Goal: Task Accomplishment & Management: Manage account settings

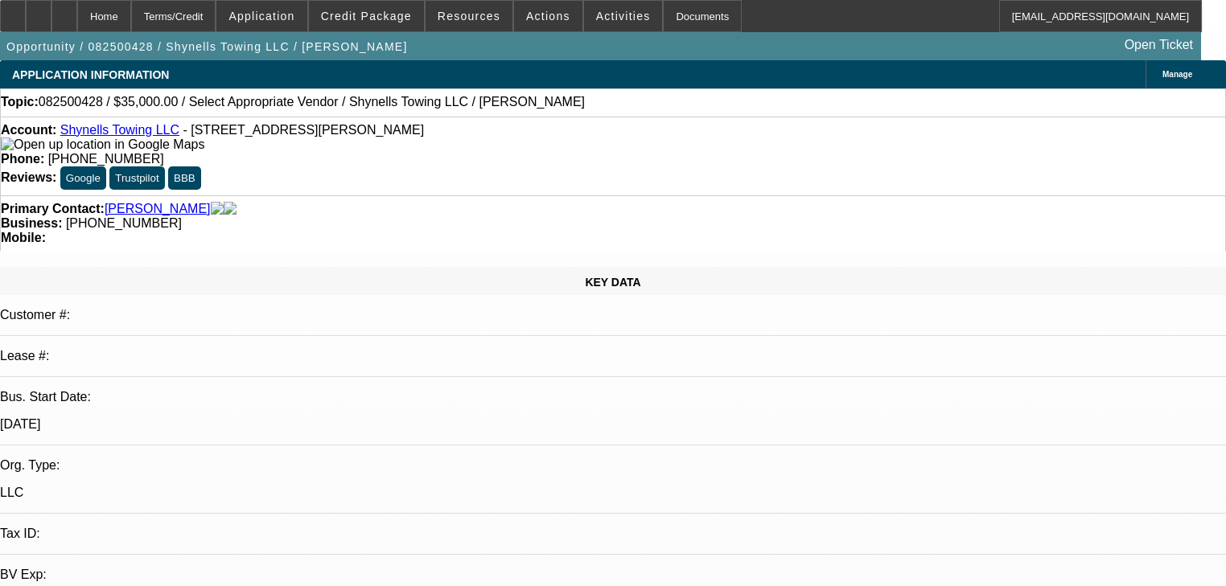
select select "0"
select select "2"
select select "0"
select select "4"
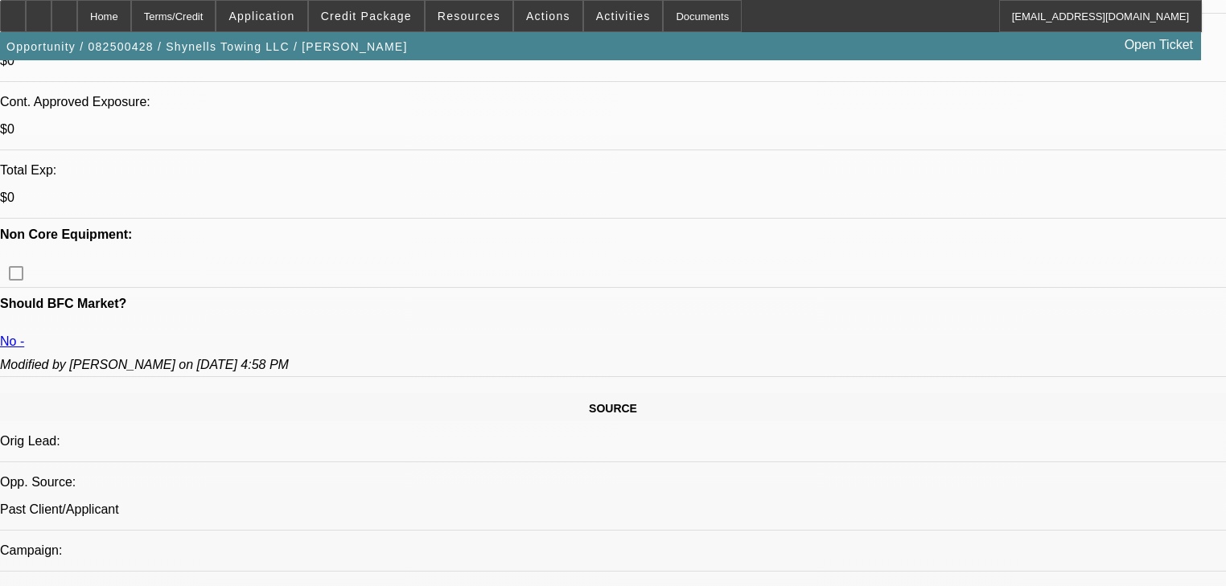
scroll to position [450, 0]
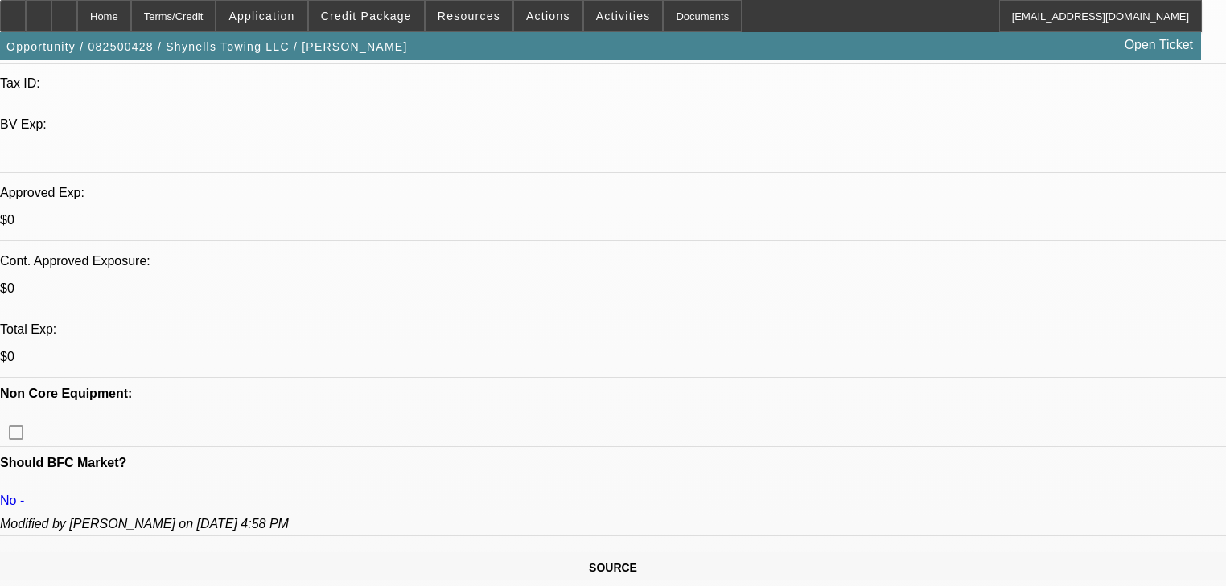
click at [528, 30] on span at bounding box center [548, 16] width 68 height 39
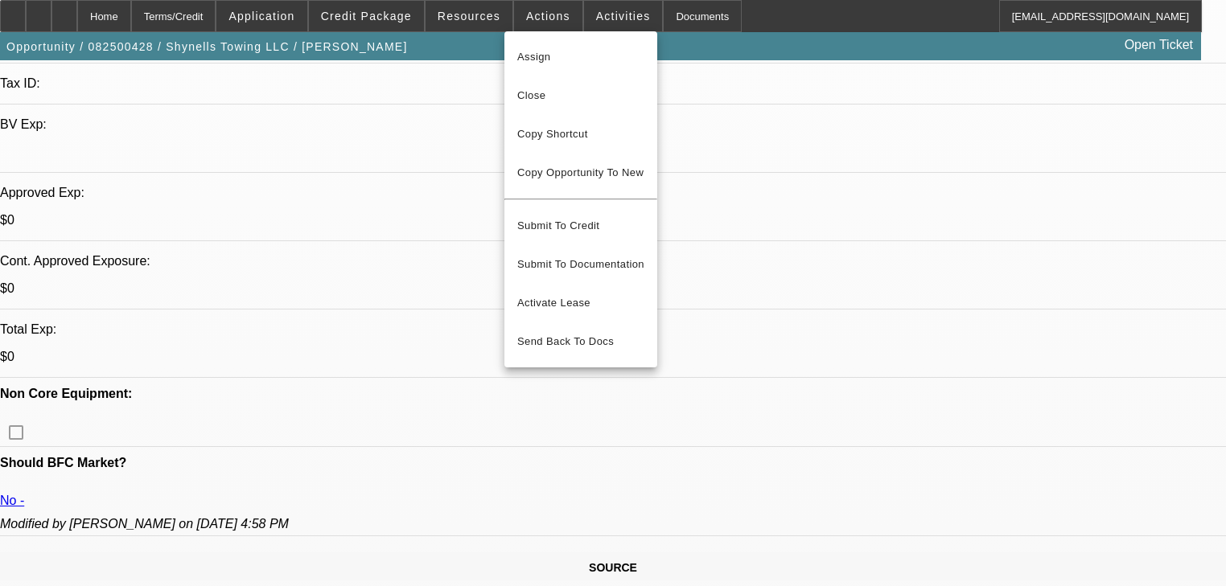
click at [470, 23] on div at bounding box center [613, 293] width 1226 height 586
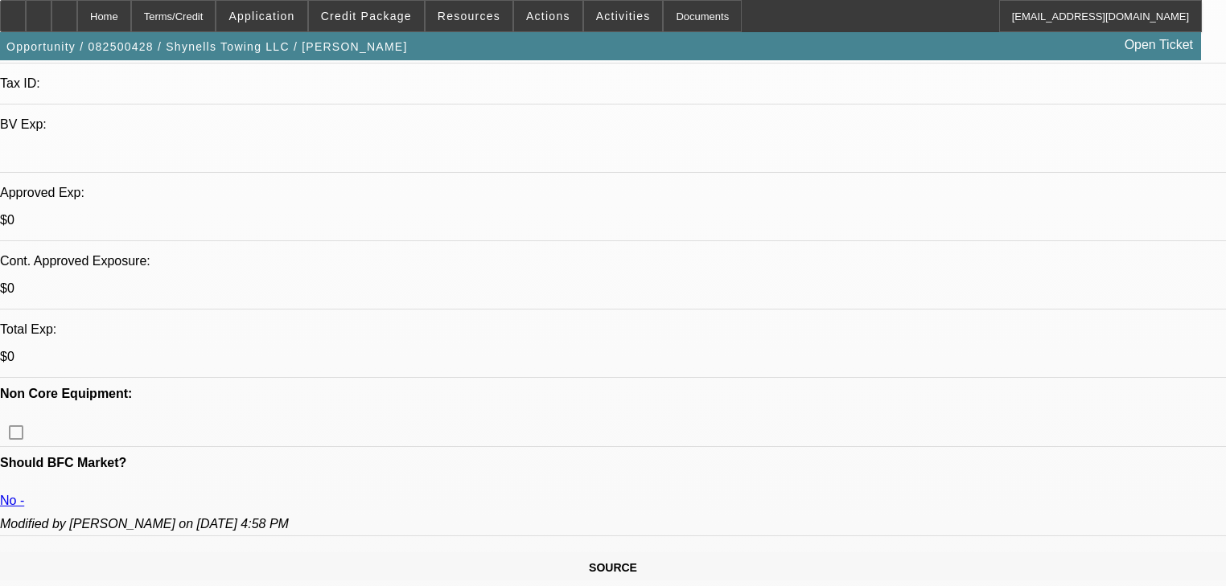
click at [470, 23] on span at bounding box center [469, 16] width 87 height 39
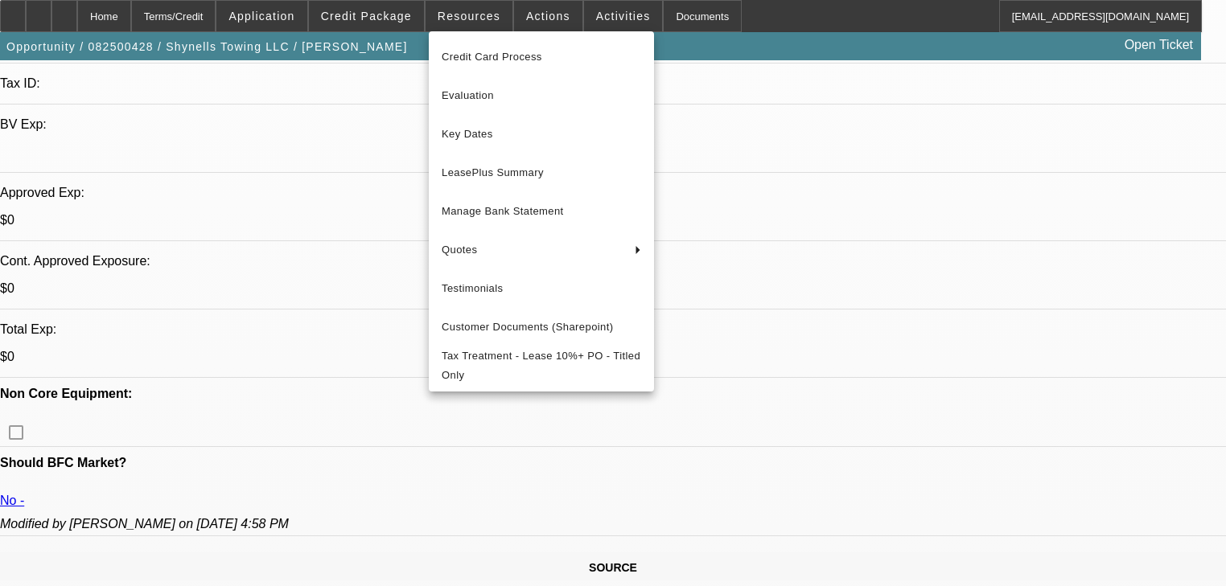
click at [1138, 217] on div at bounding box center [613, 293] width 1226 height 586
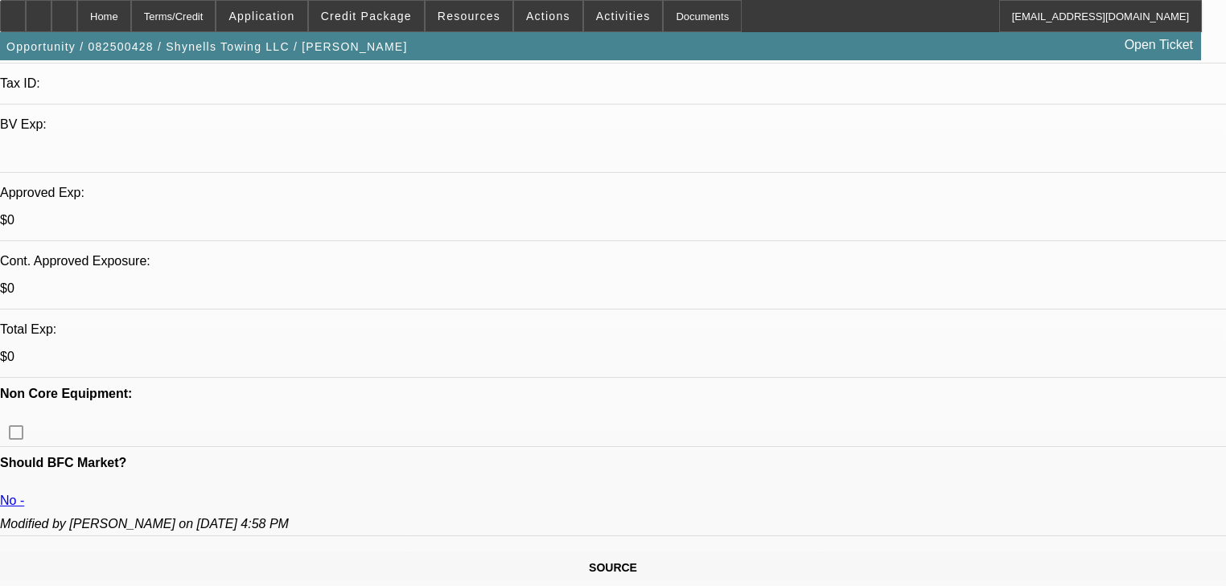
click at [373, 30] on span at bounding box center [366, 16] width 115 height 39
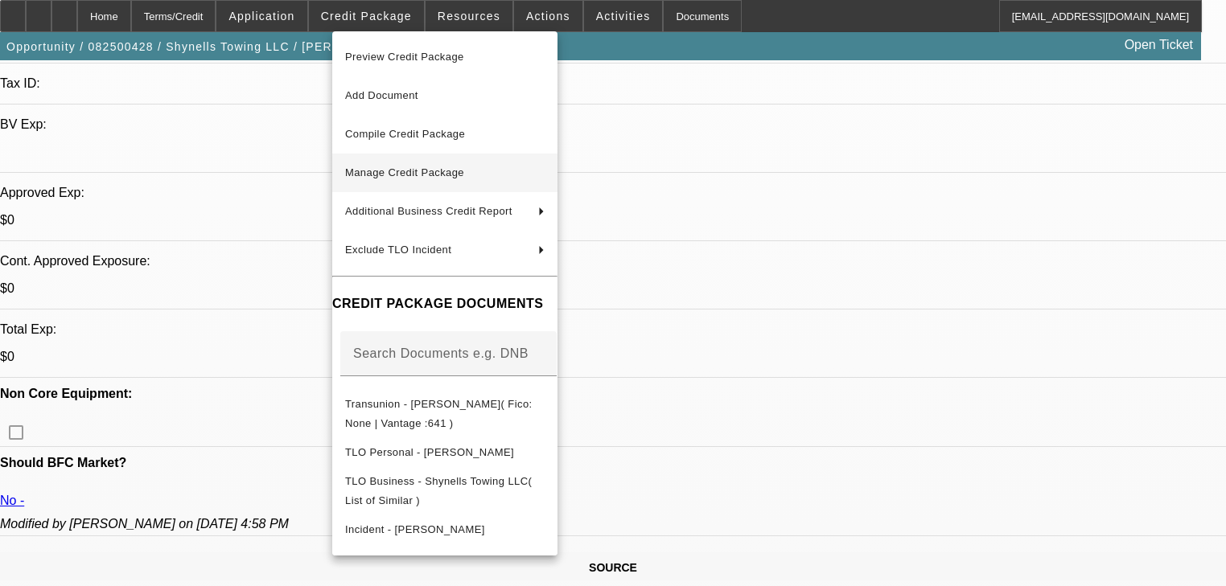
click at [446, 180] on span "Manage Credit Package" at bounding box center [445, 172] width 200 height 19
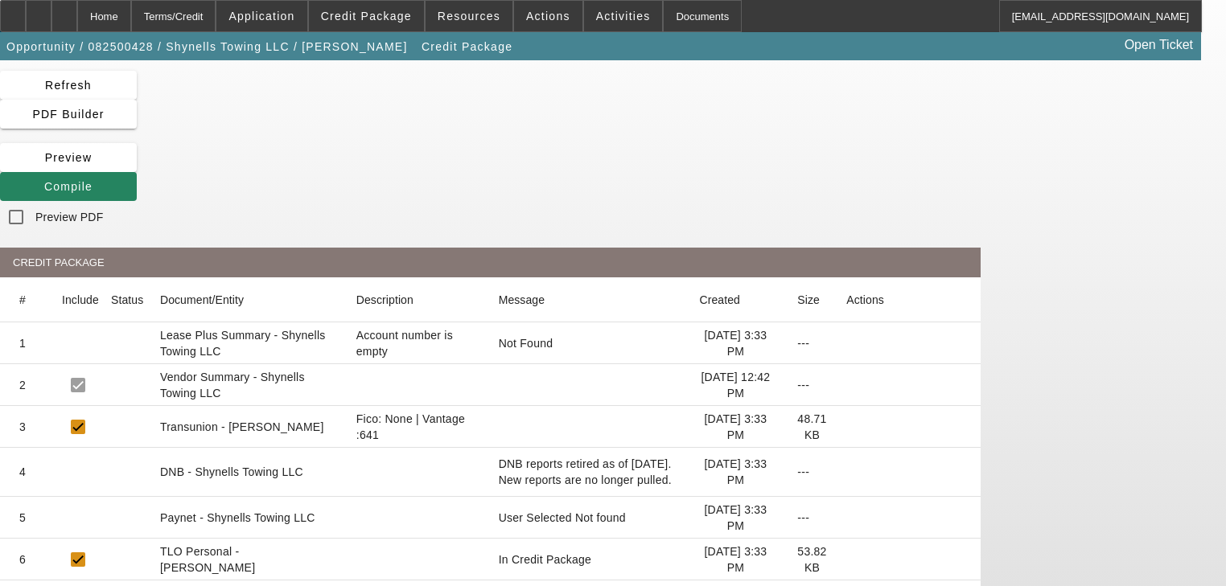
scroll to position [64, 0]
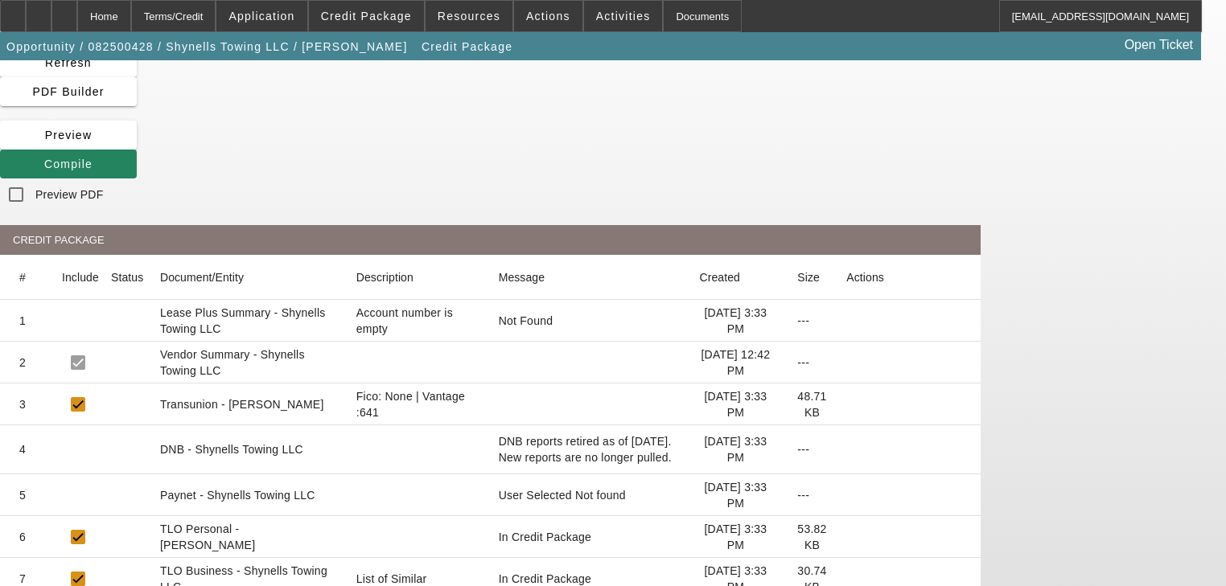
click at [846, 405] on icon at bounding box center [846, 405] width 0 height 0
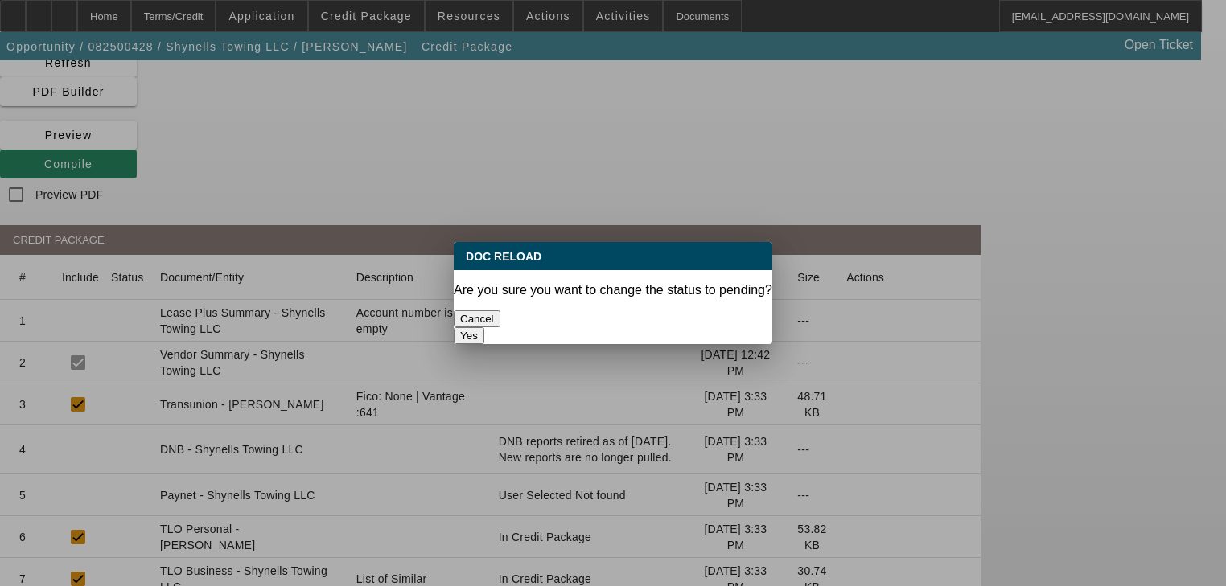
click at [484, 327] on button "Yes" at bounding box center [469, 335] width 31 height 17
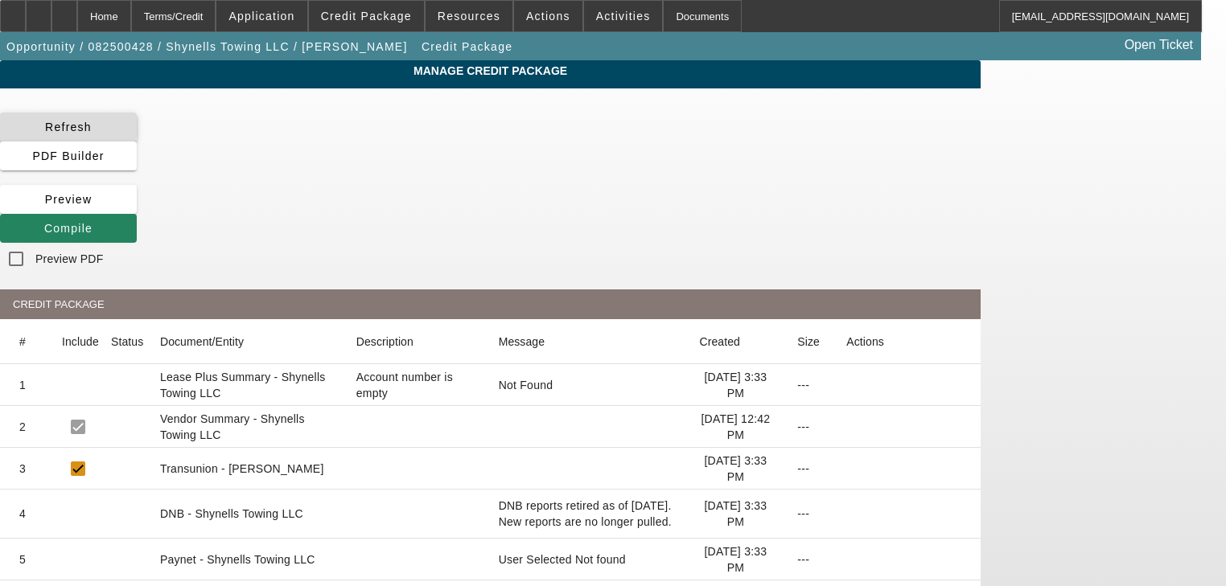
click at [92, 130] on span "Refresh" at bounding box center [68, 127] width 47 height 13
click at [44, 222] on icon at bounding box center [44, 228] width 0 height 13
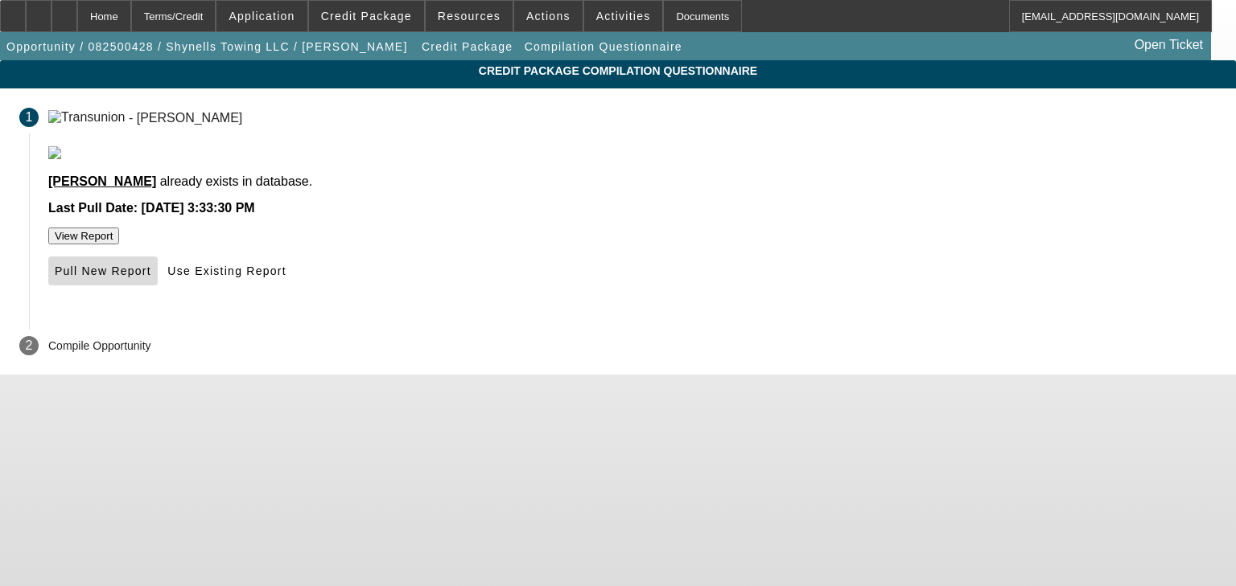
click at [158, 290] on span at bounding box center [102, 271] width 109 height 39
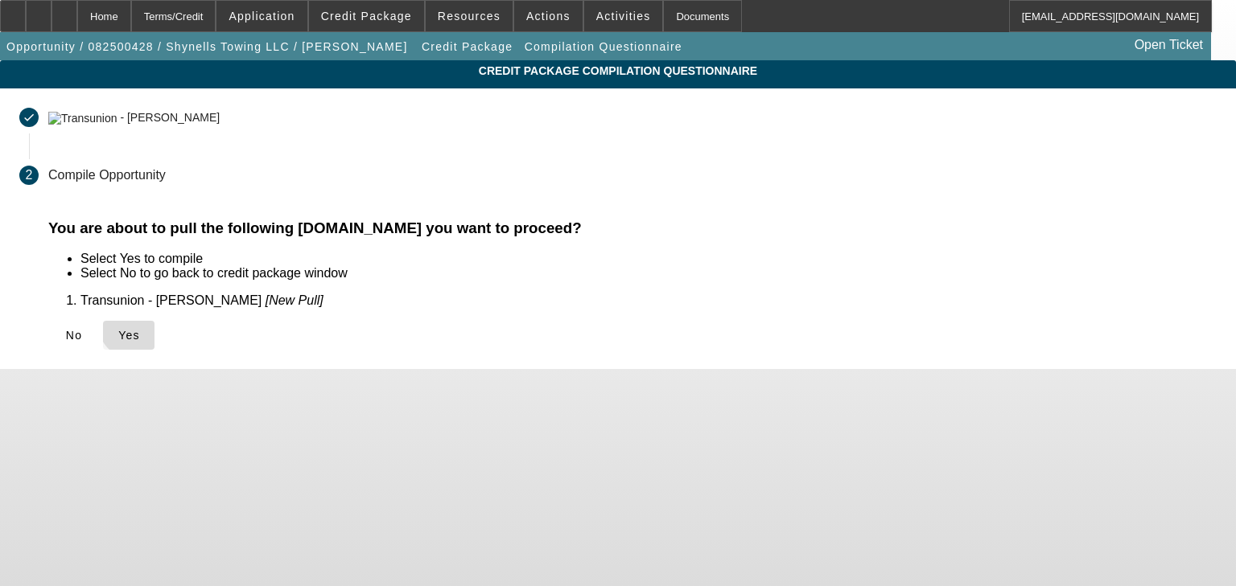
click at [140, 329] on span "Yes" at bounding box center [129, 335] width 22 height 13
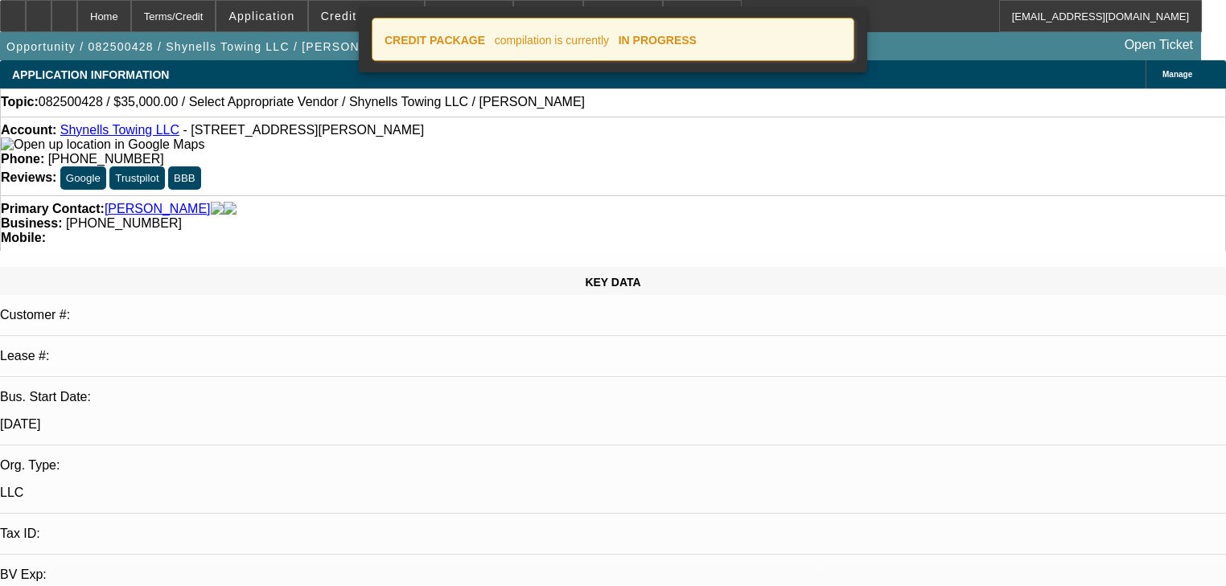
select select "0"
select select "2"
select select "0"
select select "4"
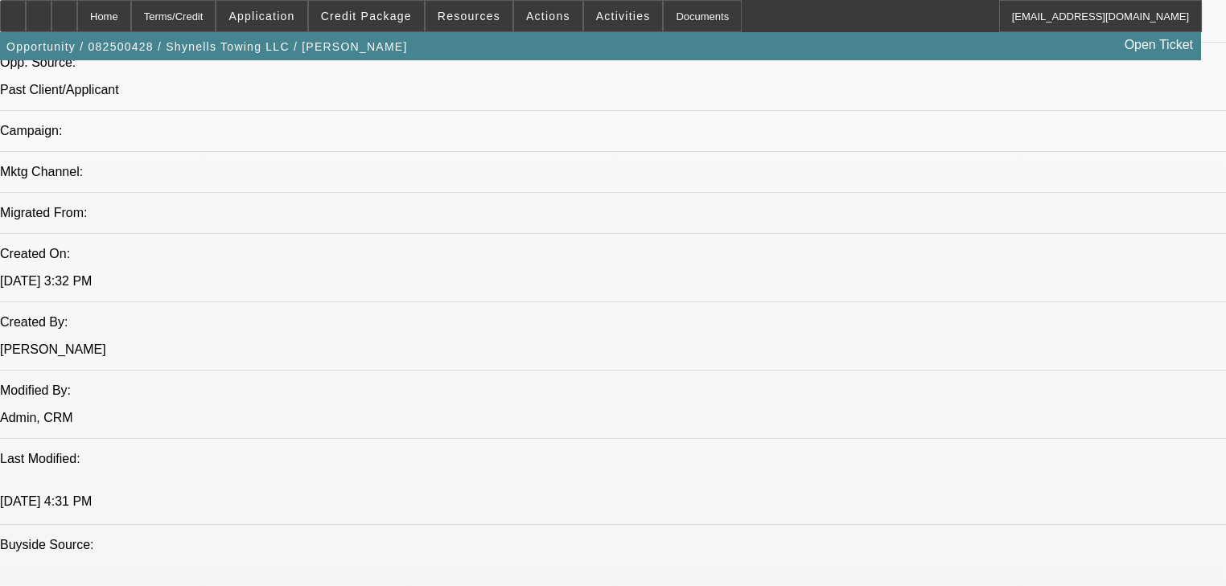
scroll to position [1061, 0]
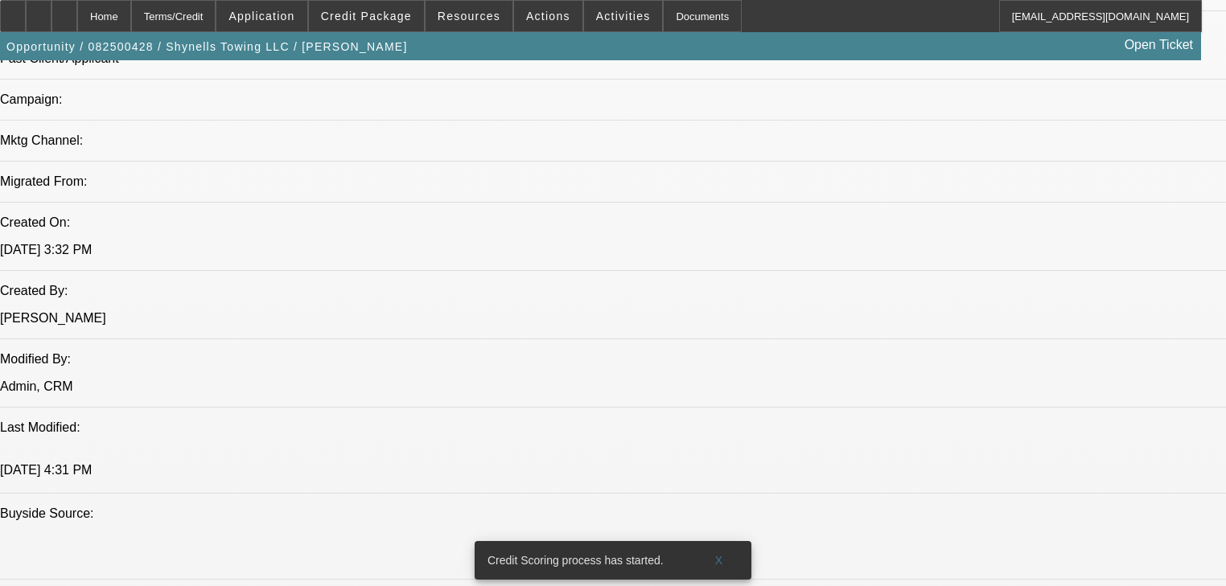
radio input "true"
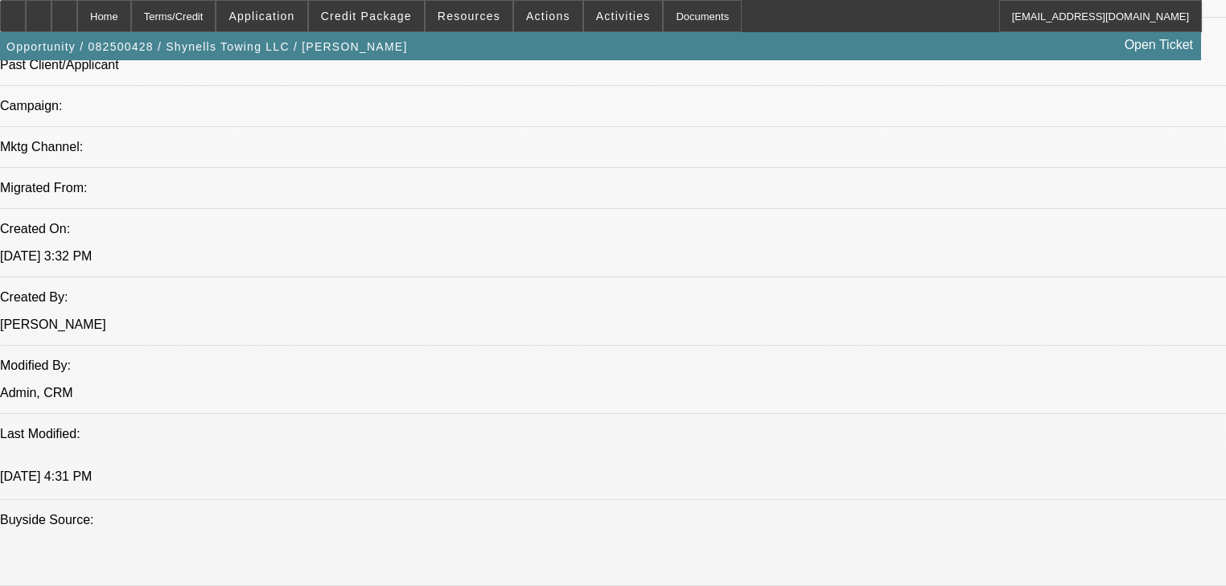
type textarea "Just sent me a truck from [PERSON_NAME] equipment sales"
radio input "true"
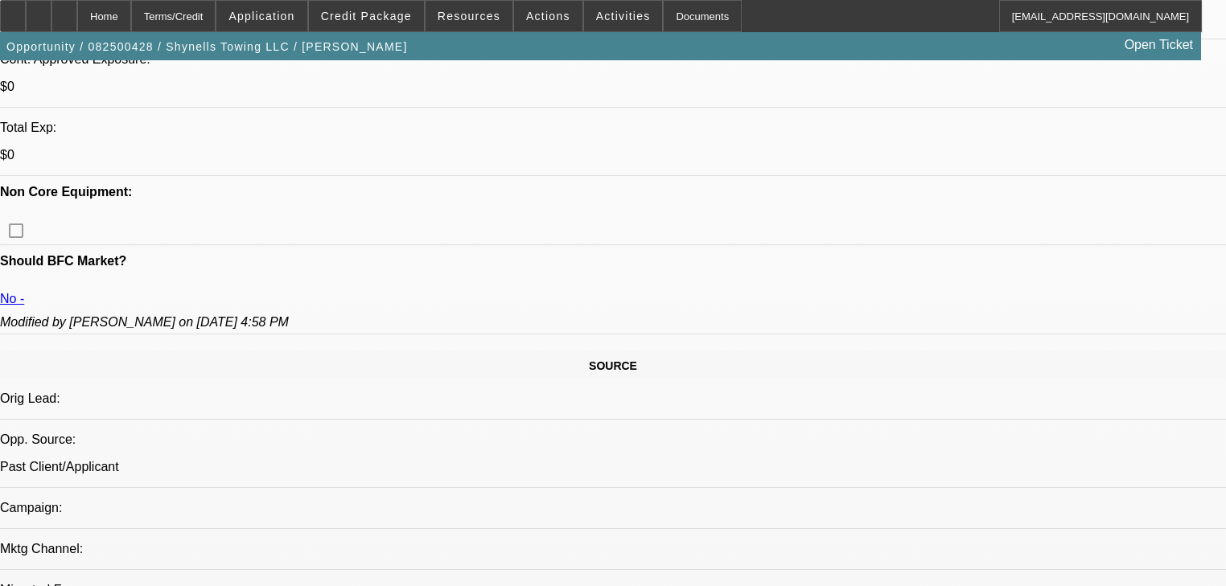
scroll to position [604, 0]
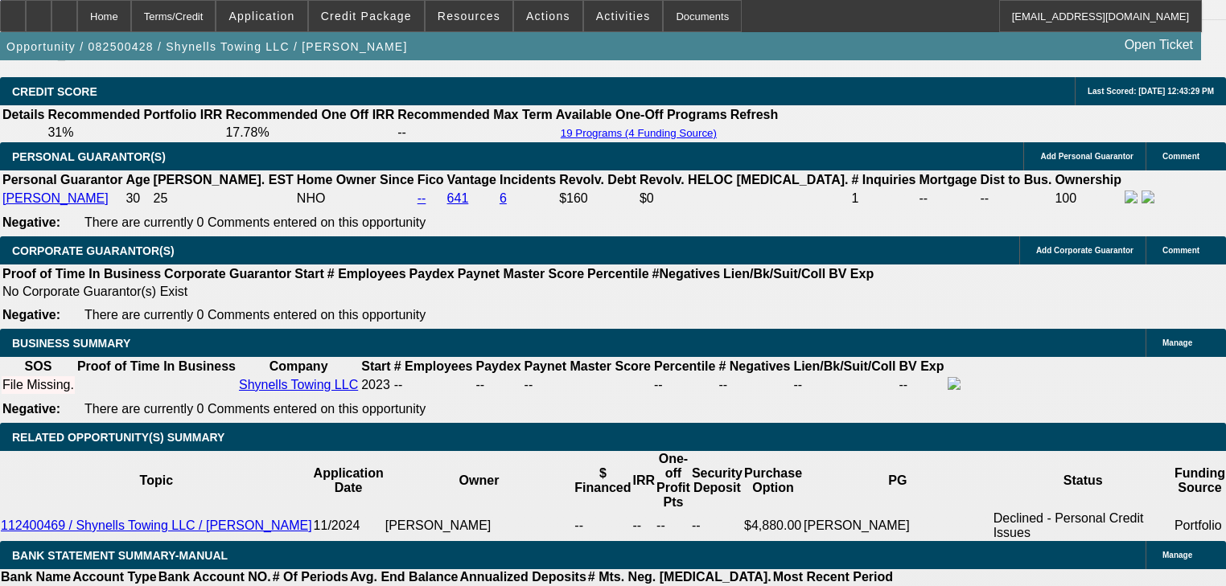
scroll to position [2213, 0]
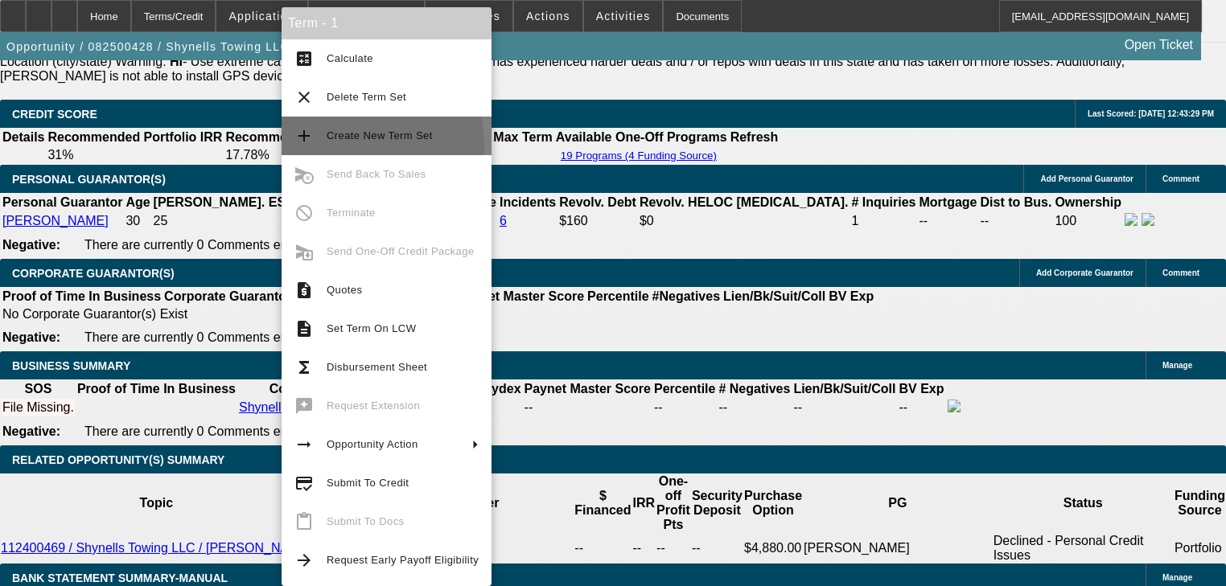
click at [323, 147] on button "add Create New Term Set" at bounding box center [387, 136] width 210 height 39
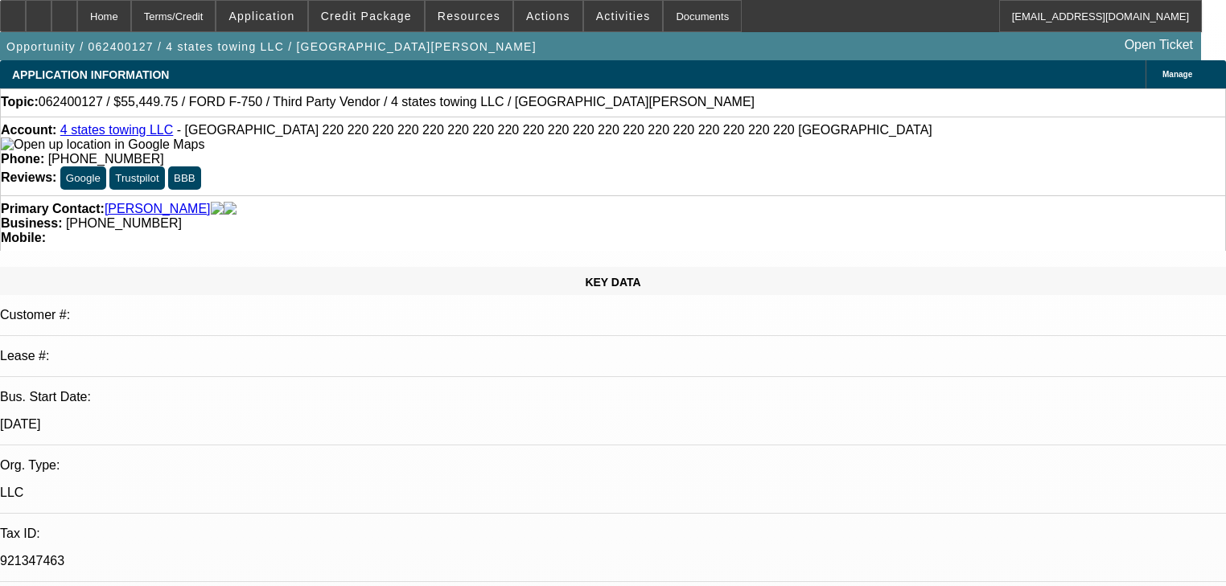
select select "0"
select select "2"
select select "0"
select select "6"
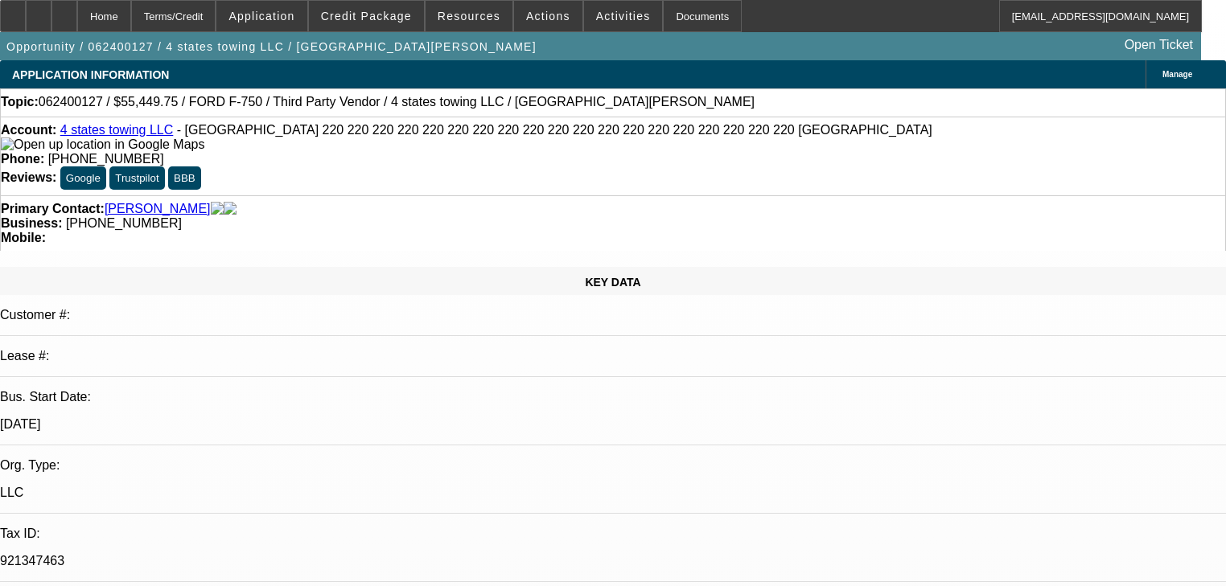
select select "0"
select select "2"
select select "0"
select select "6"
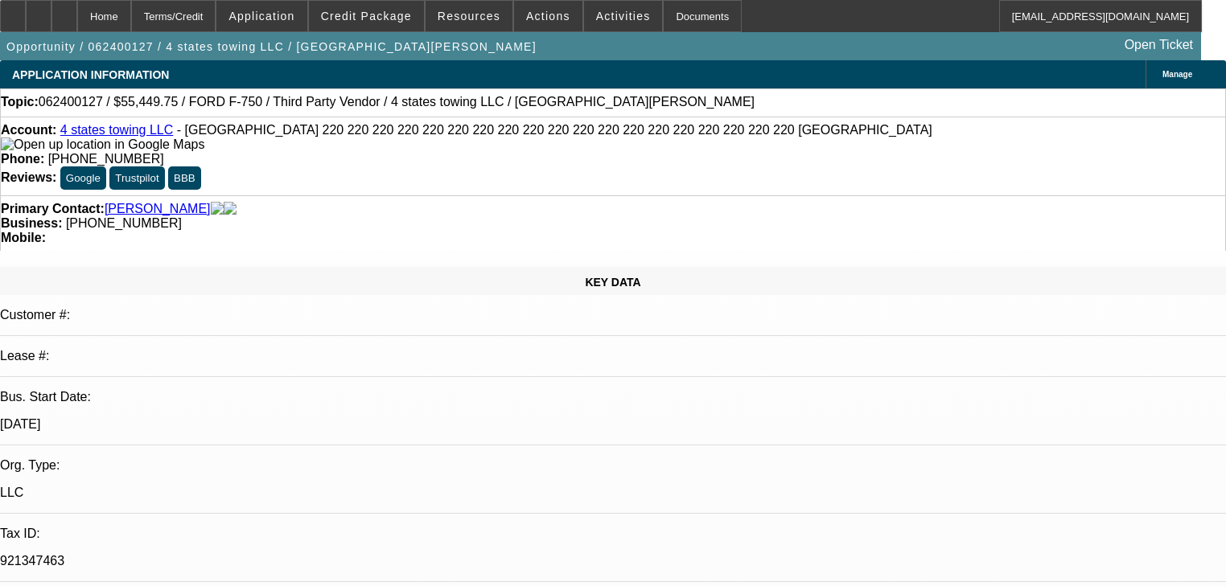
select select "0.2"
select select "2"
select select "0"
select select "6"
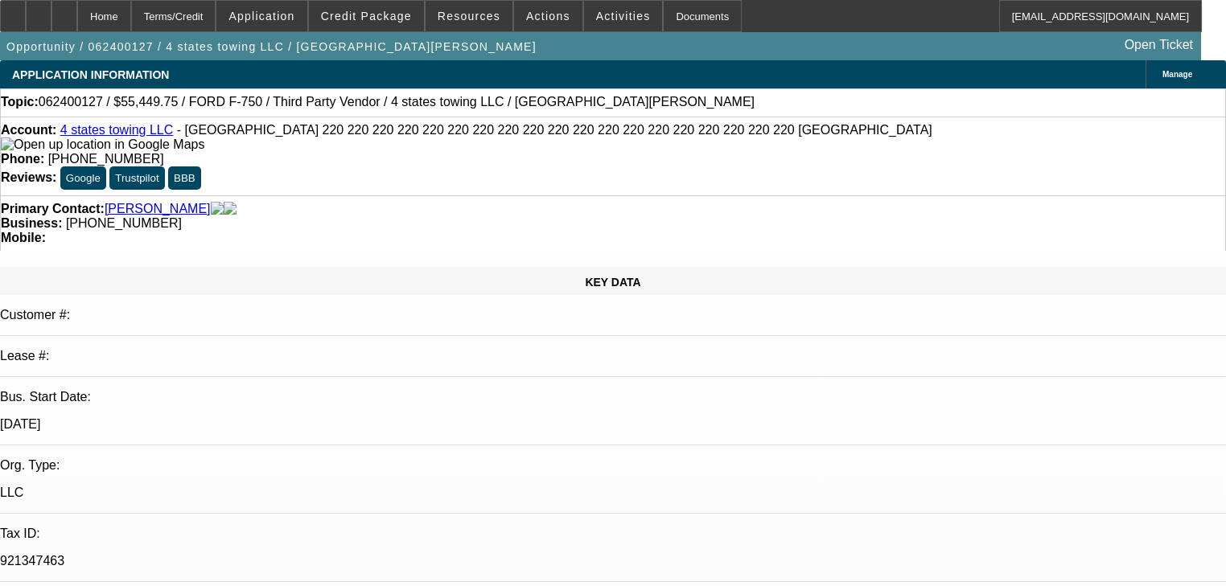
select select "0.15"
select select "2"
select select "0"
select select "6"
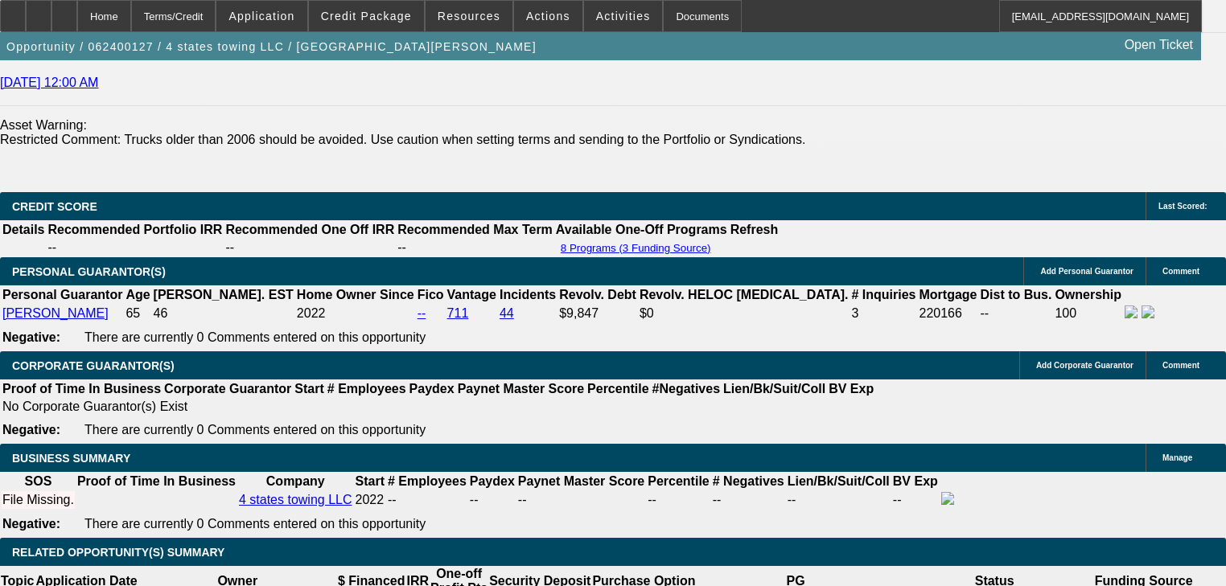
scroll to position [2455, 0]
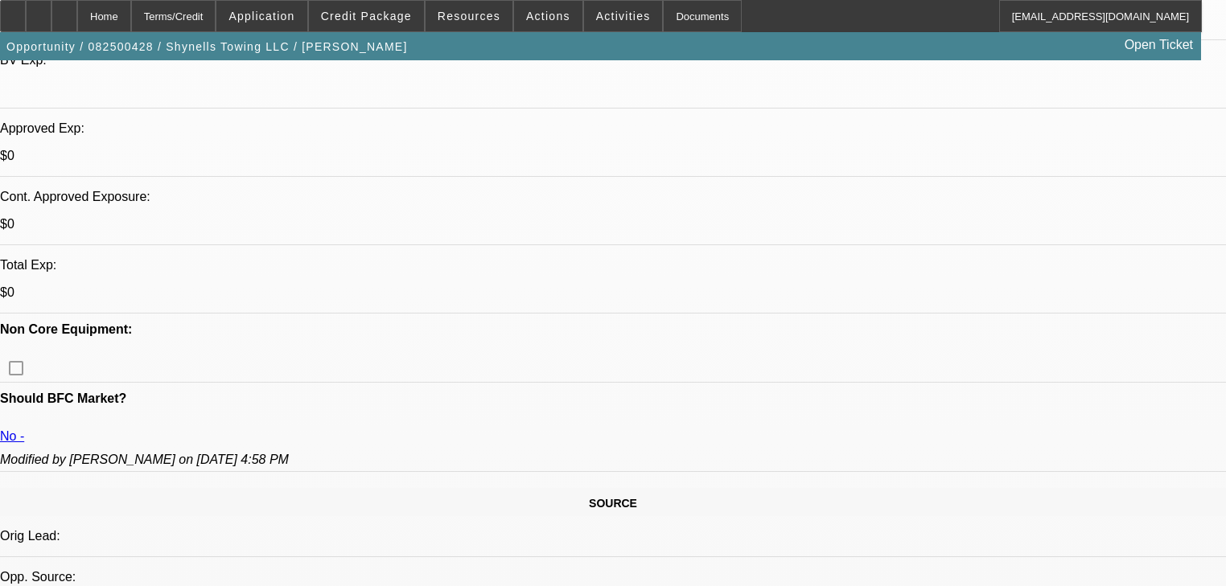
select select "0"
select select "2"
select select "0"
select select "4"
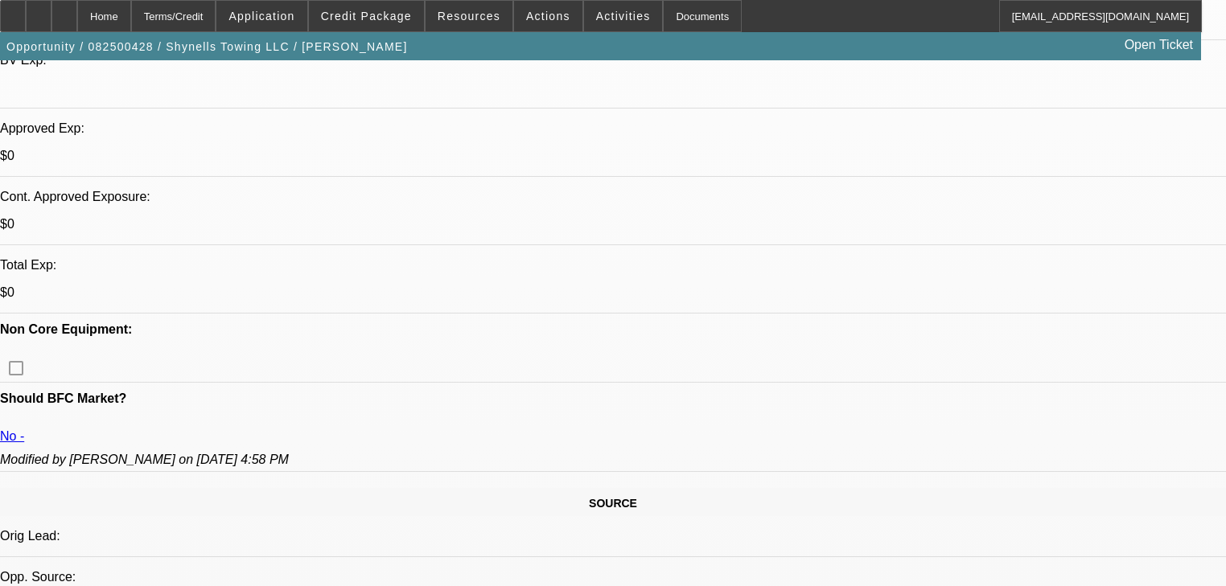
select select "0"
select select "2"
select select "0"
select select "4"
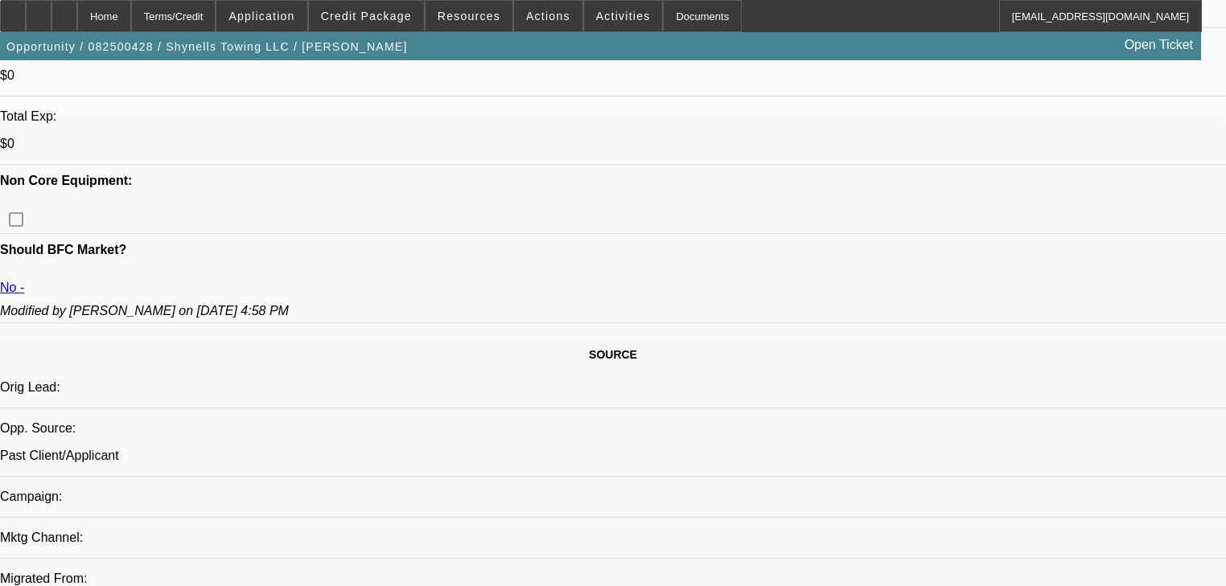
scroll to position [515, 0]
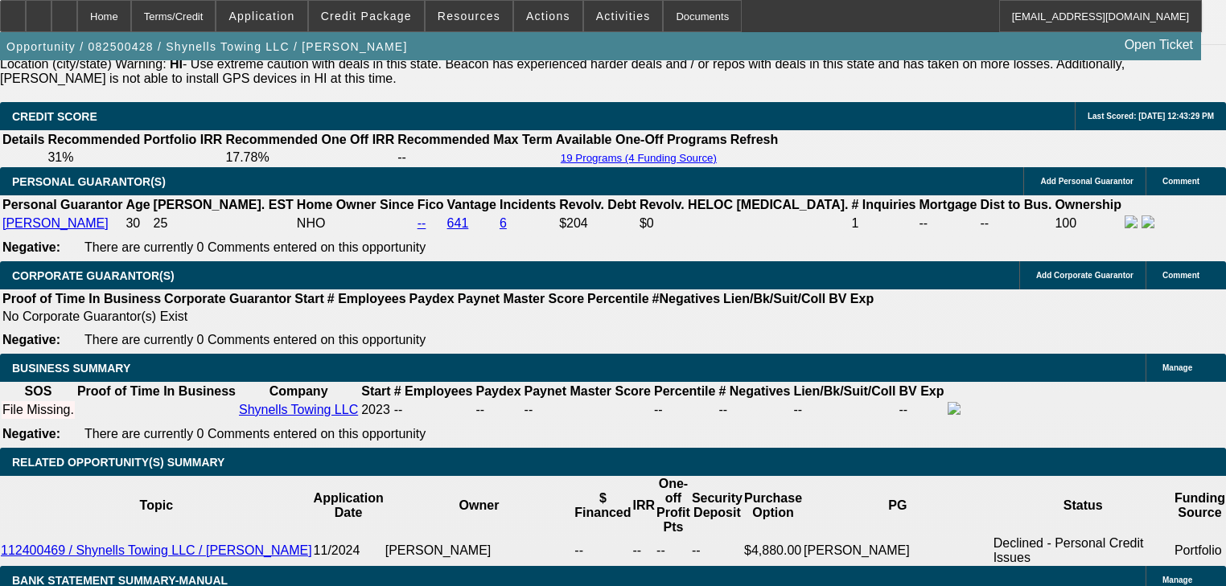
scroll to position [2252, 0]
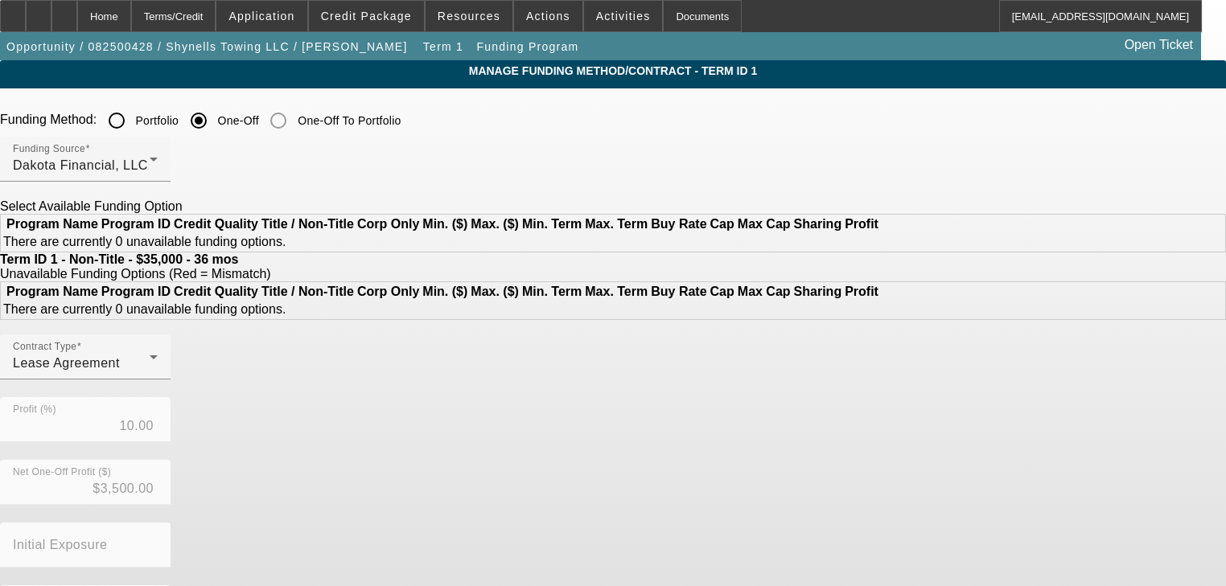
click at [136, 129] on div at bounding box center [116, 120] width 39 height 39
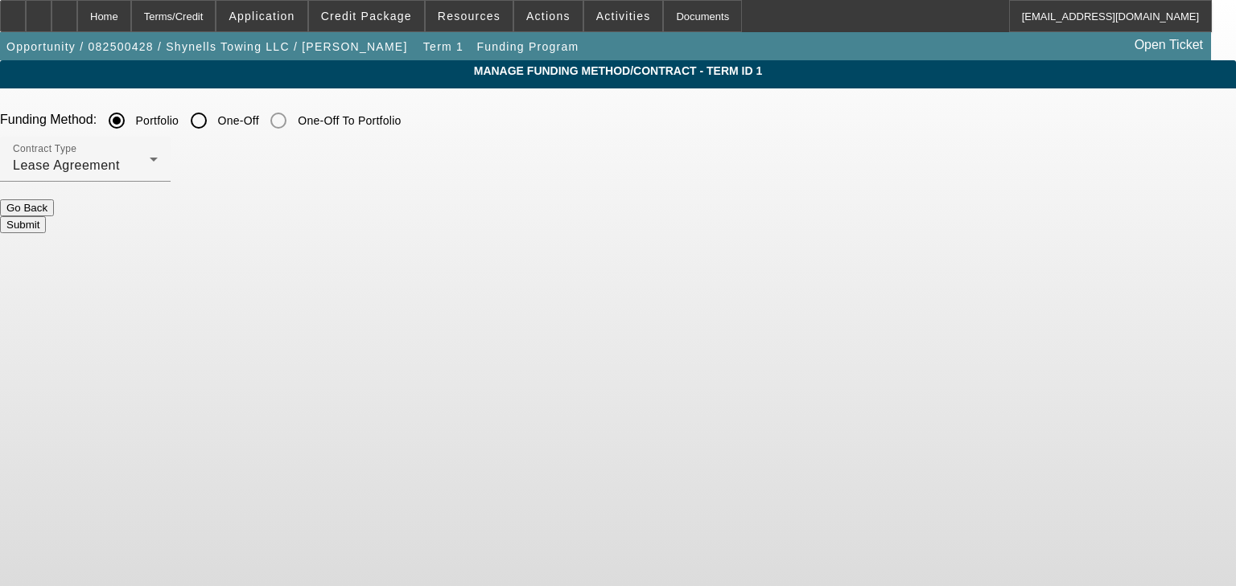
click at [46, 216] on button "Submit" at bounding box center [23, 224] width 46 height 17
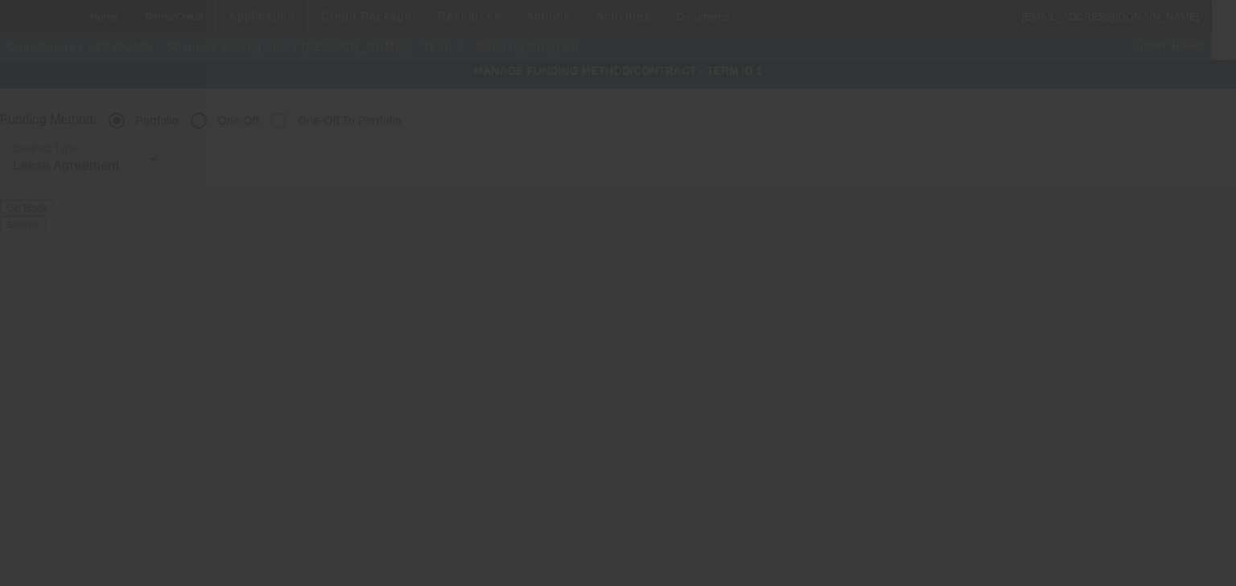
radio input "false"
radio input "true"
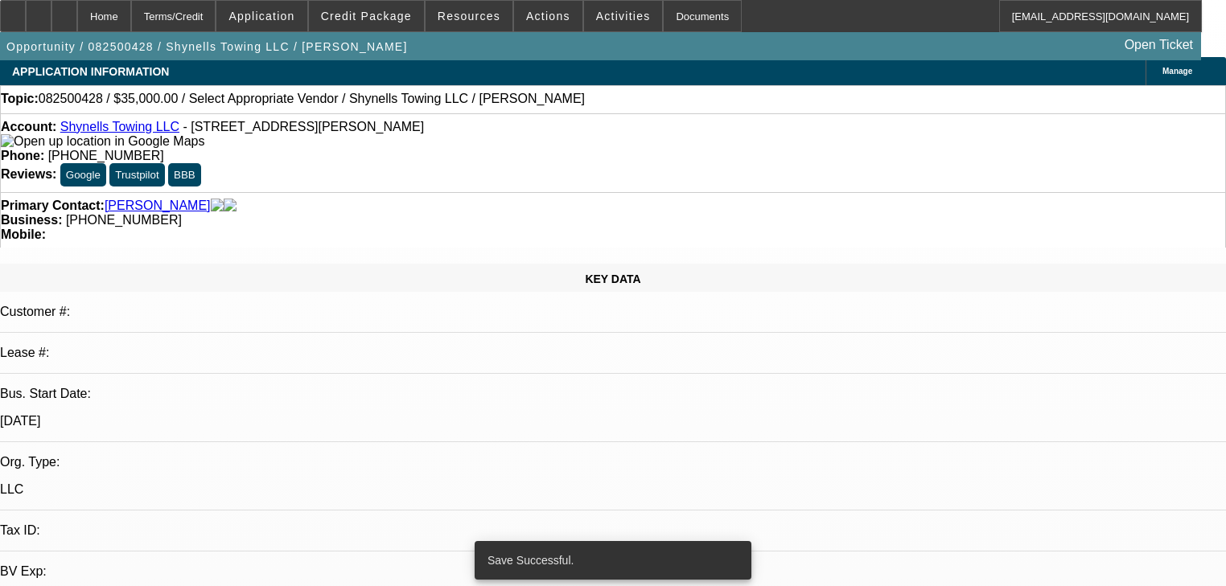
select select "0"
select select "2"
select select "0"
select select "4"
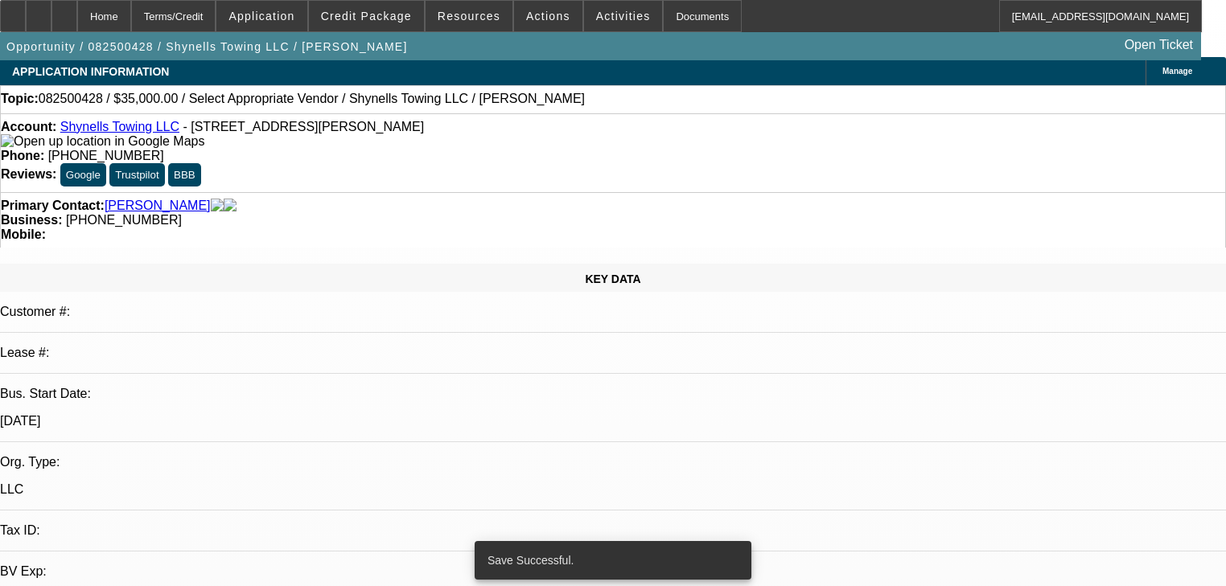
select select "0"
select select "2"
select select "0"
select select "4"
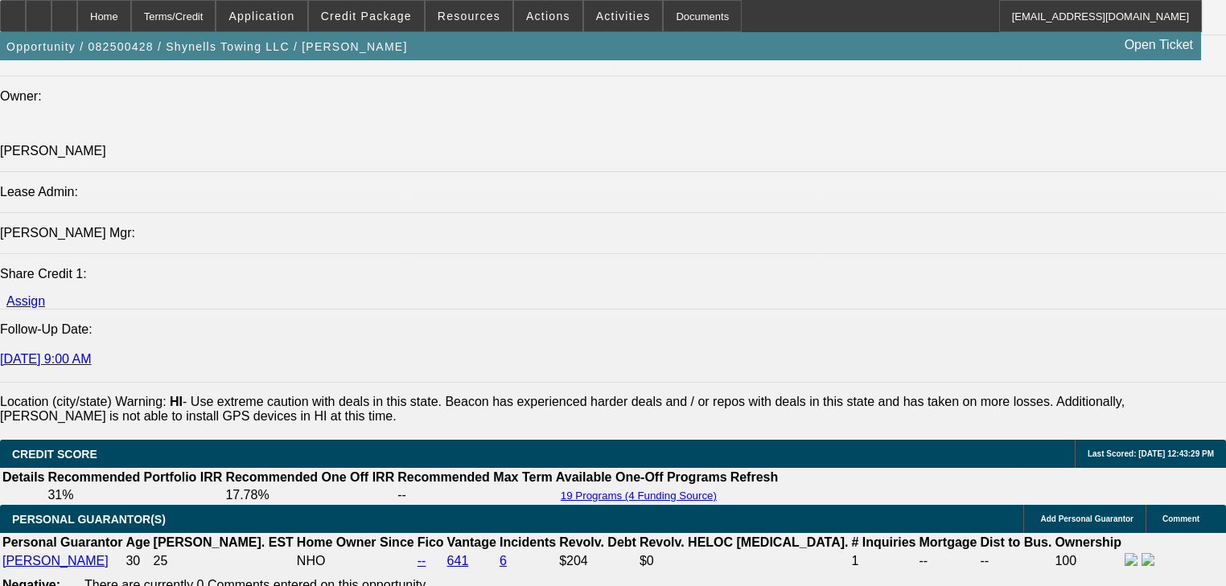
scroll to position [2452, 0]
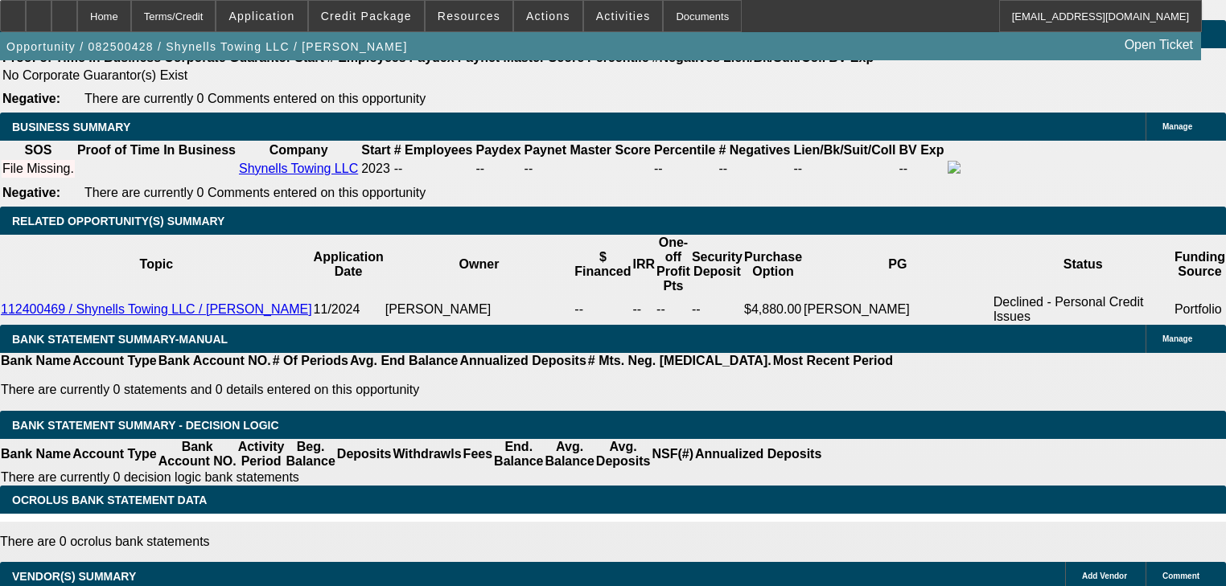
type input "UNKNOWN"
type input "2"
type input "$18,379.78"
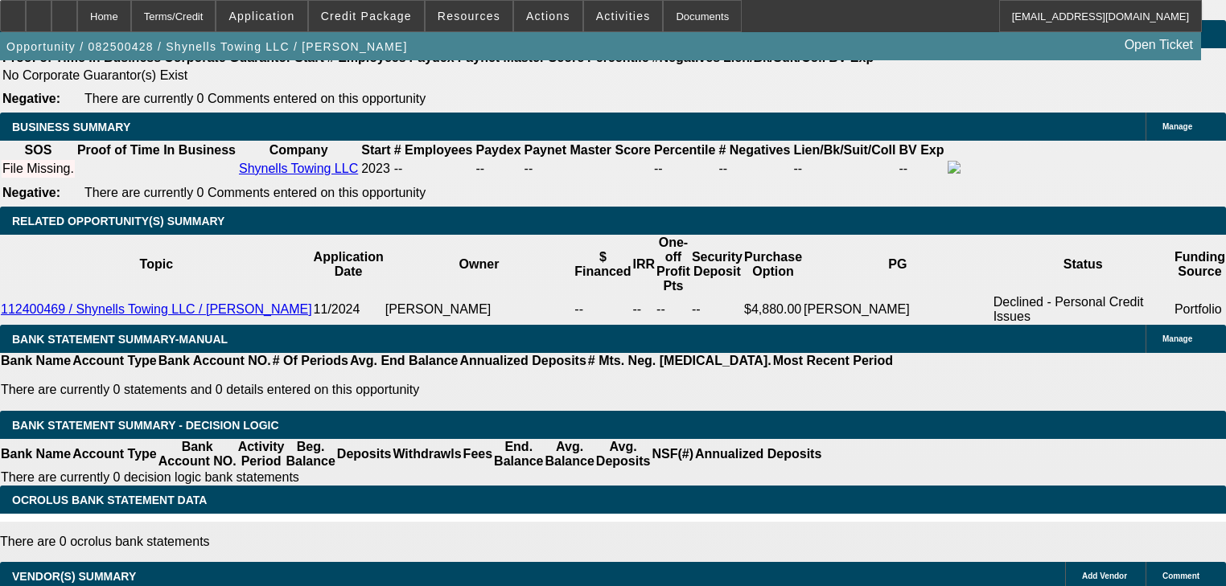
type input "24"
type input "$2,141.57"
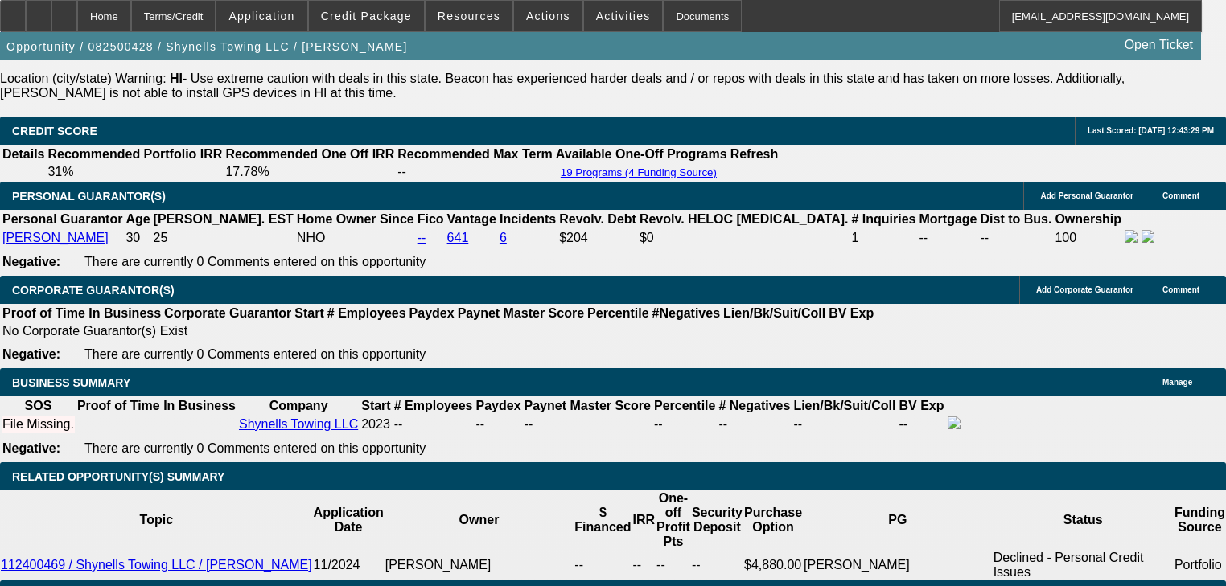
scroll to position [2195, 0]
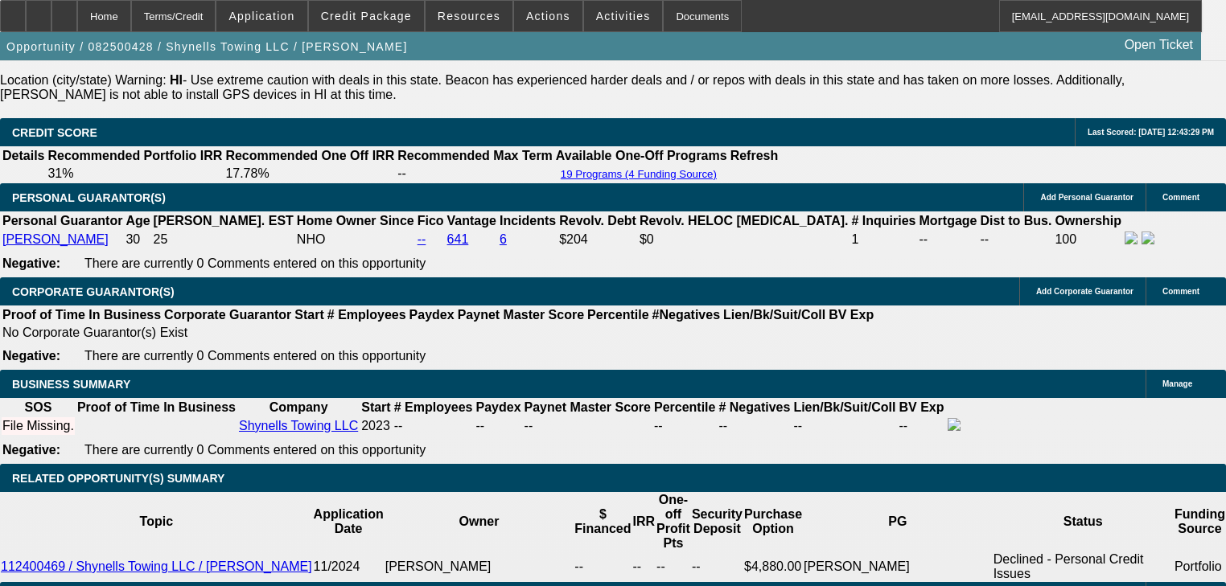
type input "24"
type input "$20,000.00"
type input "$2,447.51"
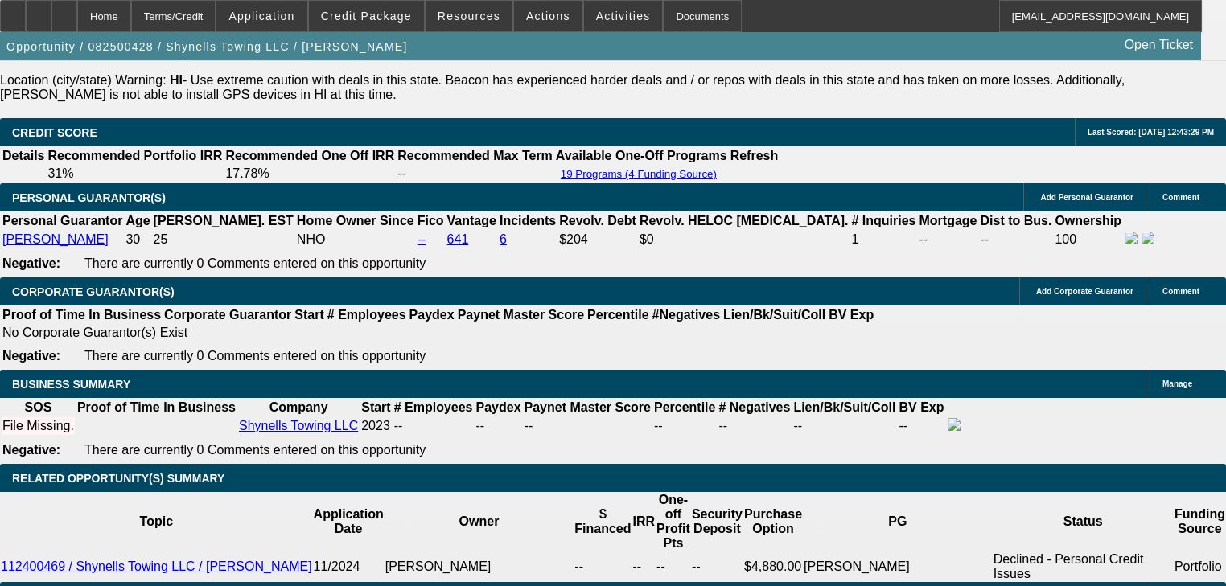
select select "0.2"
type input "$12,000.00"
type input "$2,937.01"
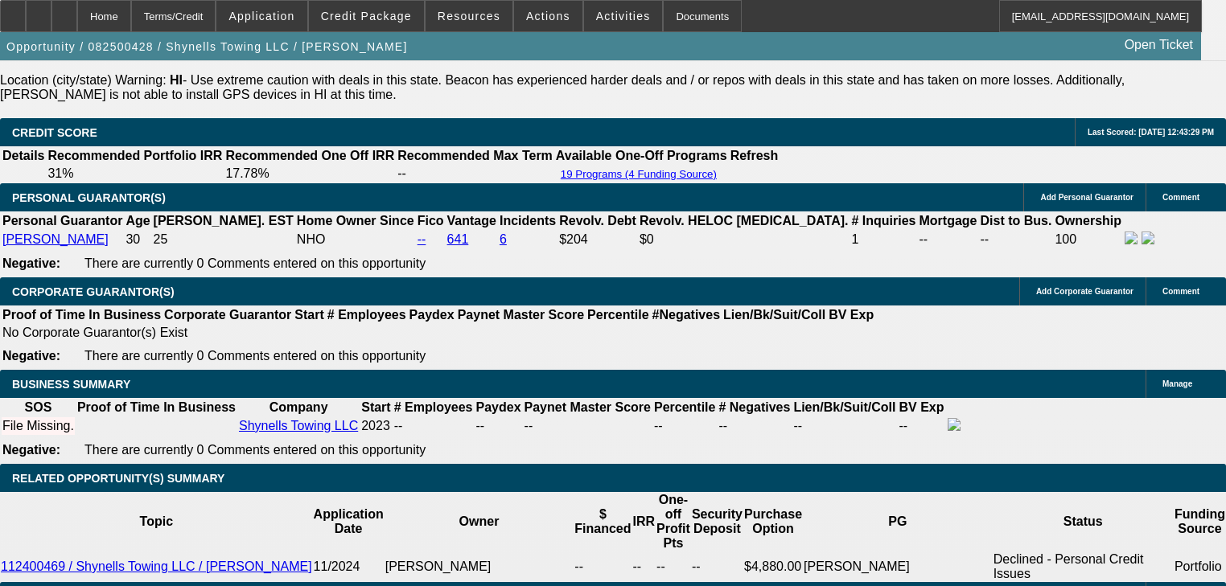
type input "$18,000.00"
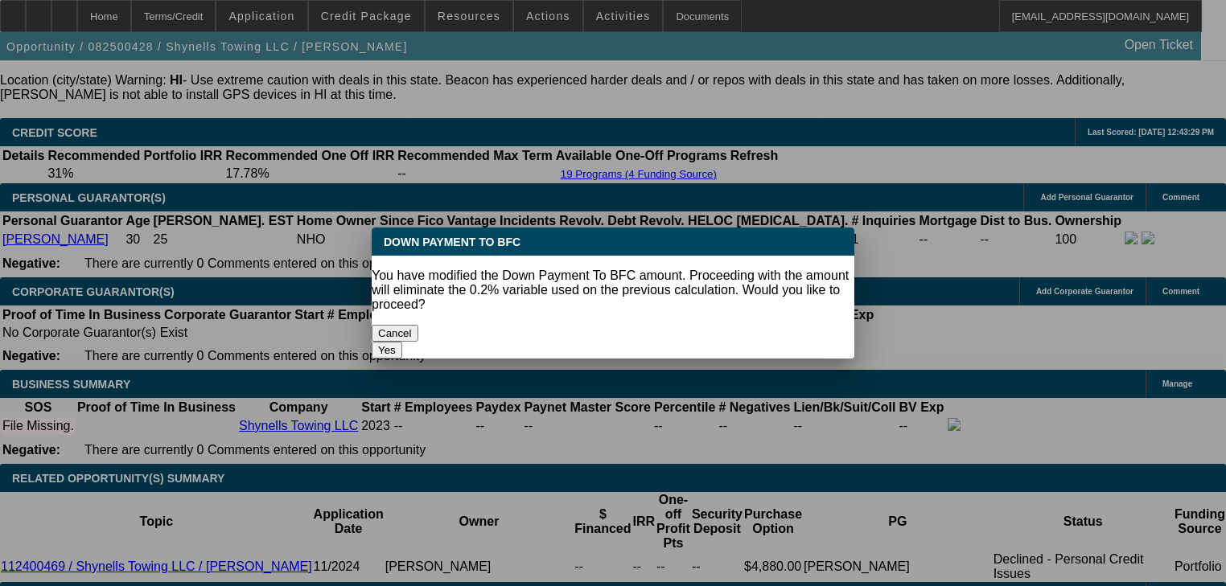
click at [402, 342] on button "Yes" at bounding box center [387, 350] width 31 height 17
select select "0"
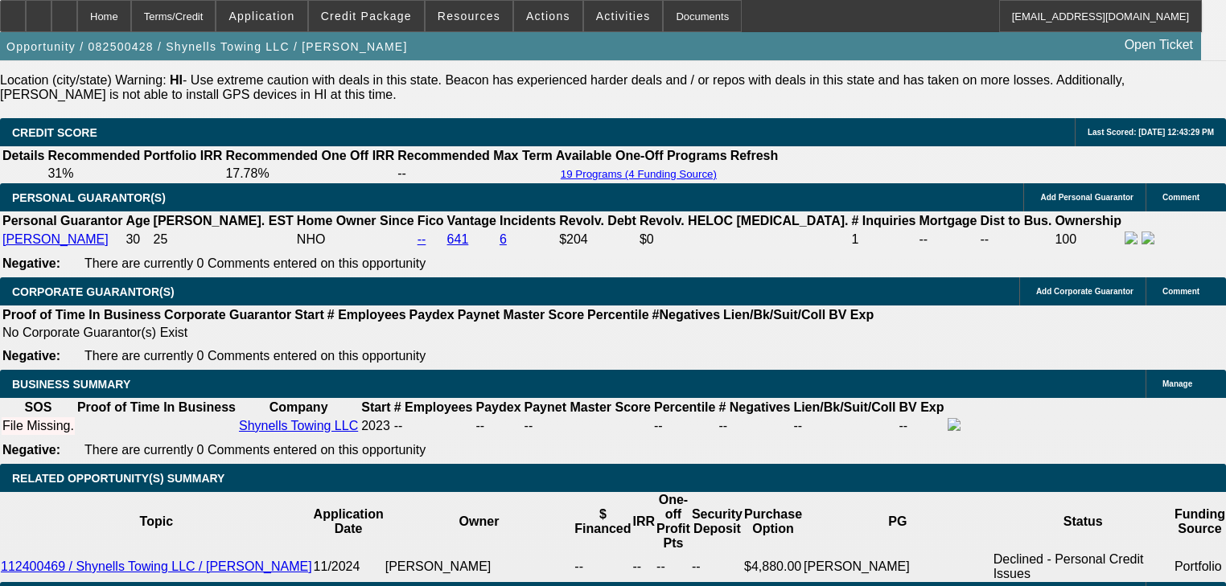
type input "$2,569.88"
select select "0.2"
type input "$12,000.00"
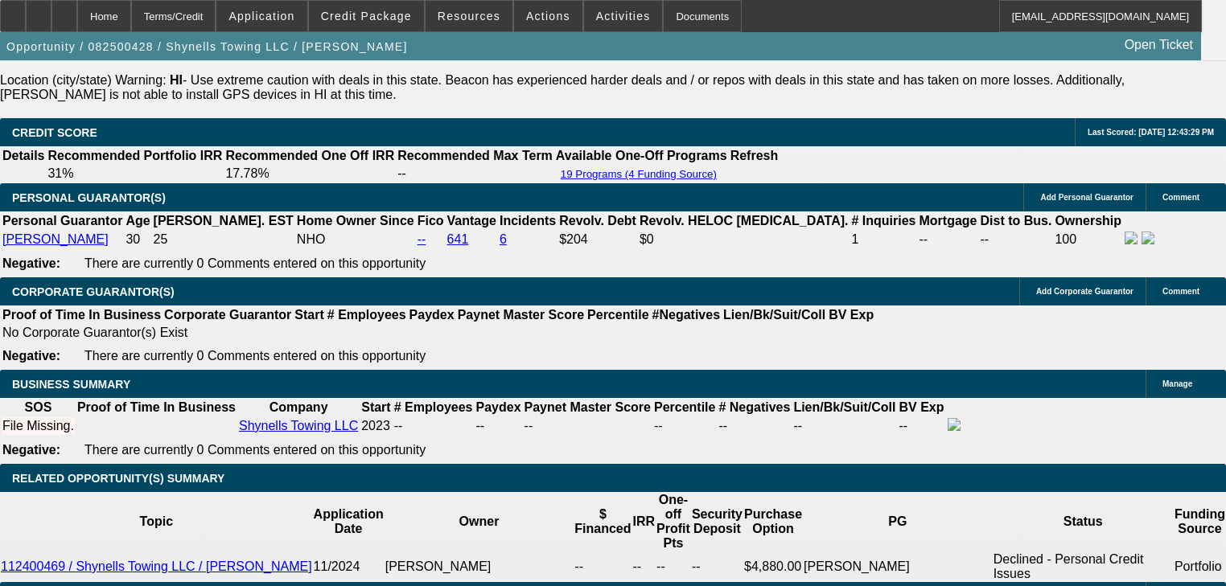
type input "$2,937.01"
type input "$18,000.00"
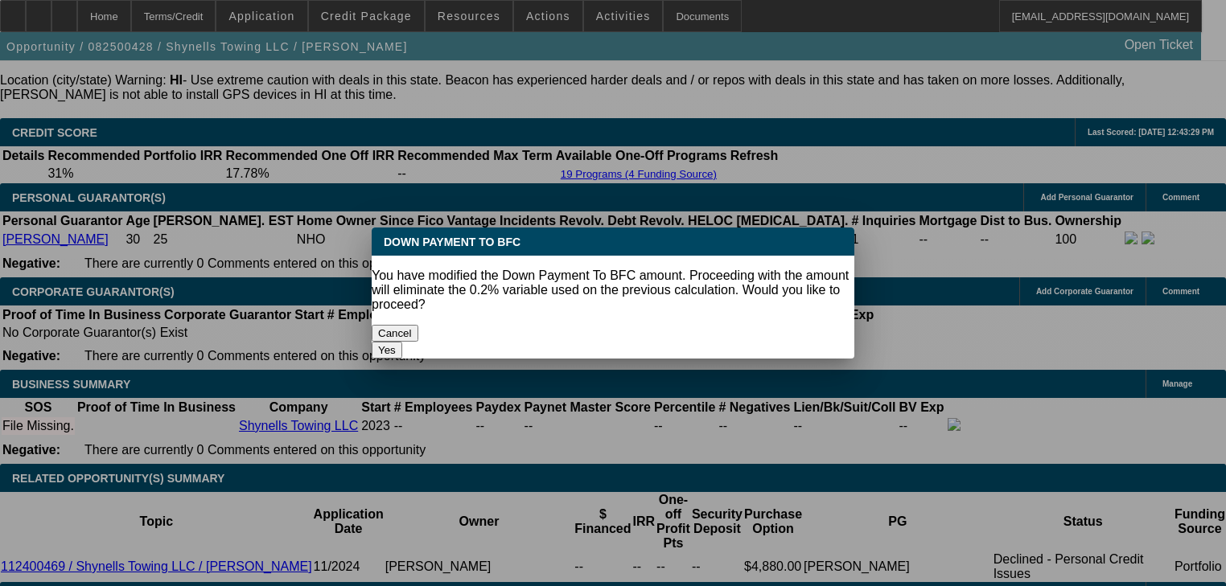
scroll to position [0, 0]
click at [402, 342] on button "Yes" at bounding box center [387, 350] width 31 height 17
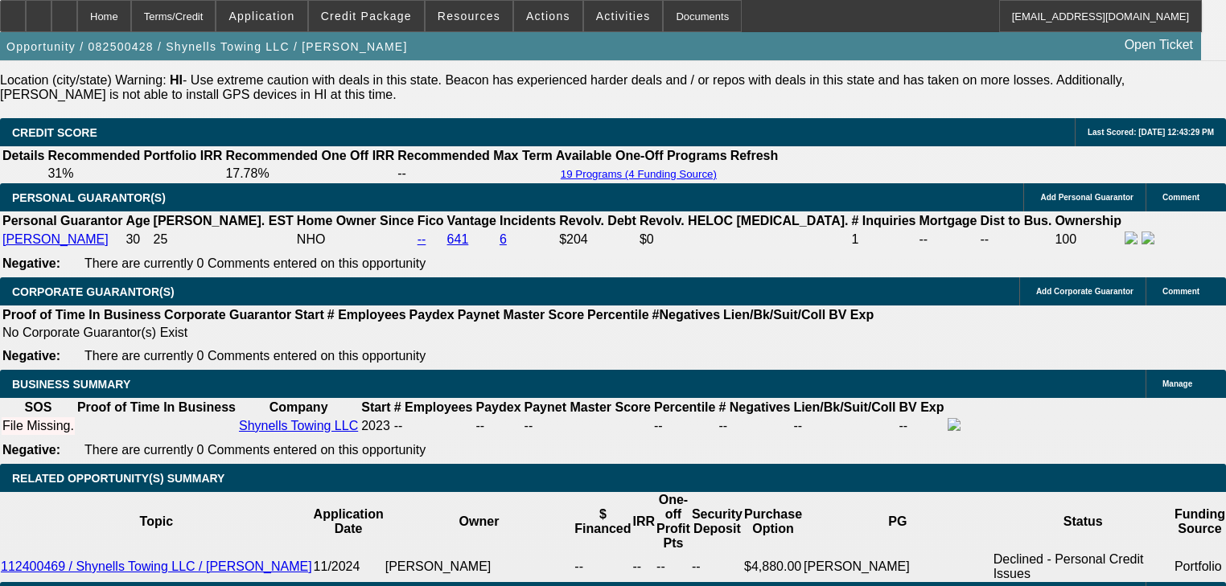
select select "0"
type input "$2,569.88"
select select "2"
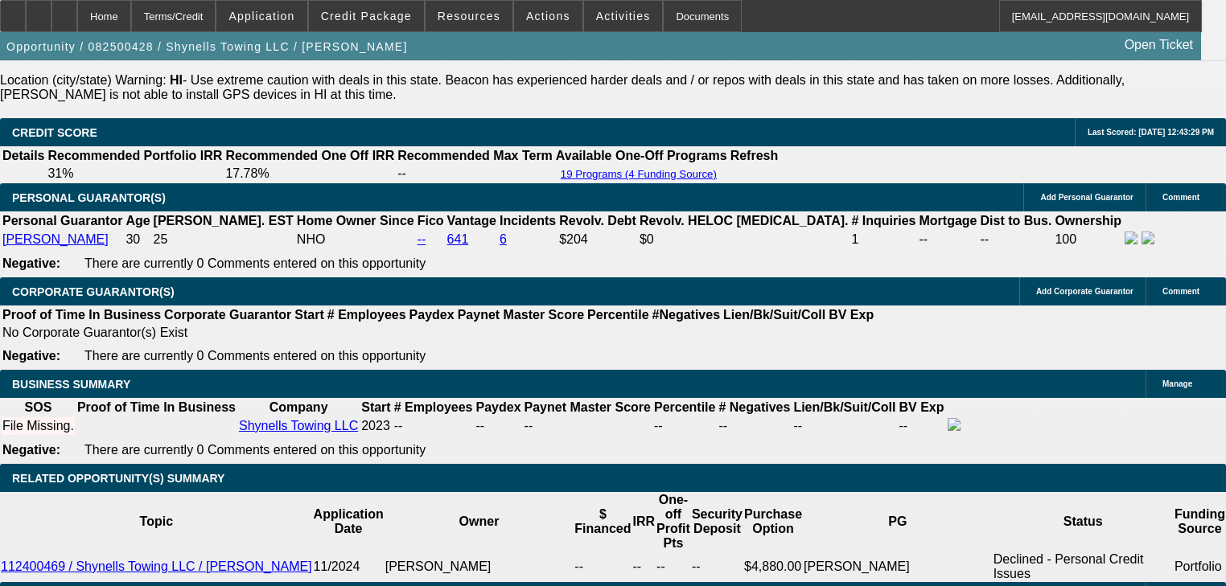
type input "$5,139.76"
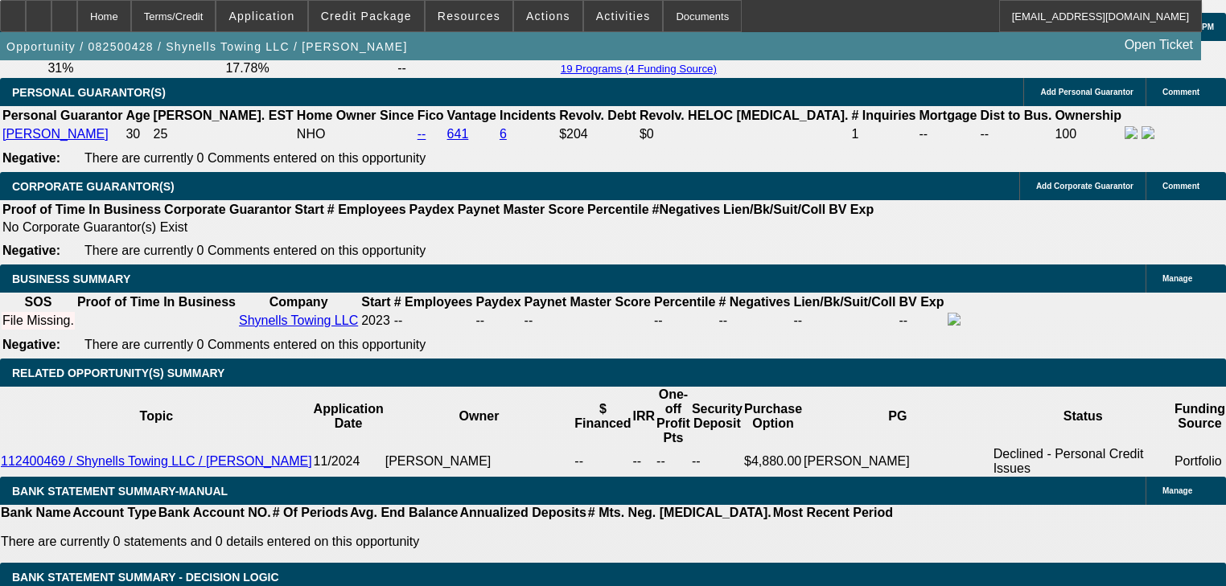
scroll to position [2323, 0]
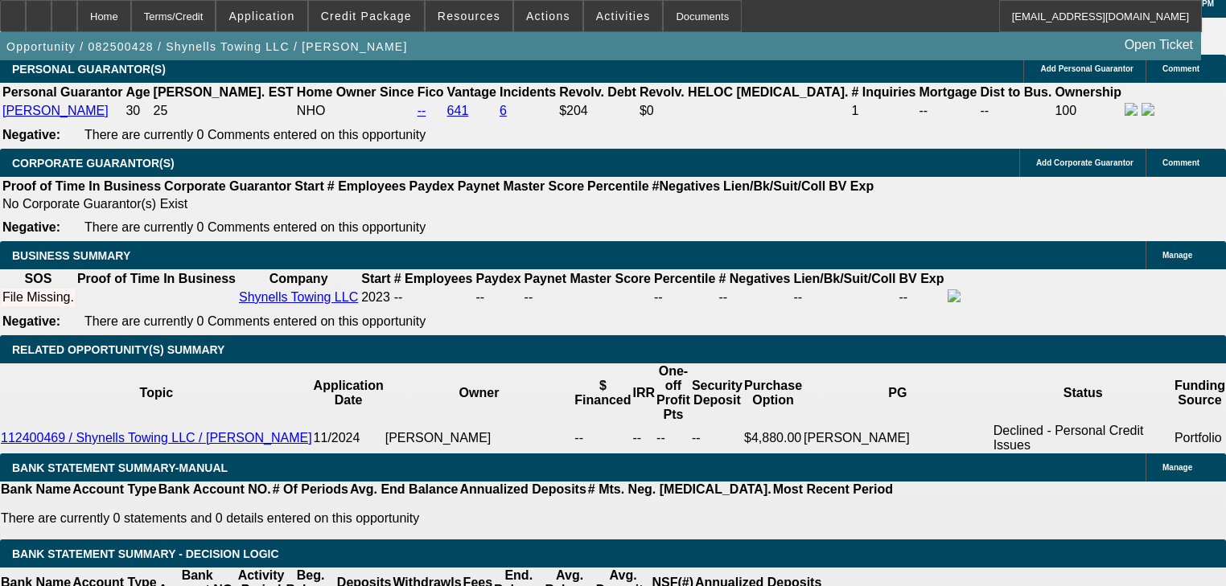
select select "0.1"
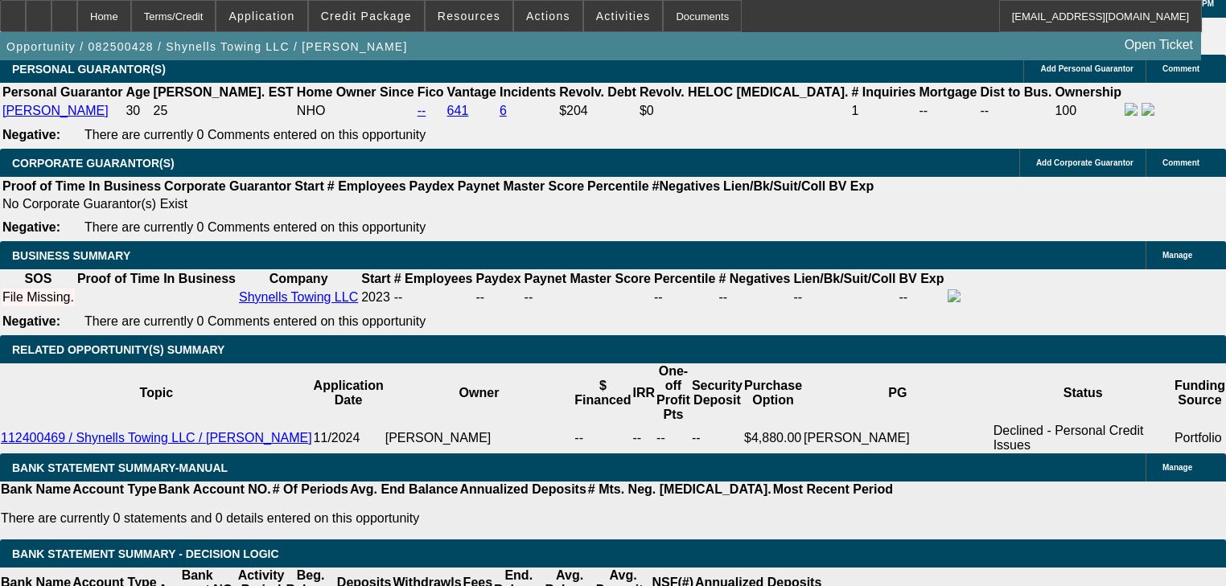
type input "$6,000.00"
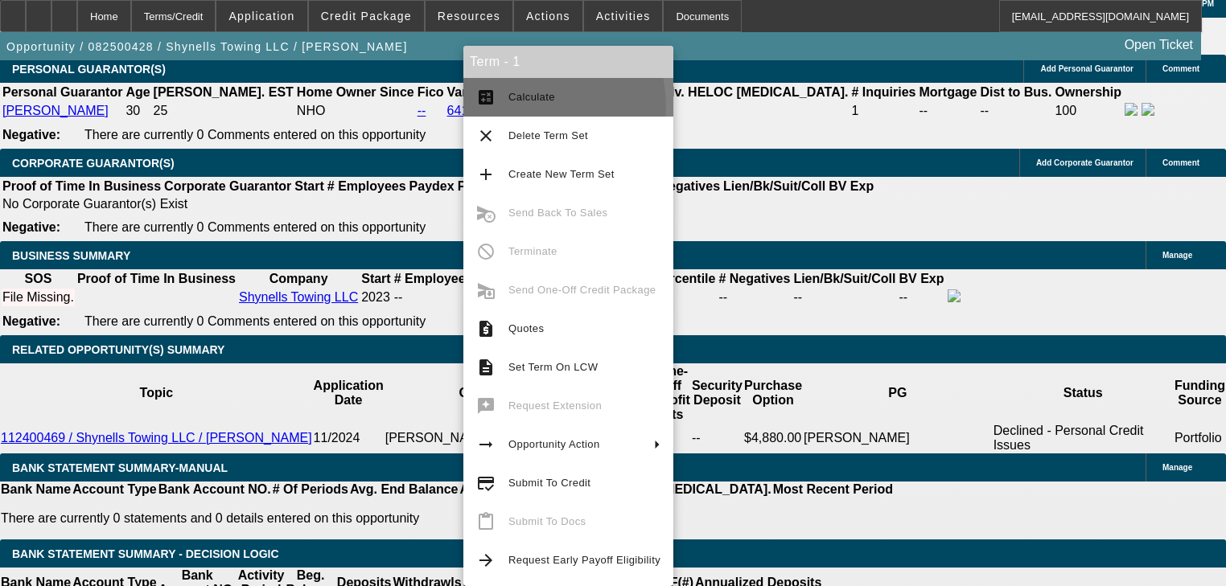
click at [520, 107] on button "calculate Calculate" at bounding box center [568, 97] width 210 height 39
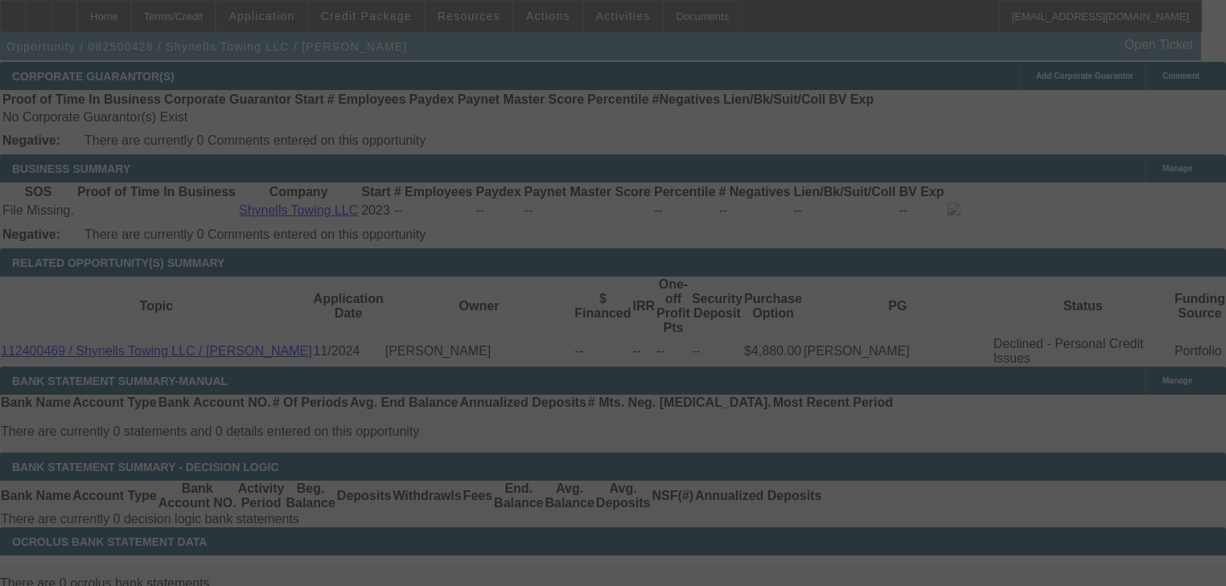
scroll to position [2452, 0]
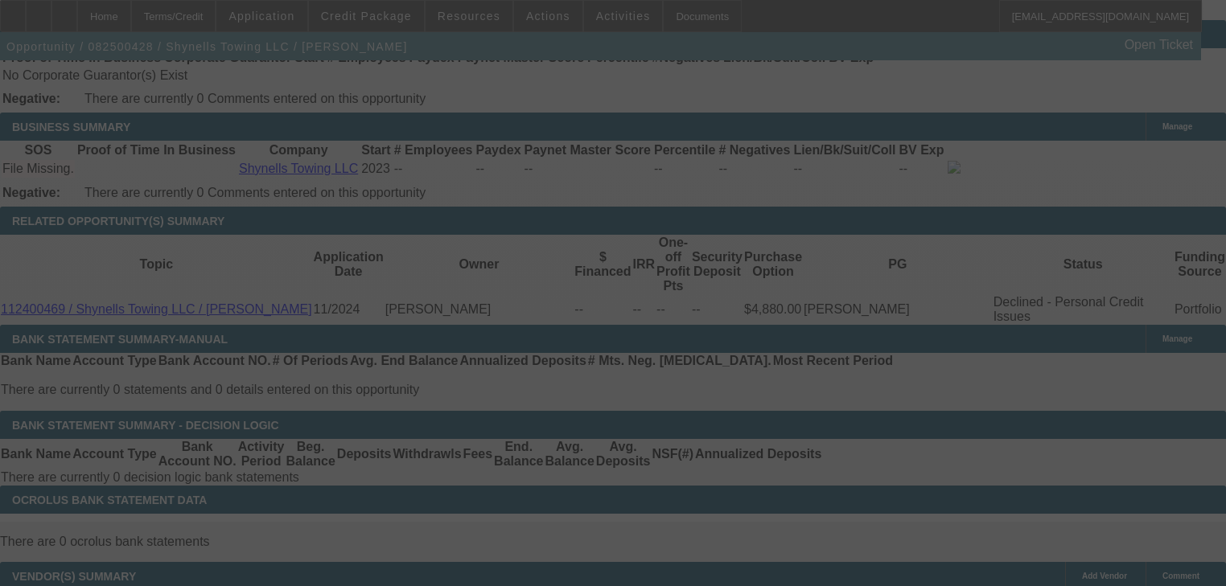
select select "0"
select select "2"
select select "0.1"
select select "4"
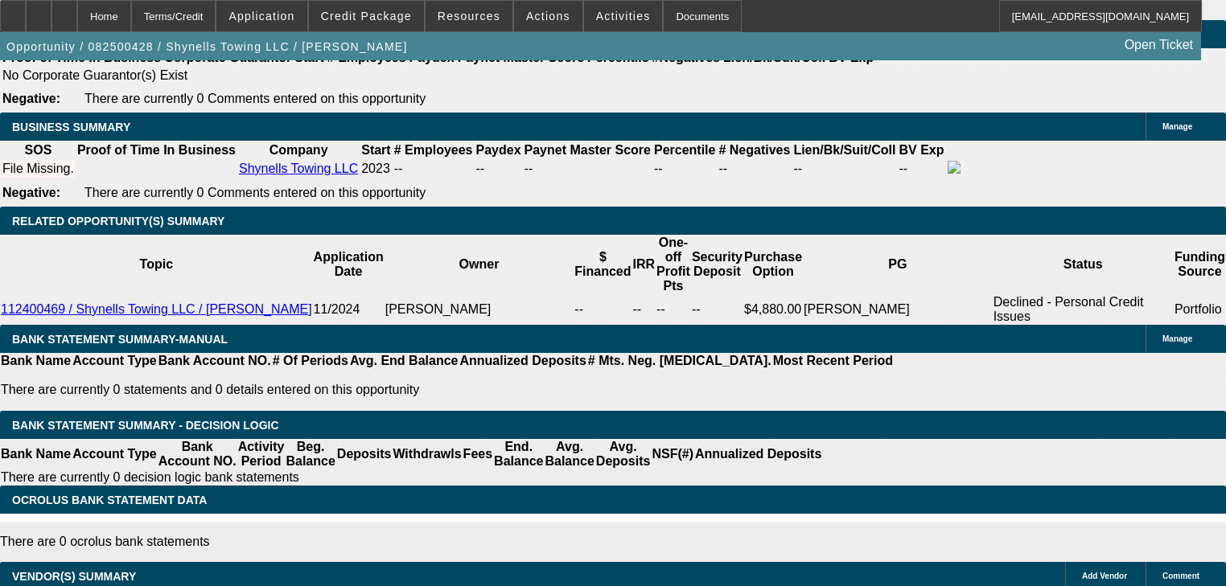
type input "UNKNOWN"
type input "2"
type input "$3,573.38"
type input "$1,786.69"
type input "28"
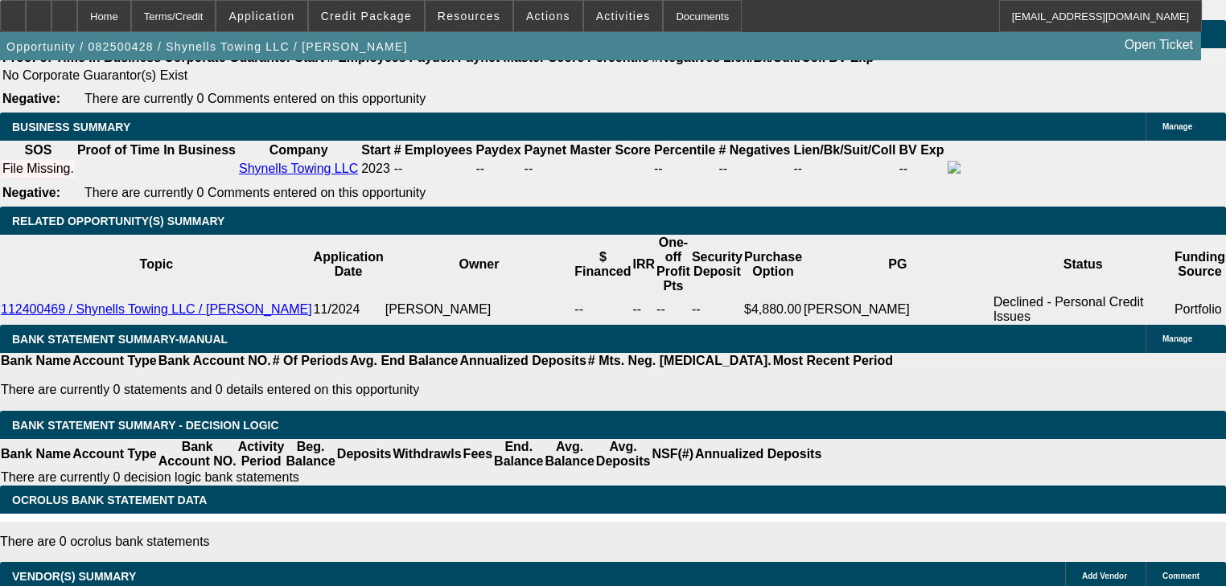
type input "$4,610.64"
type input "$2,305.32"
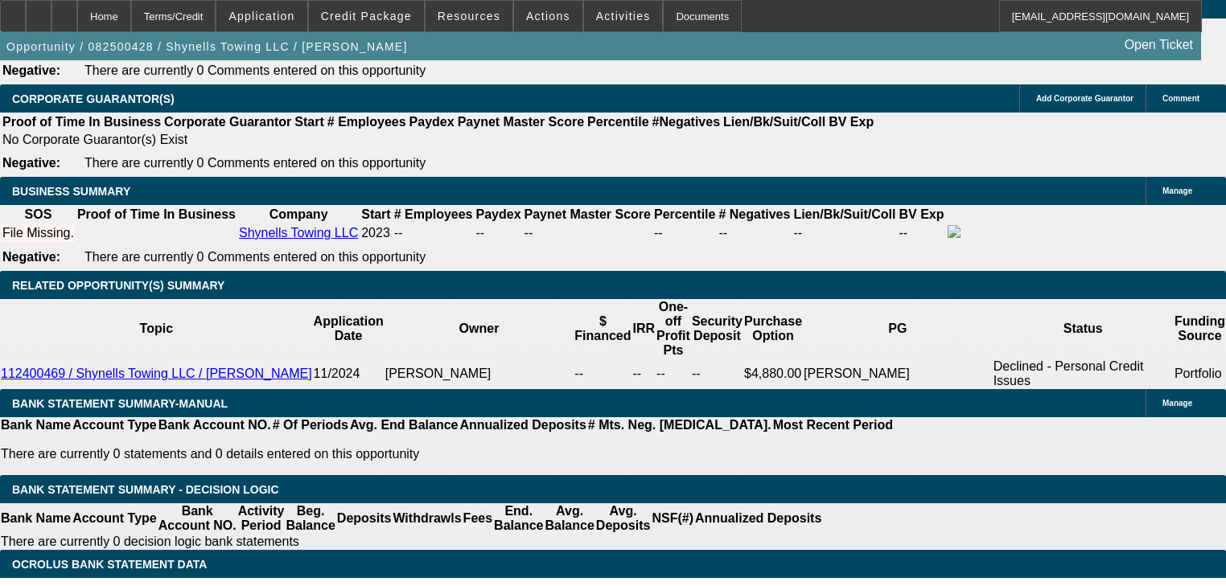
type input "2"
type input "$3,573.38"
type input "$1,786.69"
type input "22"
type input "$4,357.76"
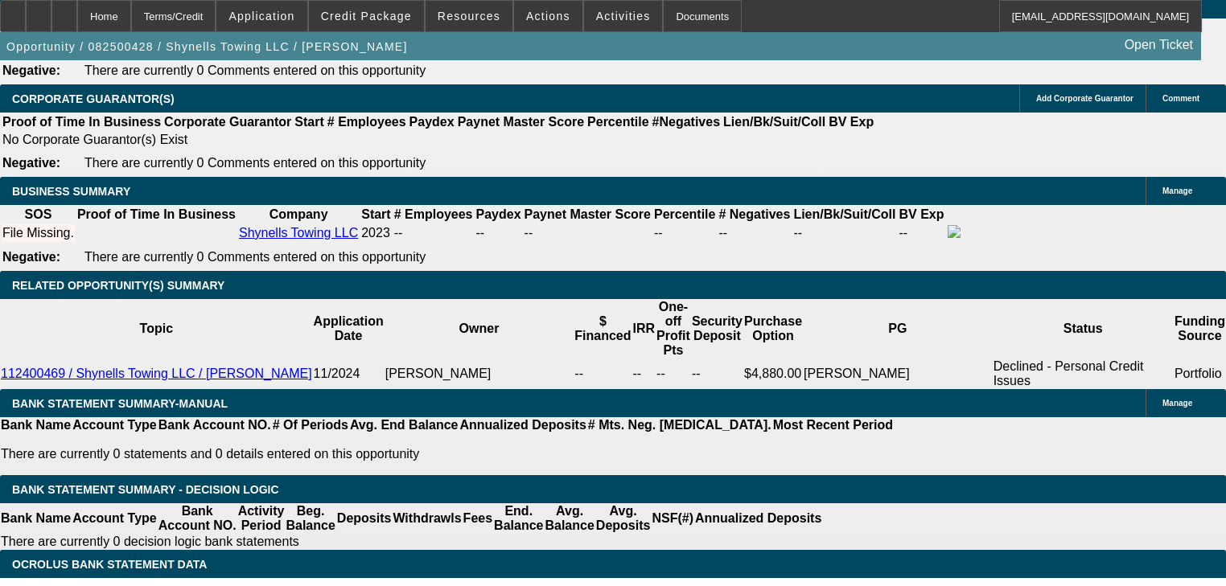
type input "$2,178.88"
type input "2"
type input "$3,573.38"
type input "$1,786.69"
type input "25"
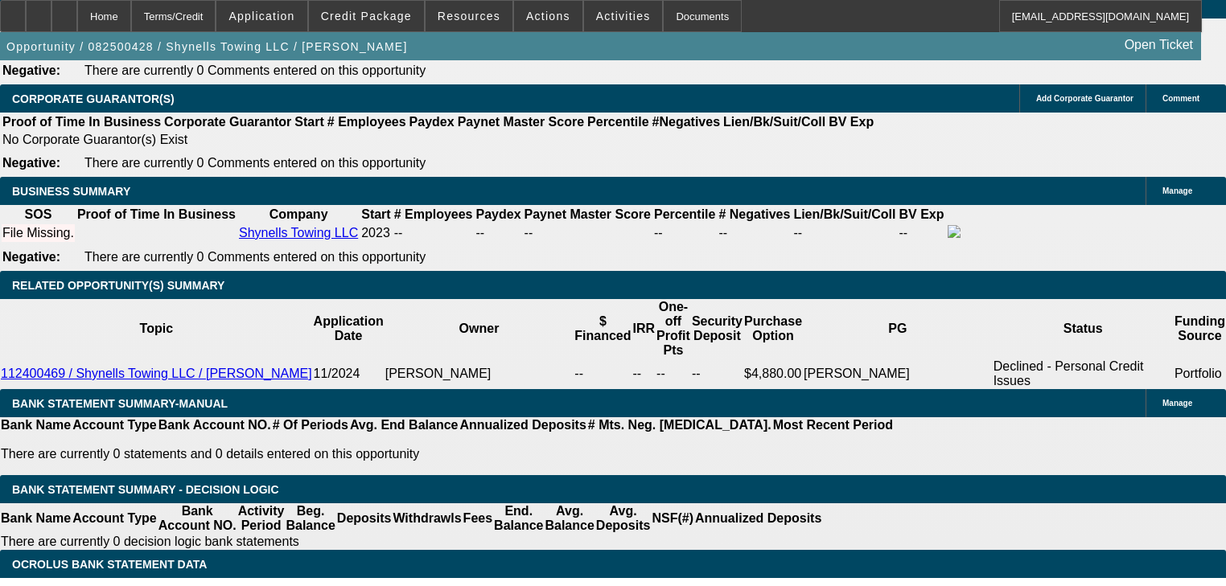
type input "$4,483.20"
type input "$2,241.60"
type input "25"
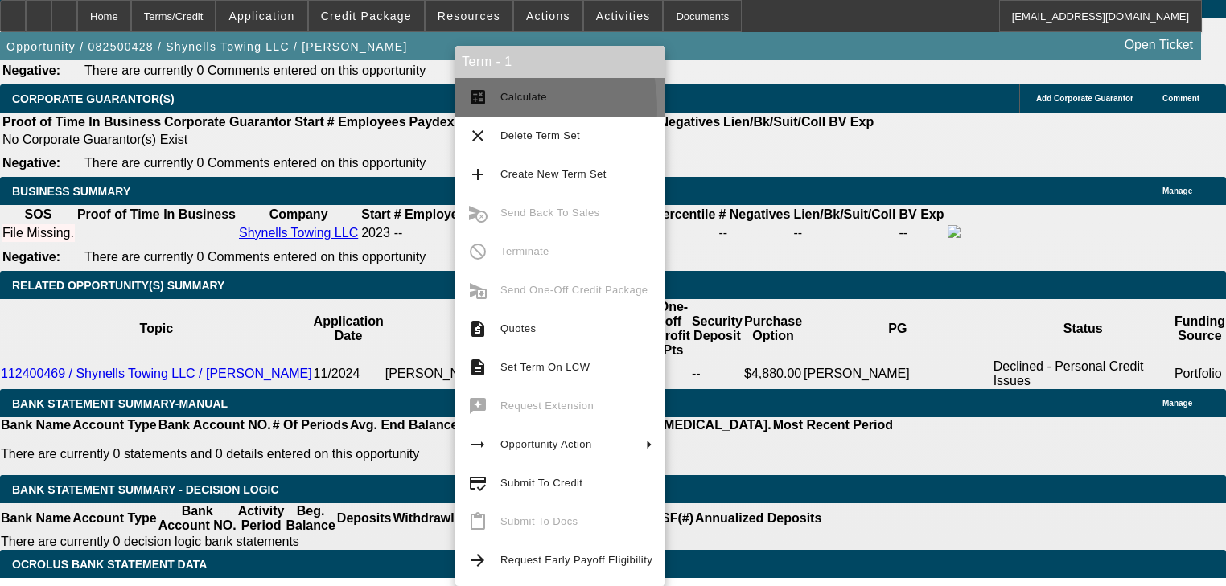
click at [471, 109] on button "calculate Calculate" at bounding box center [560, 97] width 210 height 39
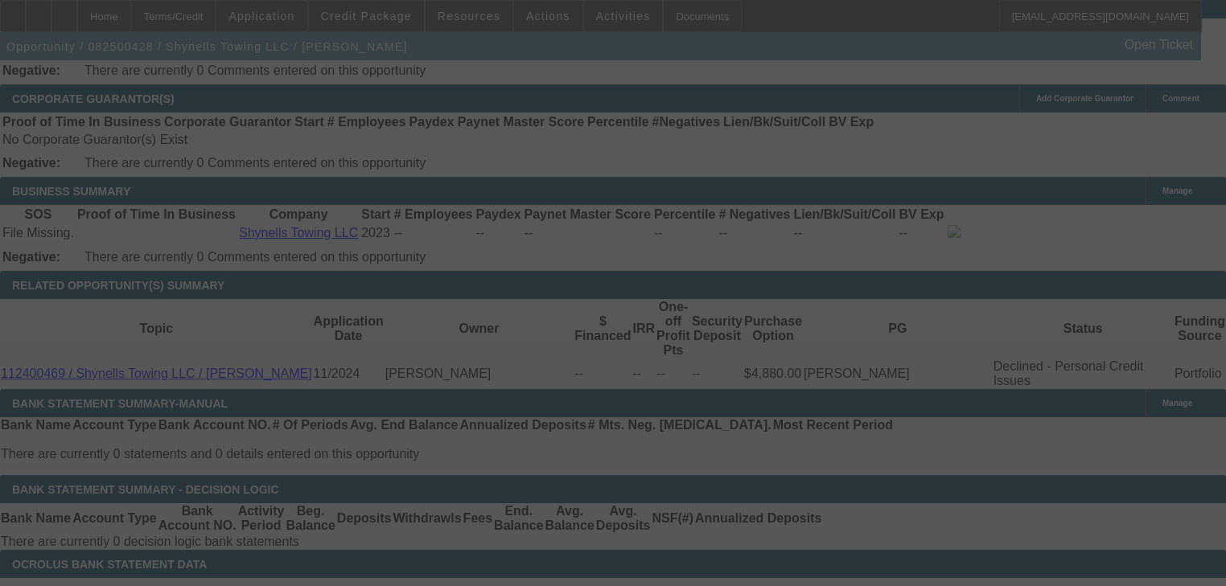
select select "0"
select select "2"
select select "0.1"
select select "4"
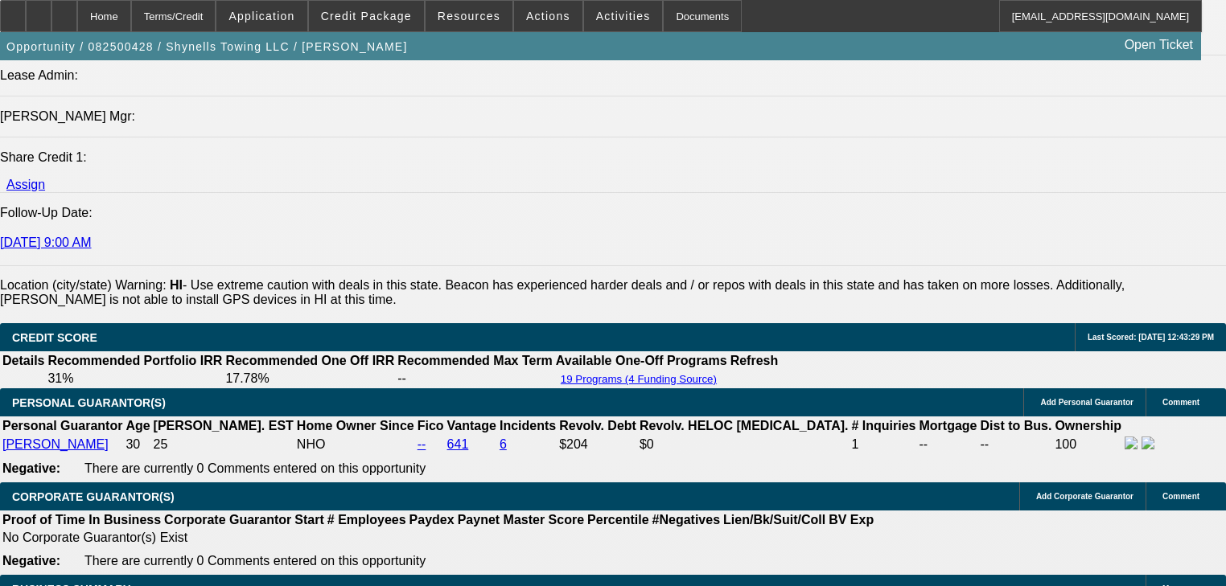
scroll to position [2130, 0]
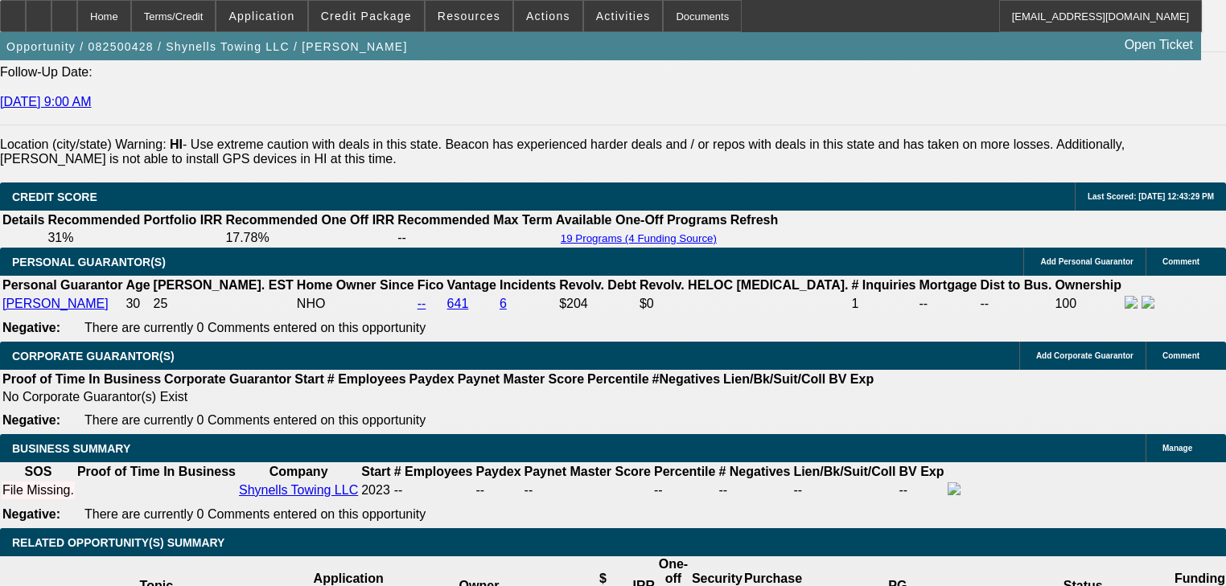
radio input "true"
type textarea "Said he has a cosigner and is currently operating. Not sure htis is even worth …"
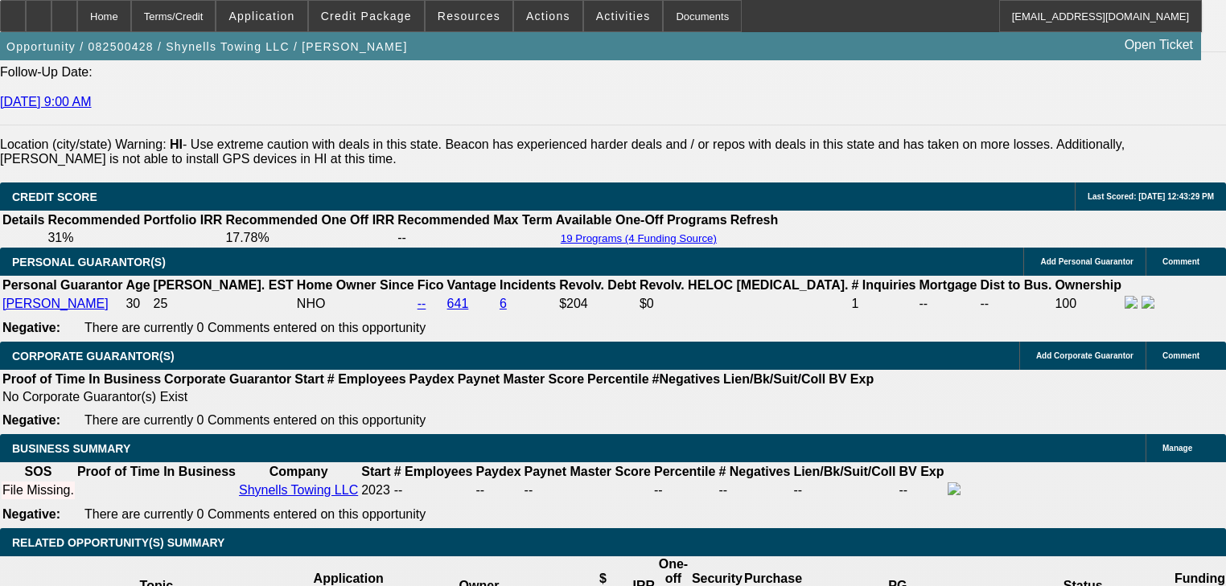
radio input "true"
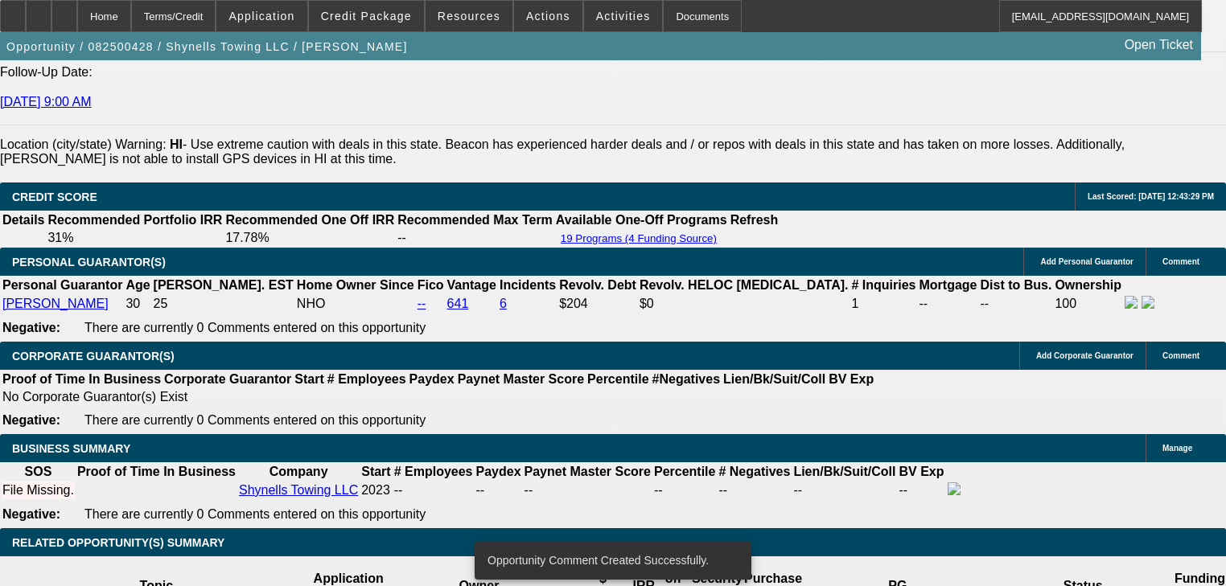
select select "0.2"
type input "$12,000.00"
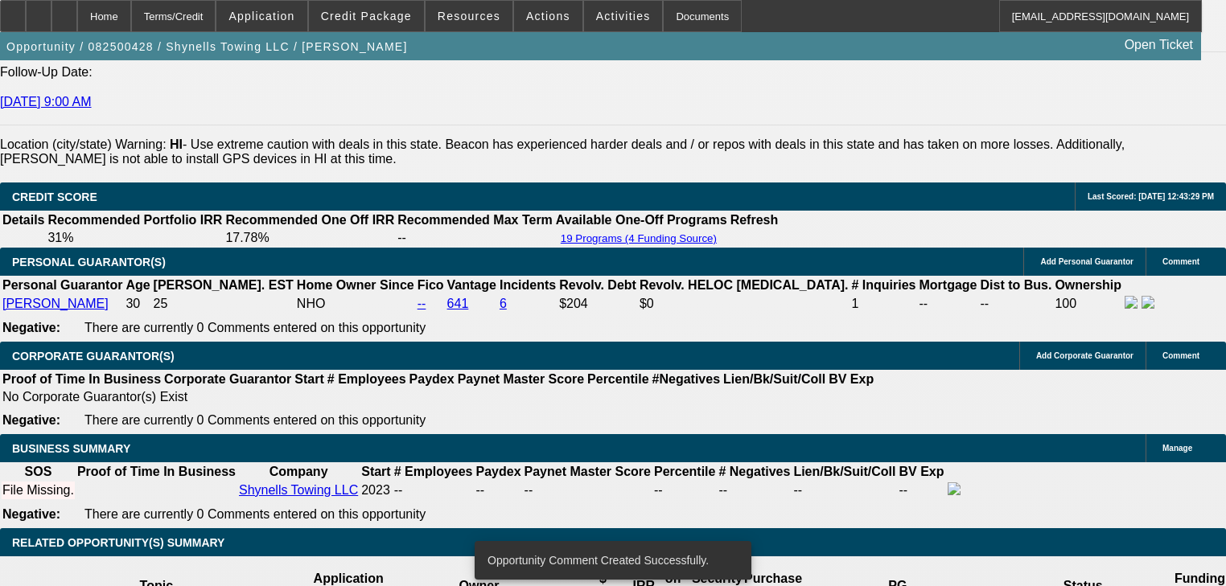
type input "UNKNOWN"
type input "$5,123.66"
type input "$2,561.83"
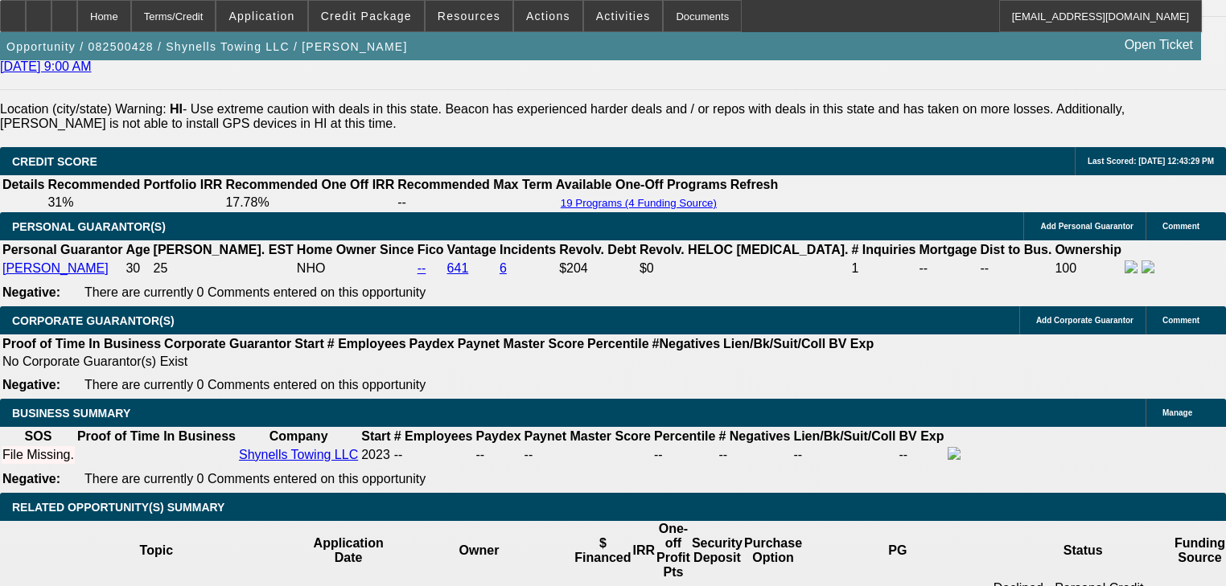
scroll to position [2195, 0]
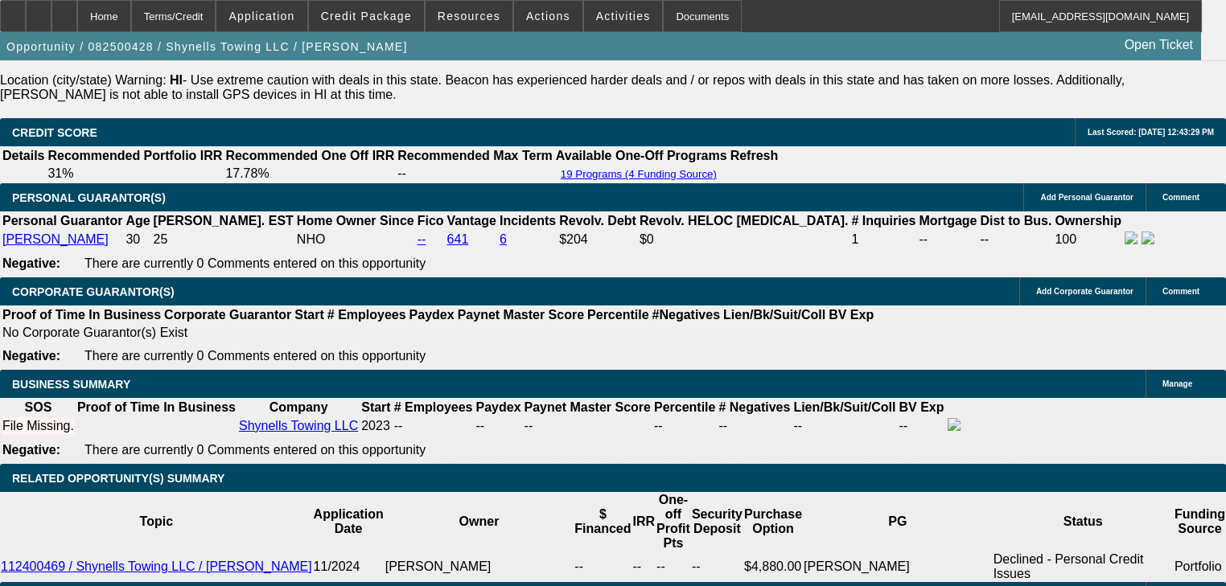
type input "$16,000.00"
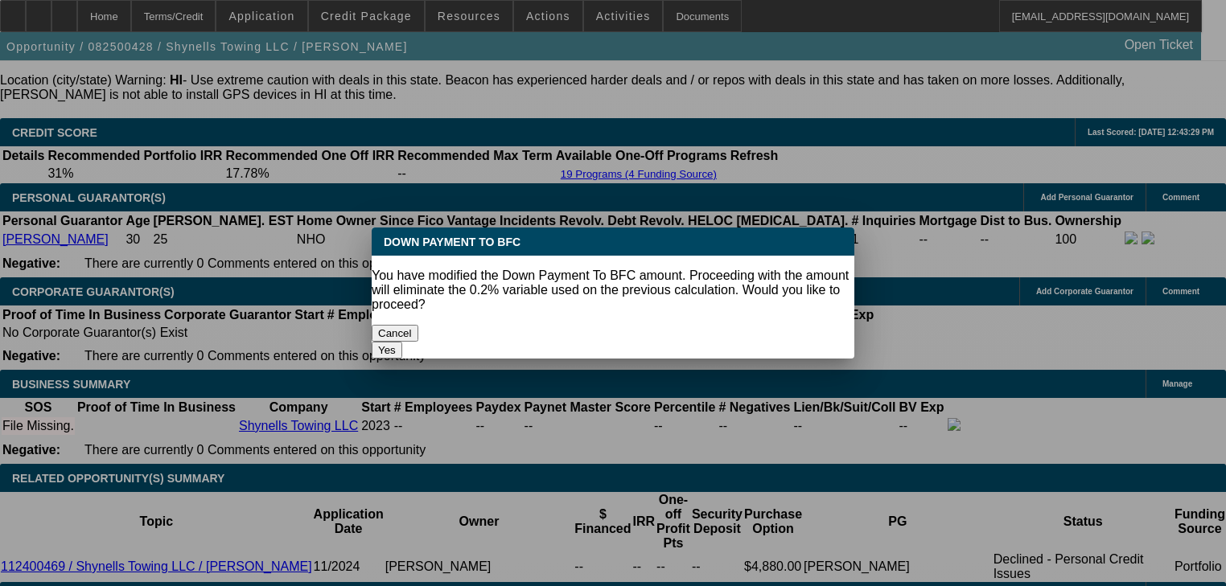
scroll to position [0, 0]
click at [402, 342] on button "Yes" at bounding box center [387, 350] width 31 height 17
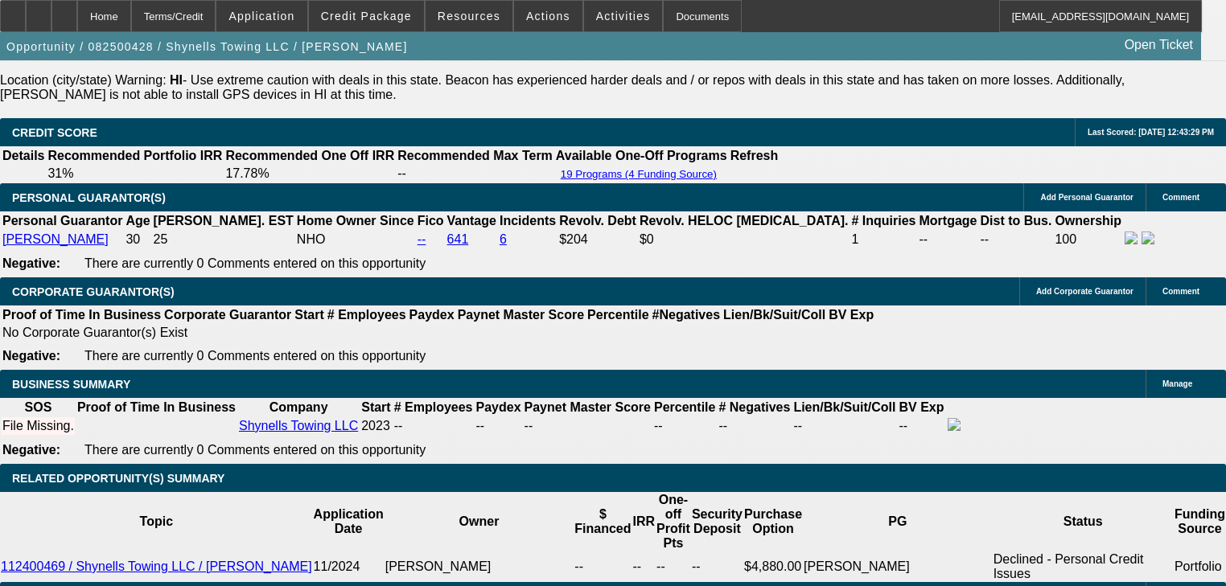
select select "0"
type input "$4,696.70"
type input "$2,348.35"
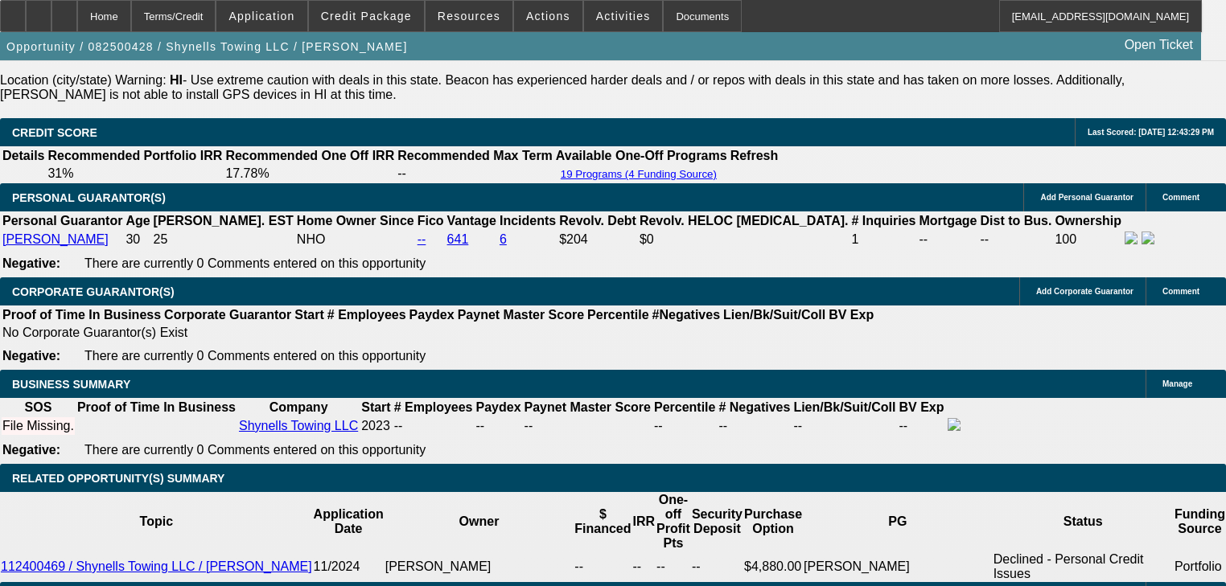
type input "$16,000.00"
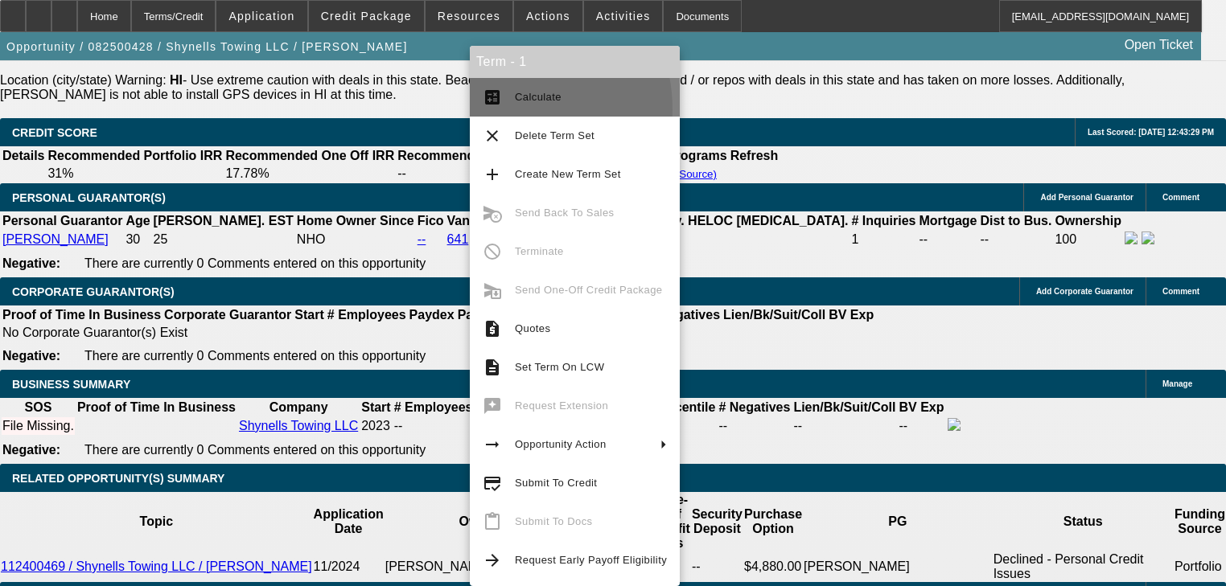
click at [501, 109] on button "calculate Calculate" at bounding box center [575, 97] width 210 height 39
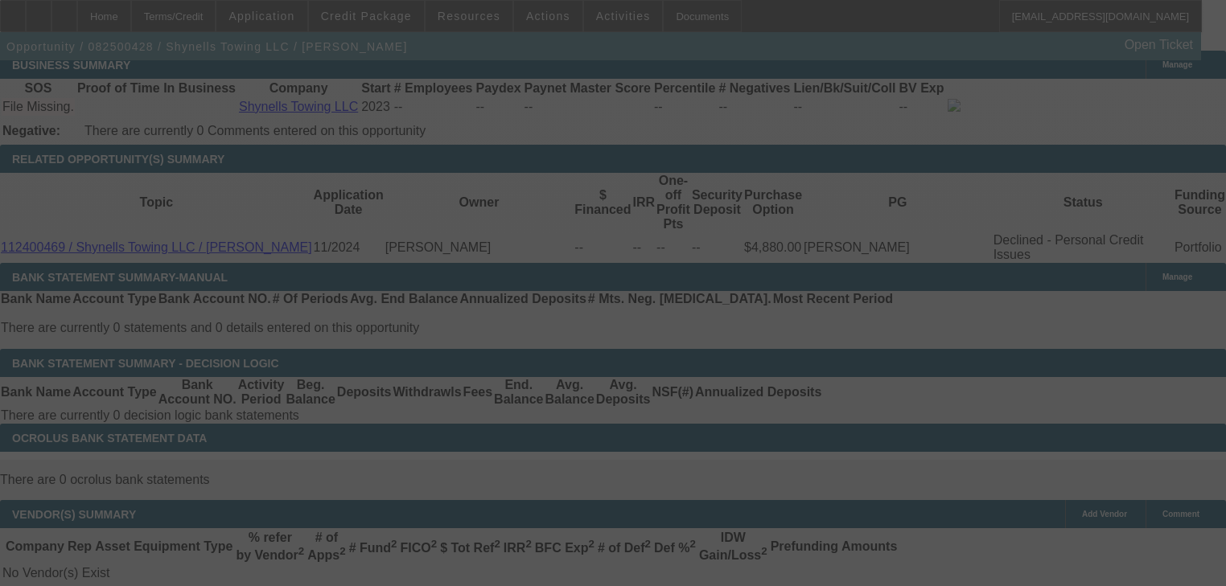
scroll to position [2516, 0]
select select "0"
select select "2"
select select "0.1"
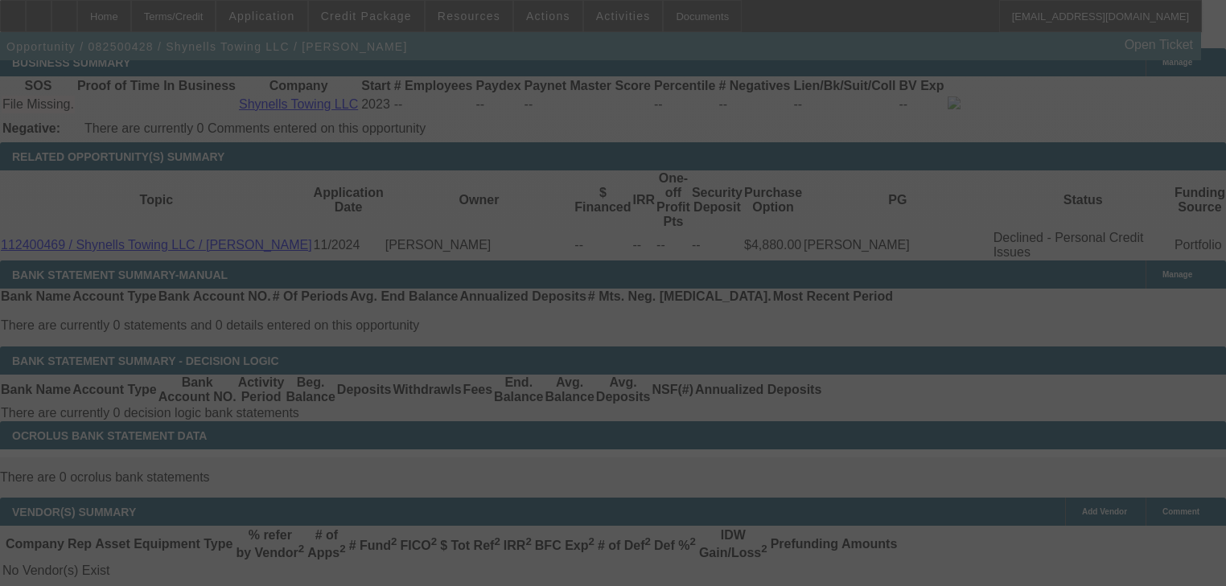
select select "4"
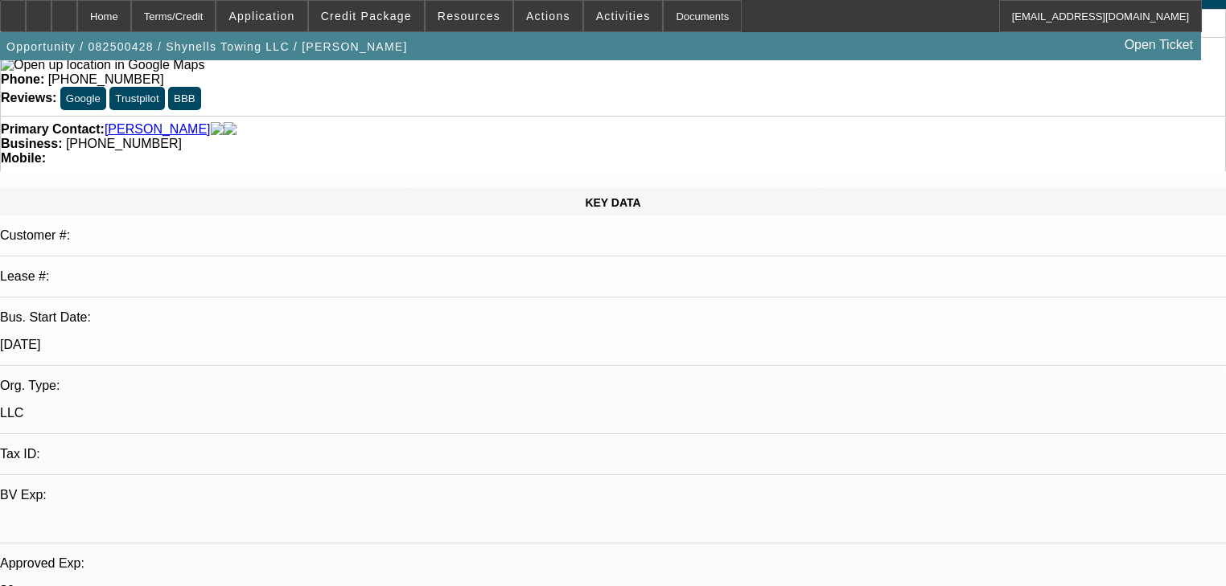
scroll to position [0, 0]
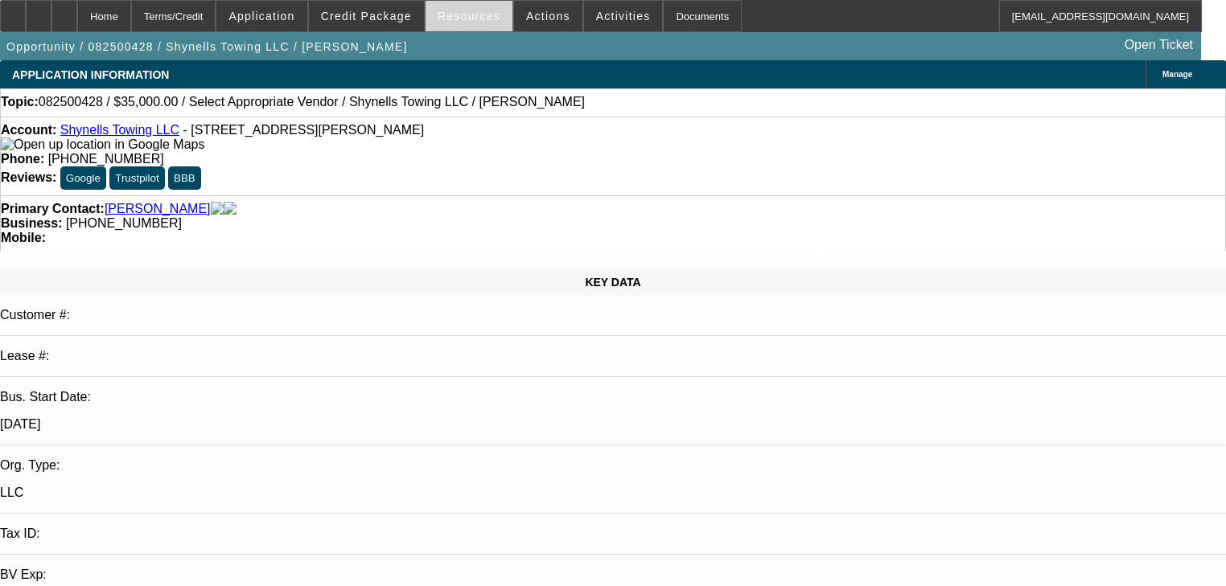
click at [467, 11] on span "Resources" at bounding box center [469, 16] width 63 height 13
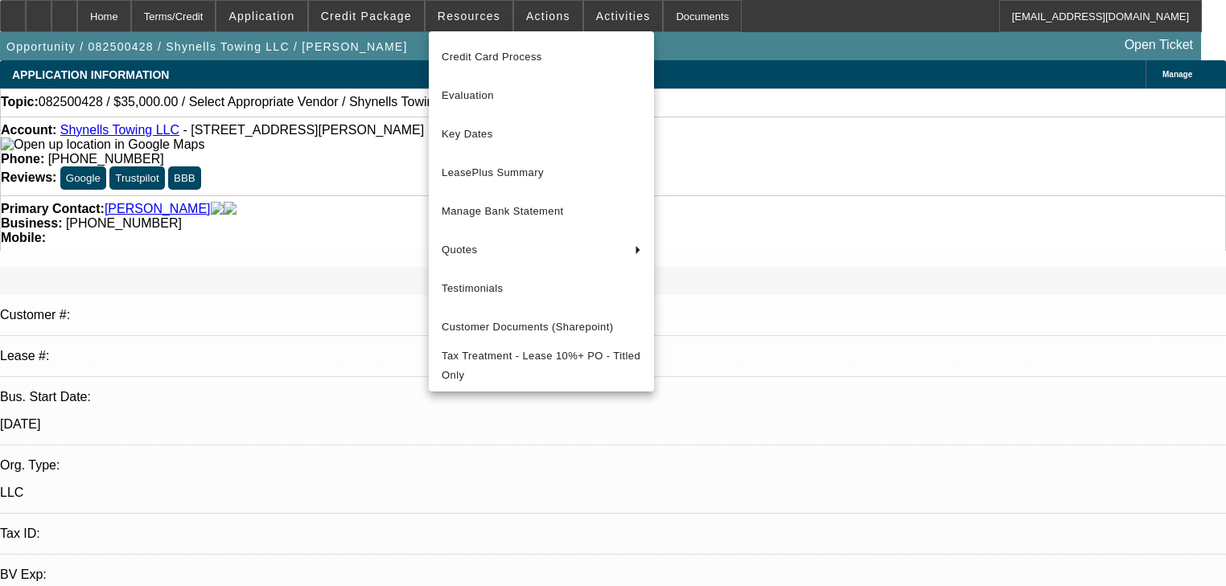
click at [523, 11] on div at bounding box center [613, 293] width 1226 height 586
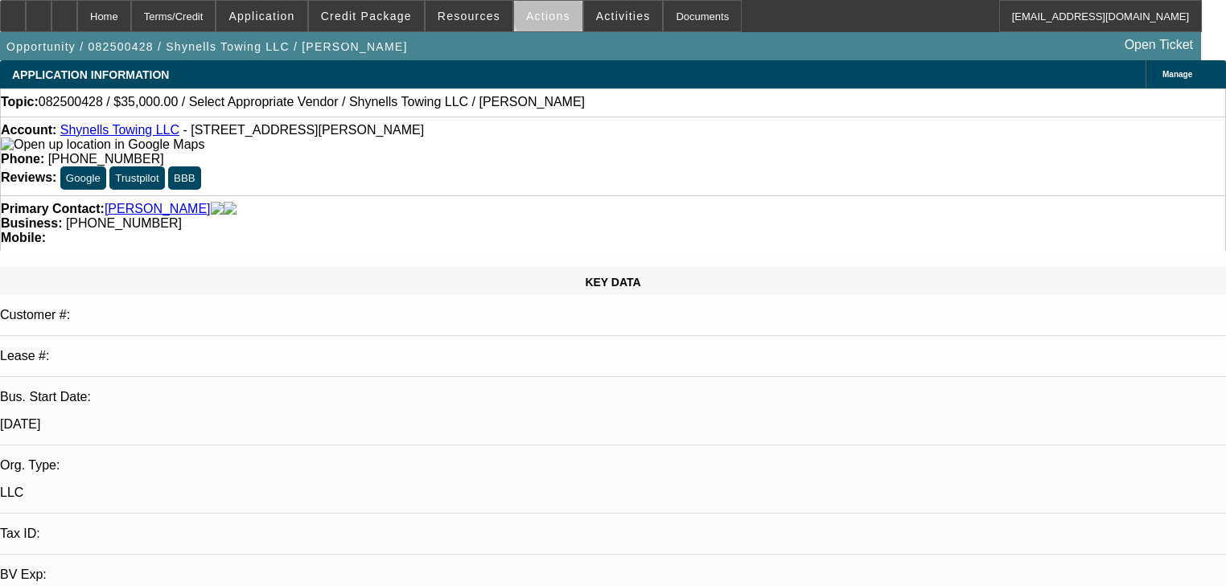
click at [545, 13] on span "Actions" at bounding box center [548, 16] width 44 height 13
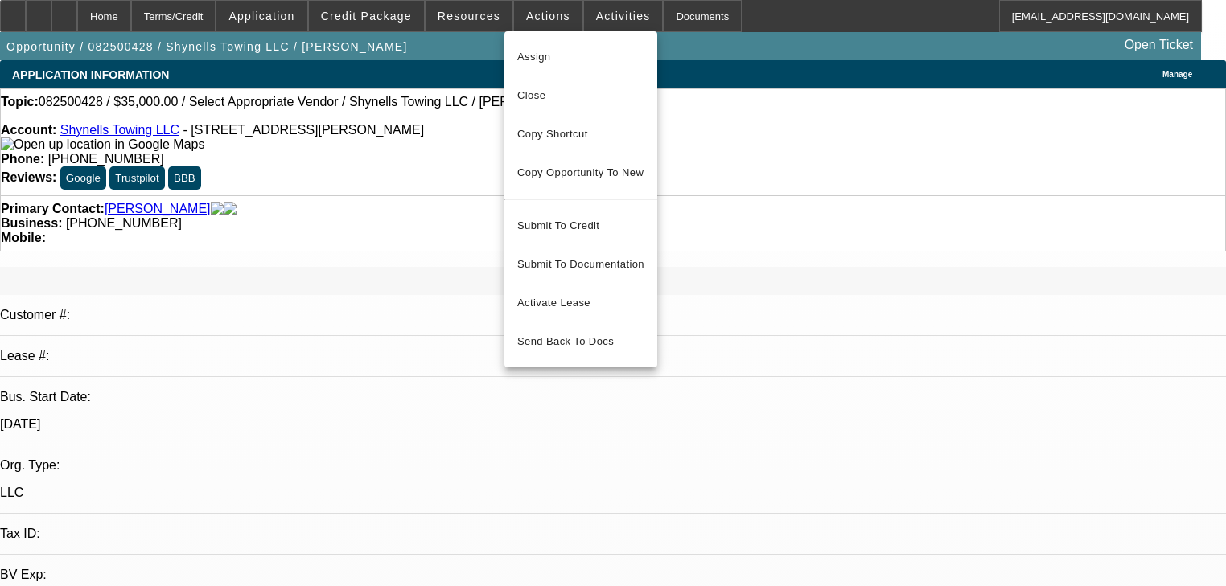
click at [579, 13] on div at bounding box center [613, 293] width 1226 height 586
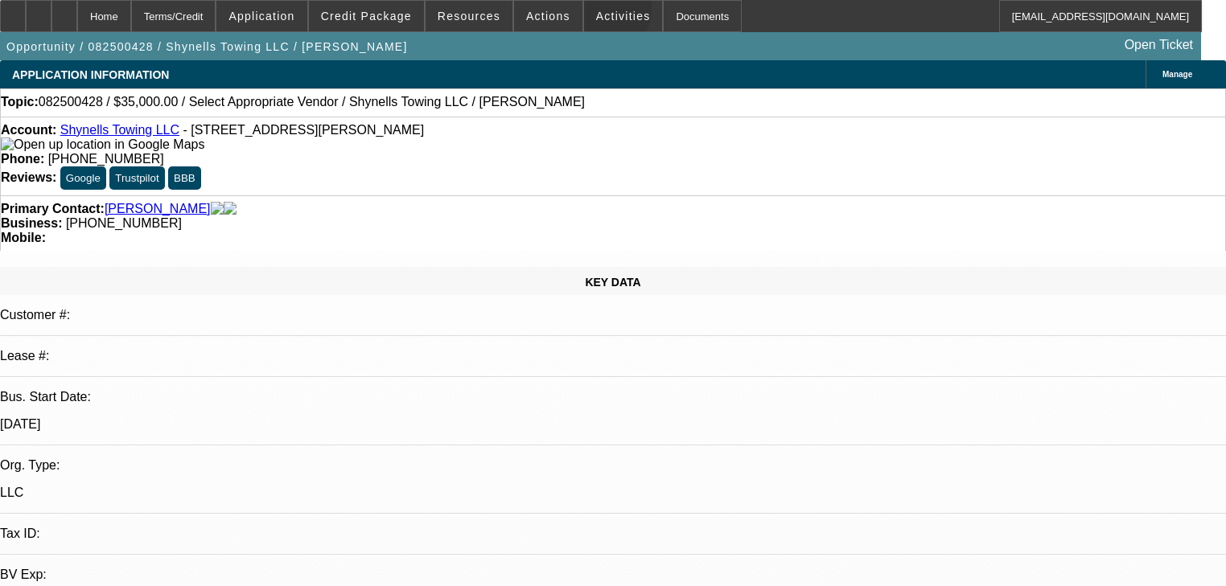
click at [596, 13] on span "Activities" at bounding box center [623, 16] width 55 height 13
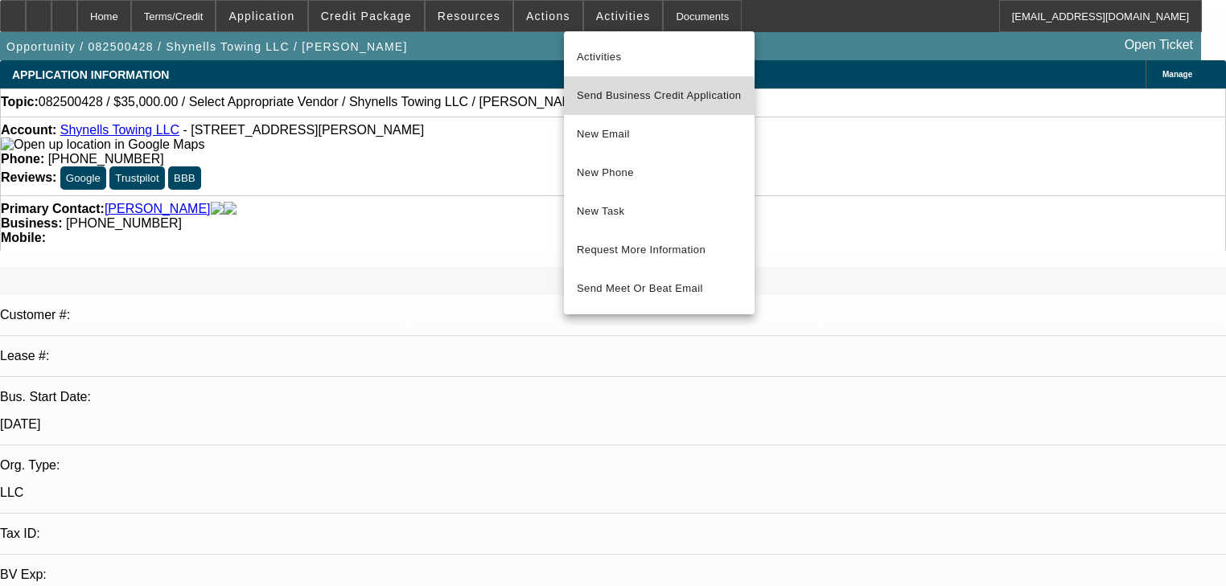
click at [609, 103] on span "Send Business Credit Application" at bounding box center [659, 95] width 165 height 19
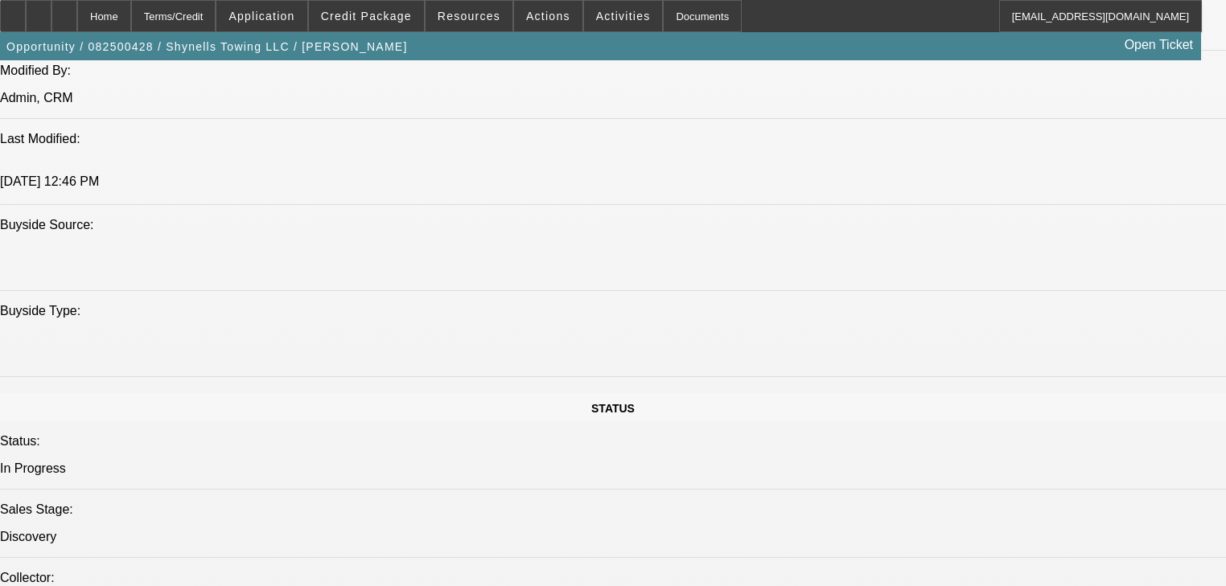
scroll to position [1609, 0]
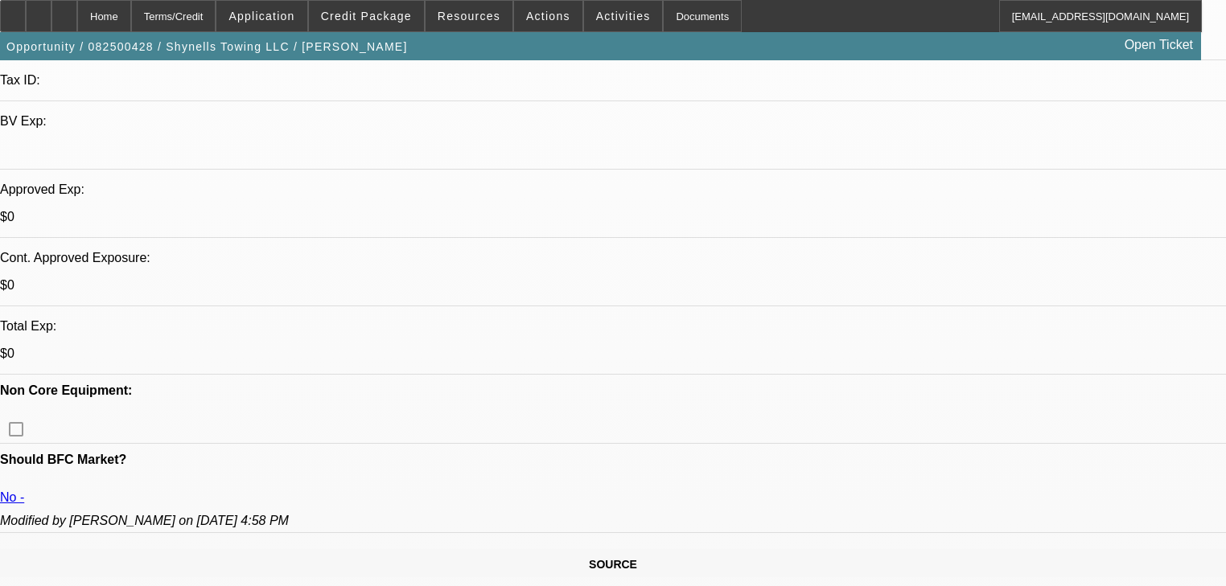
scroll to position [450, 0]
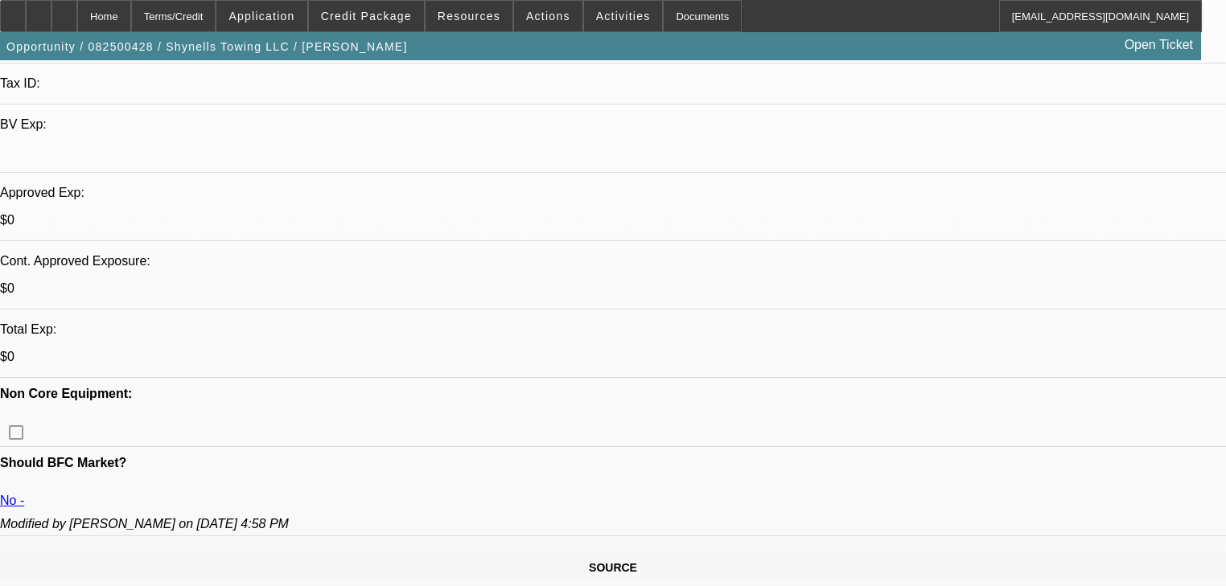
radio input "true"
type textarea "No cosigner, dakota, need banks, need SOS in good standing before funding. Need…"
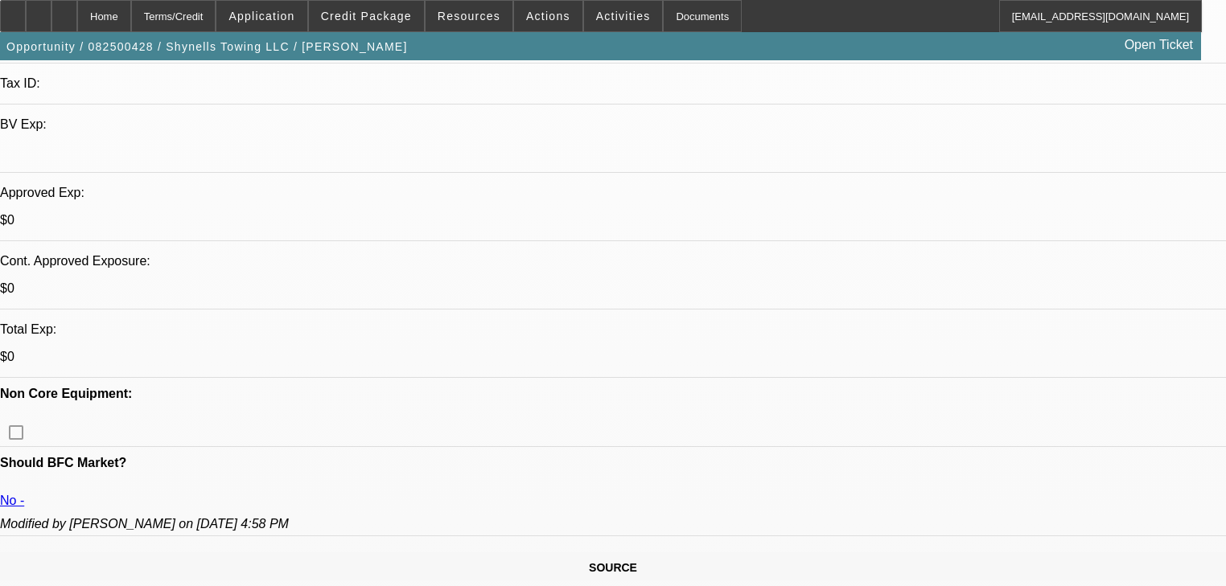
radio input "true"
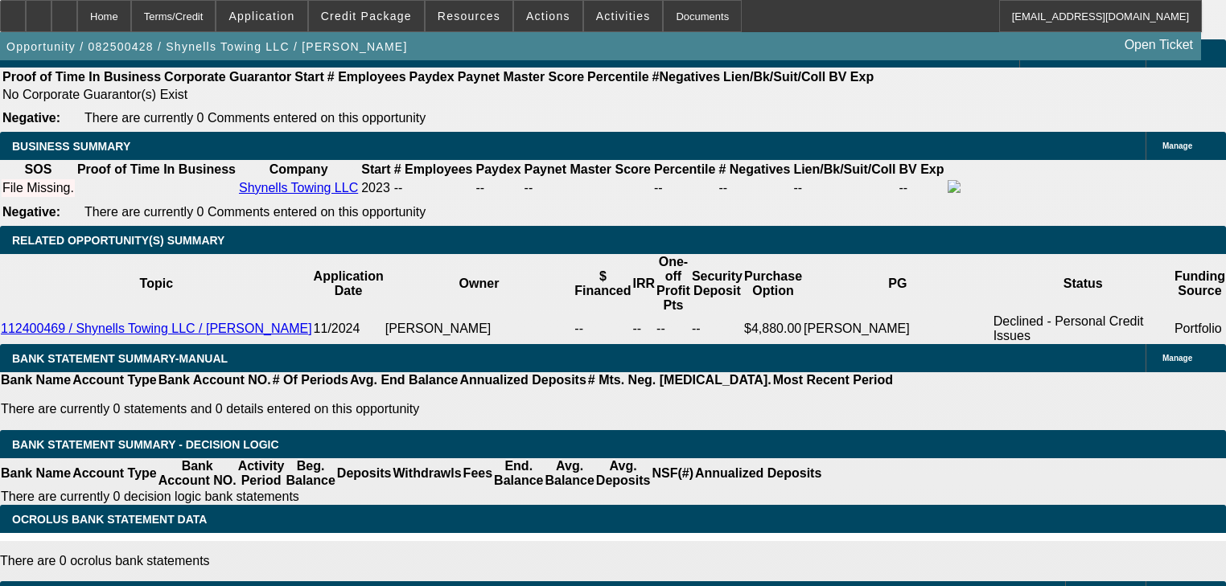
scroll to position [2510, 0]
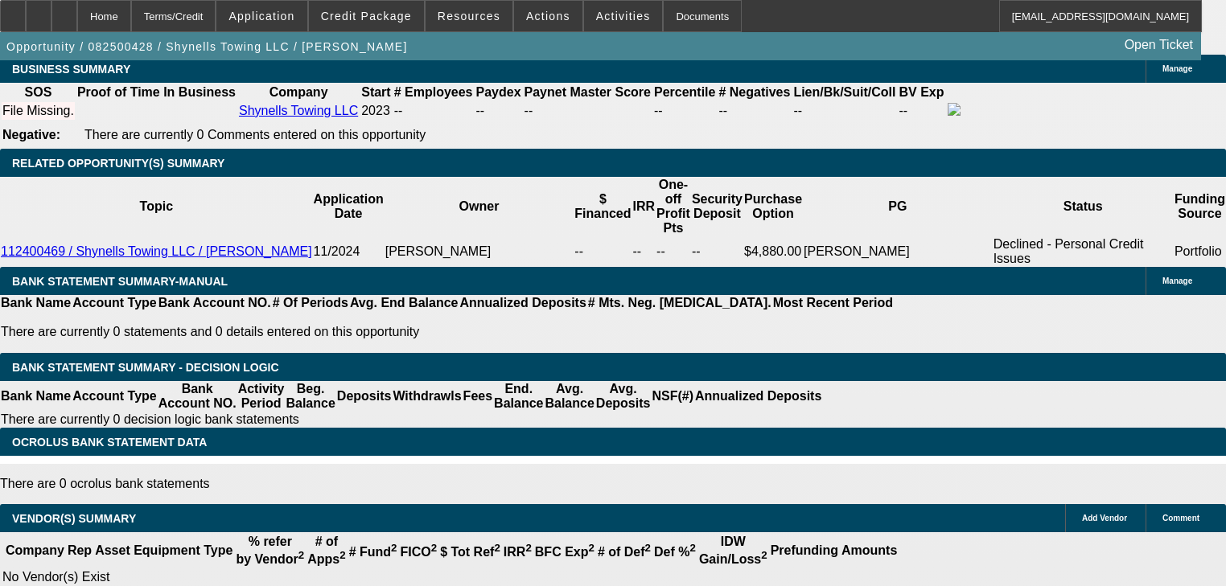
select select "21"
type input "UNKNOWN"
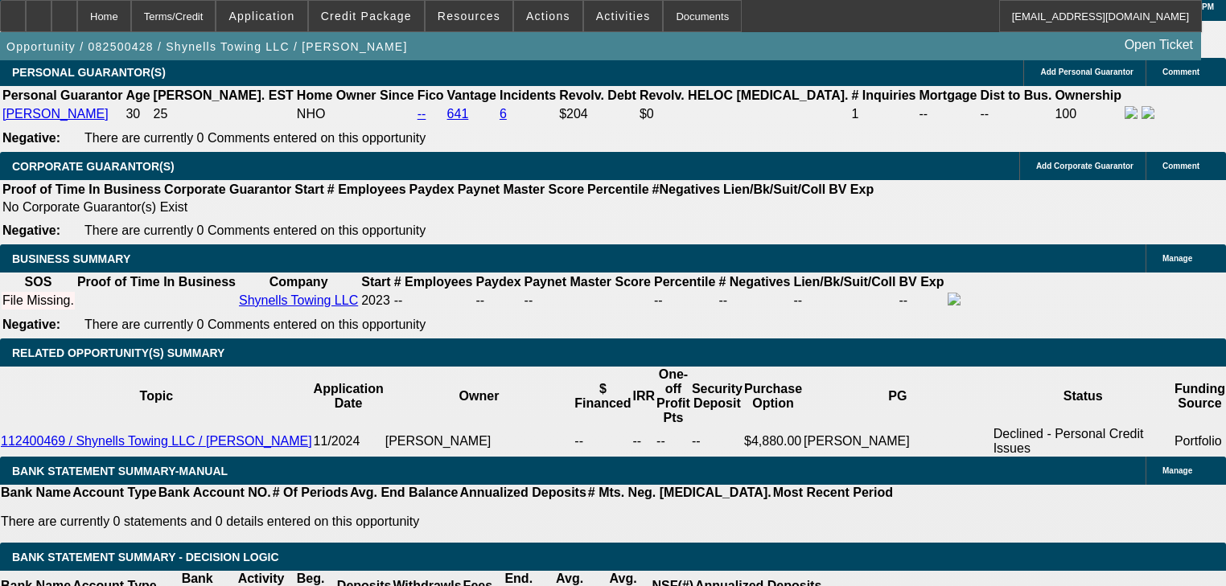
scroll to position [2317, 0]
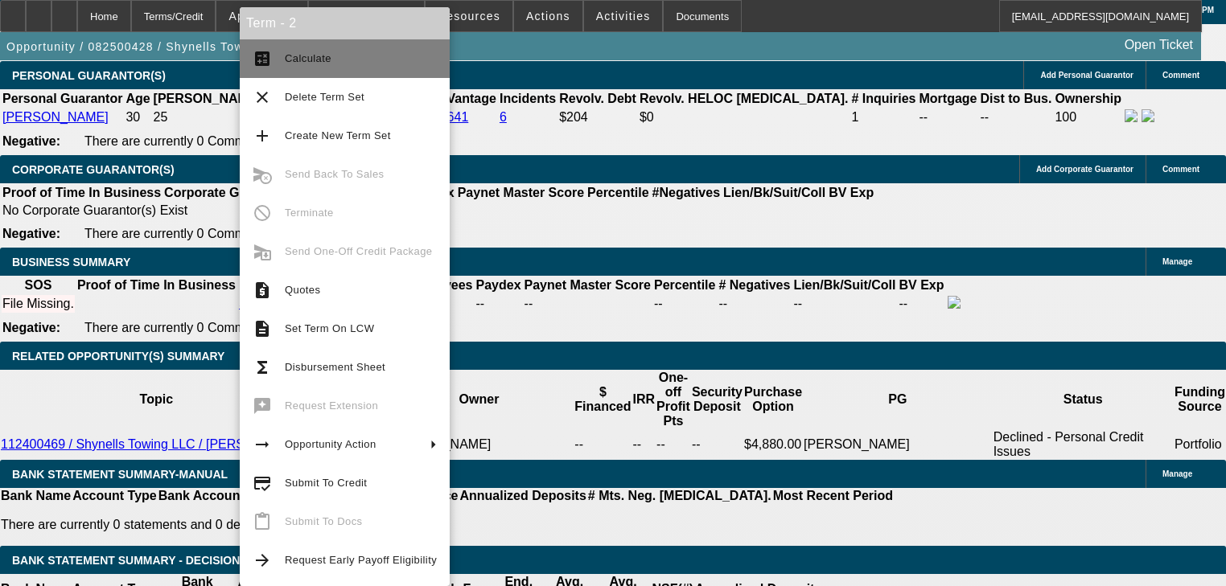
click at [306, 67] on span "Calculate" at bounding box center [361, 58] width 152 height 19
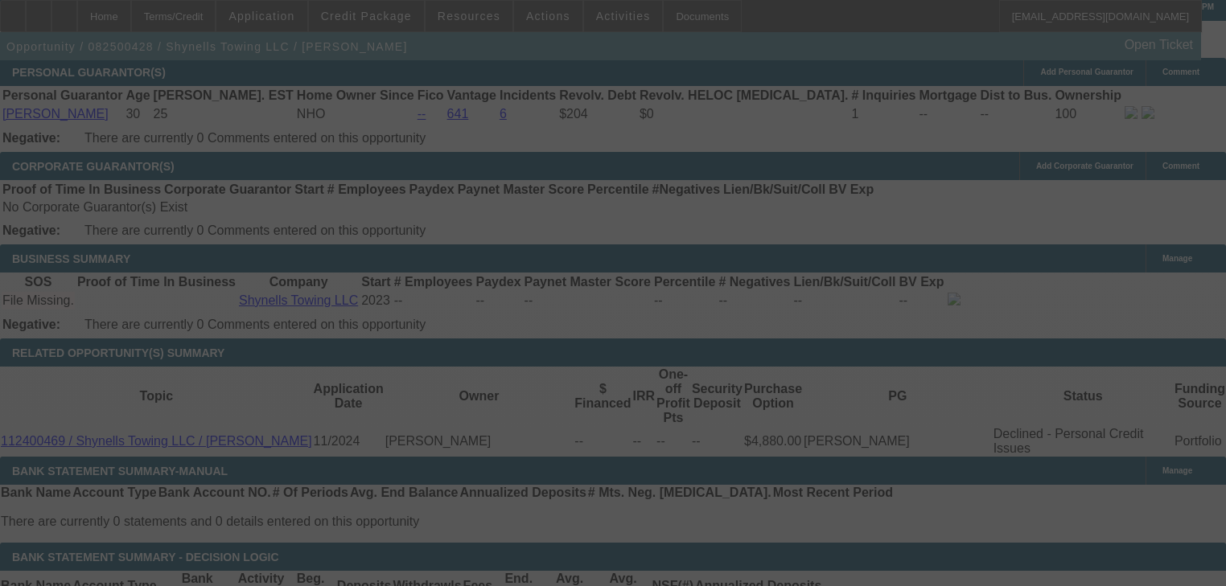
scroll to position [2574, 0]
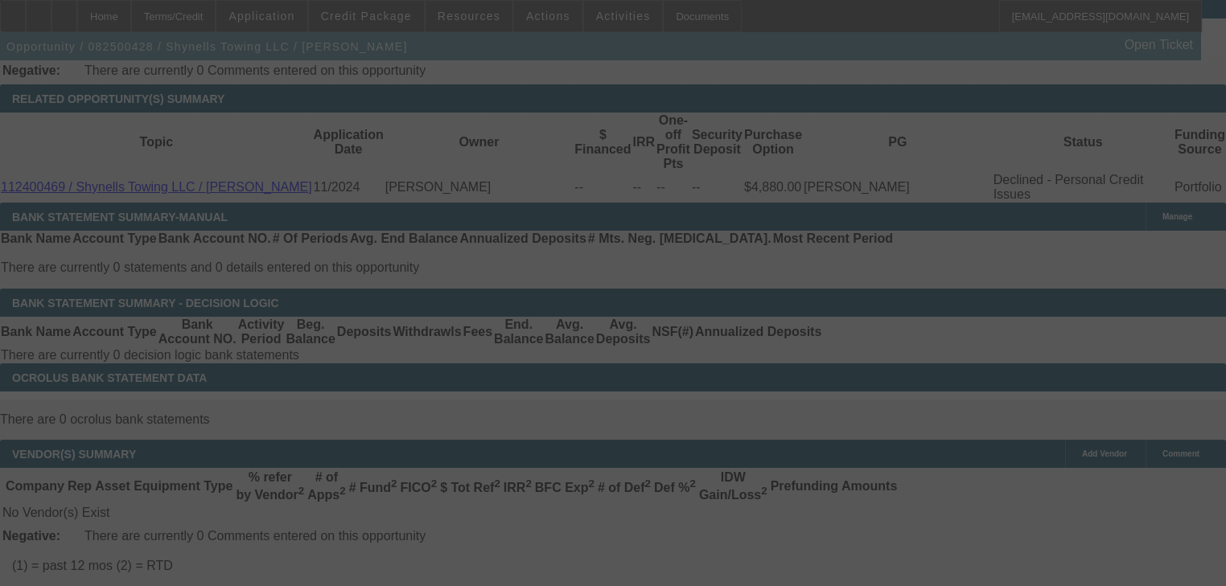
select select "0"
select select "2"
select select "0"
select select "21"
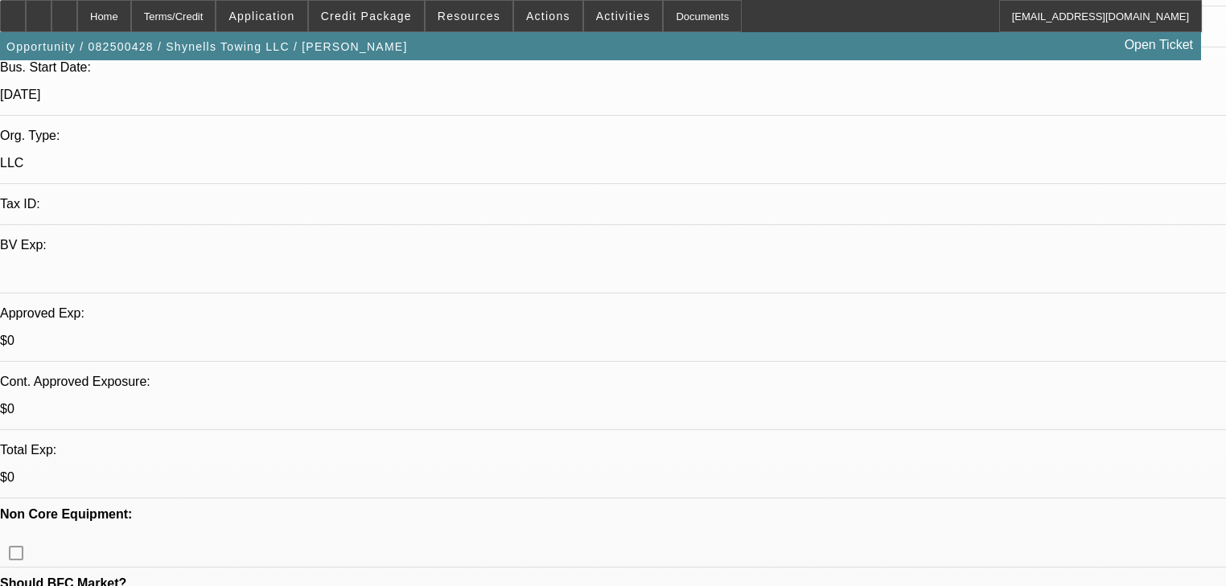
scroll to position [129, 0]
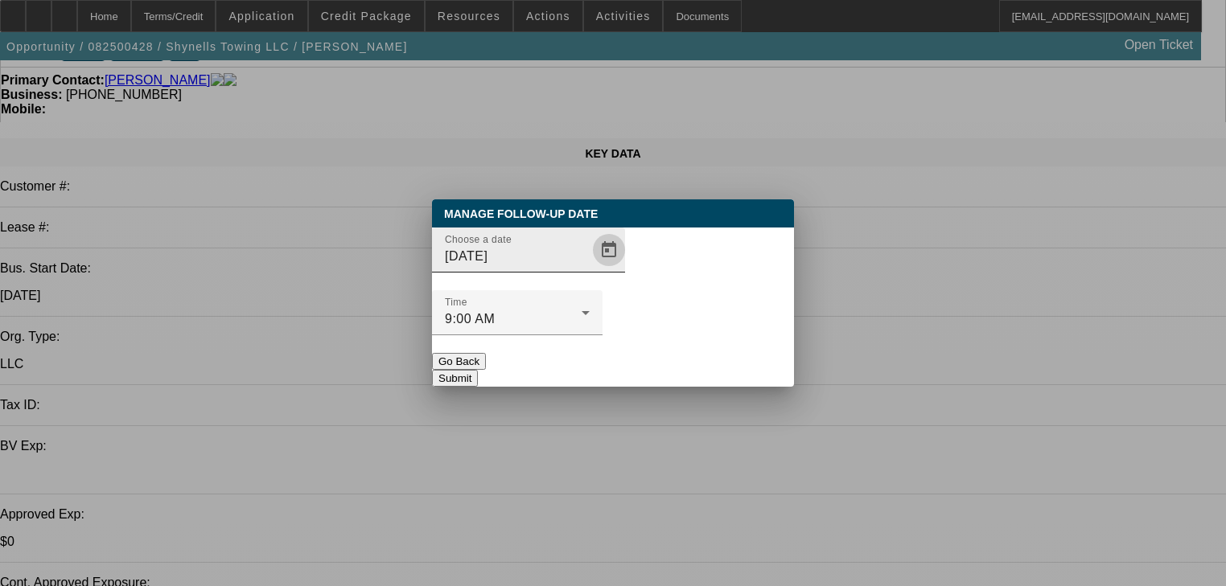
click at [590, 269] on span "Open calendar" at bounding box center [609, 250] width 39 height 39
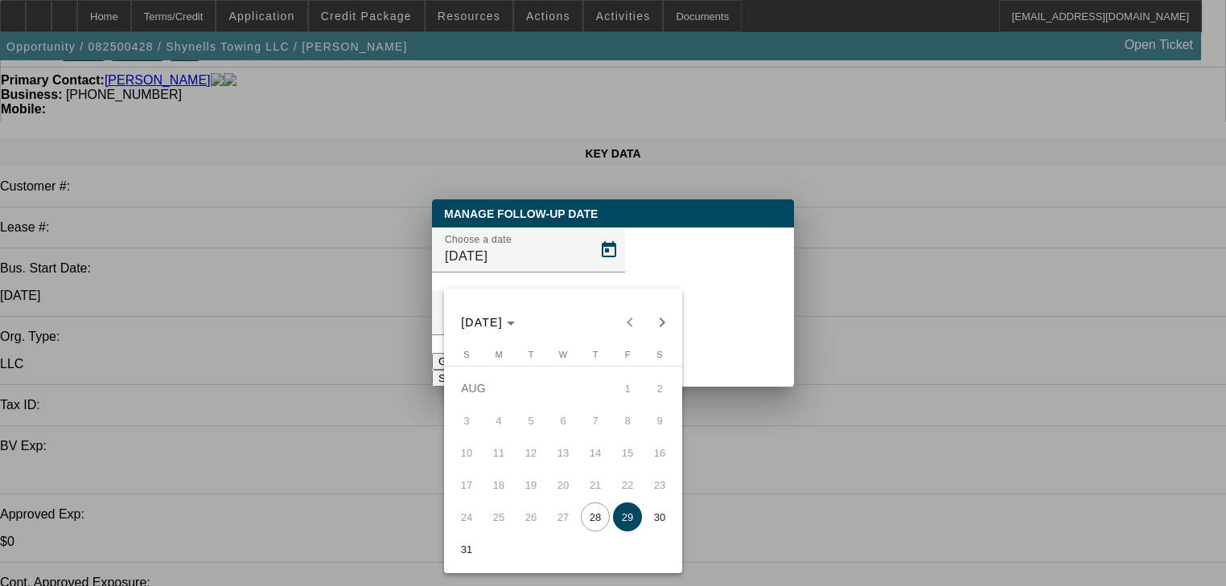
click at [624, 526] on span "29" at bounding box center [627, 517] width 29 height 29
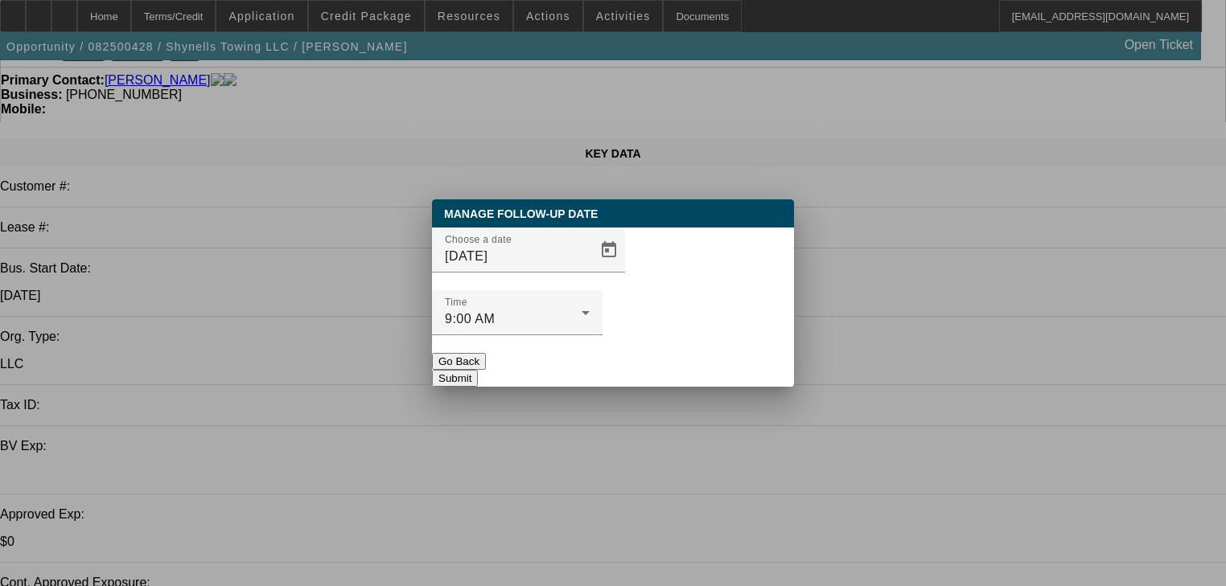
click at [478, 370] on button "Submit" at bounding box center [455, 378] width 46 height 17
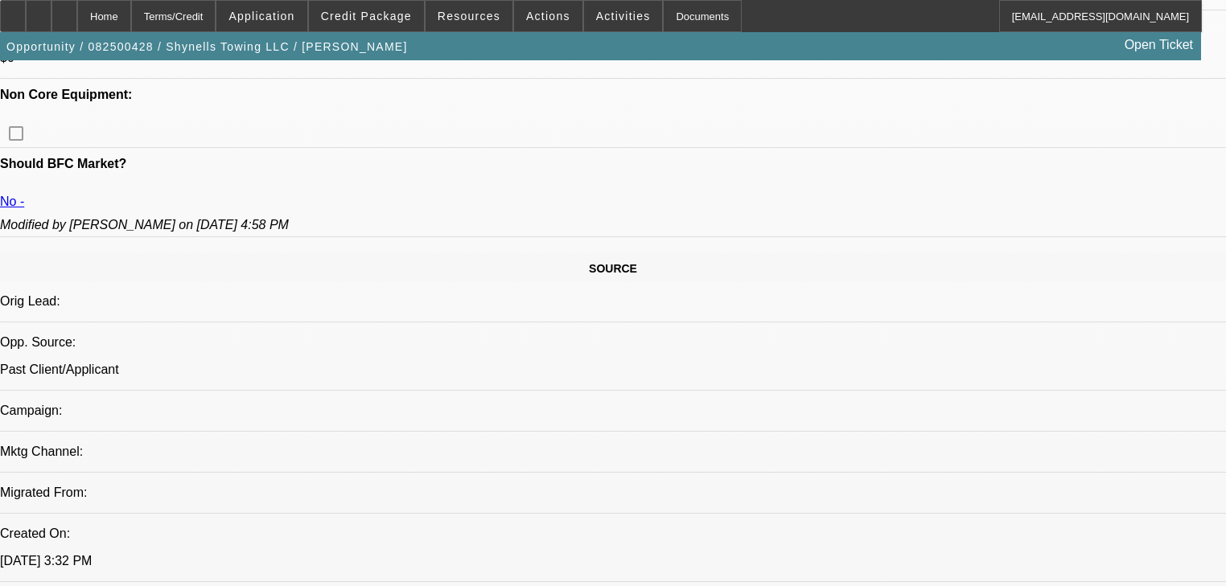
scroll to position [579, 0]
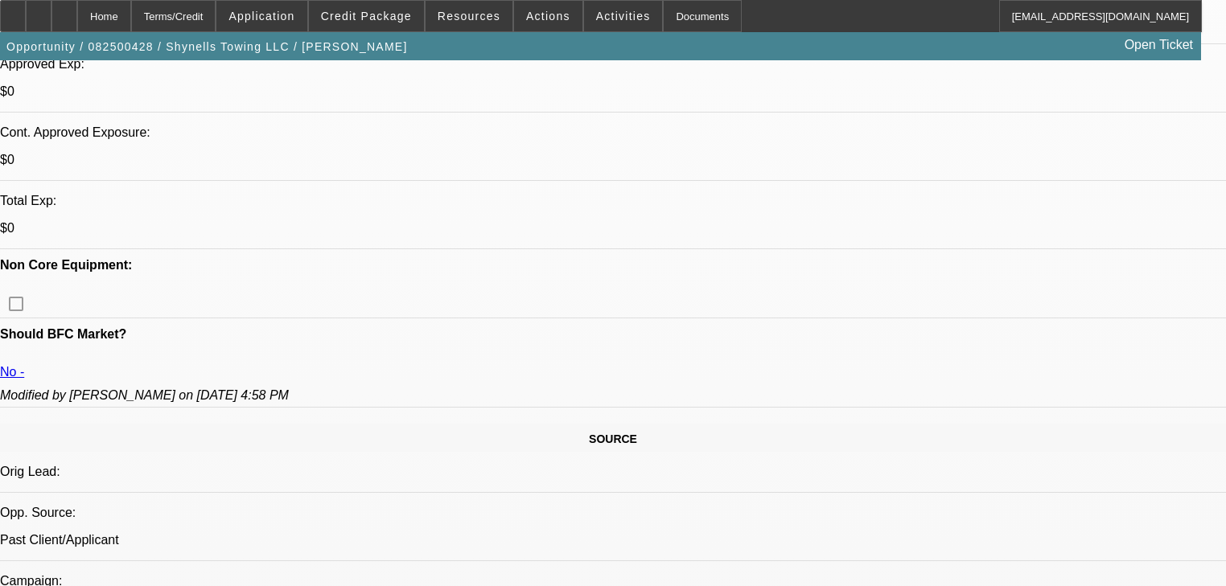
click at [364, 19] on span "Credit Package" at bounding box center [366, 16] width 91 height 13
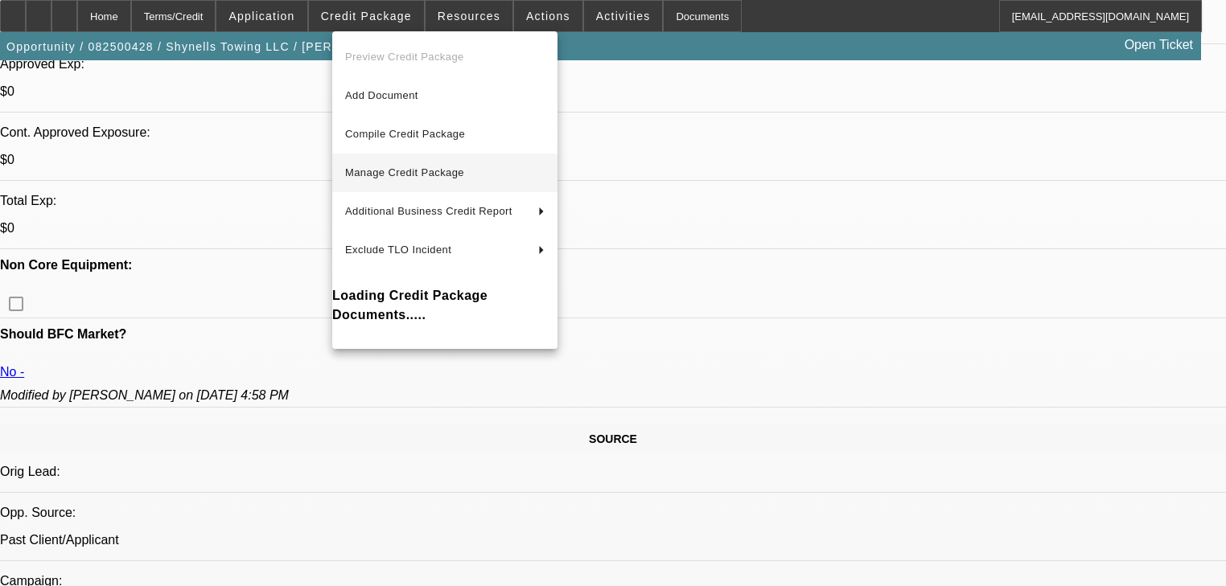
click at [413, 174] on span "Manage Credit Package" at bounding box center [404, 173] width 119 height 12
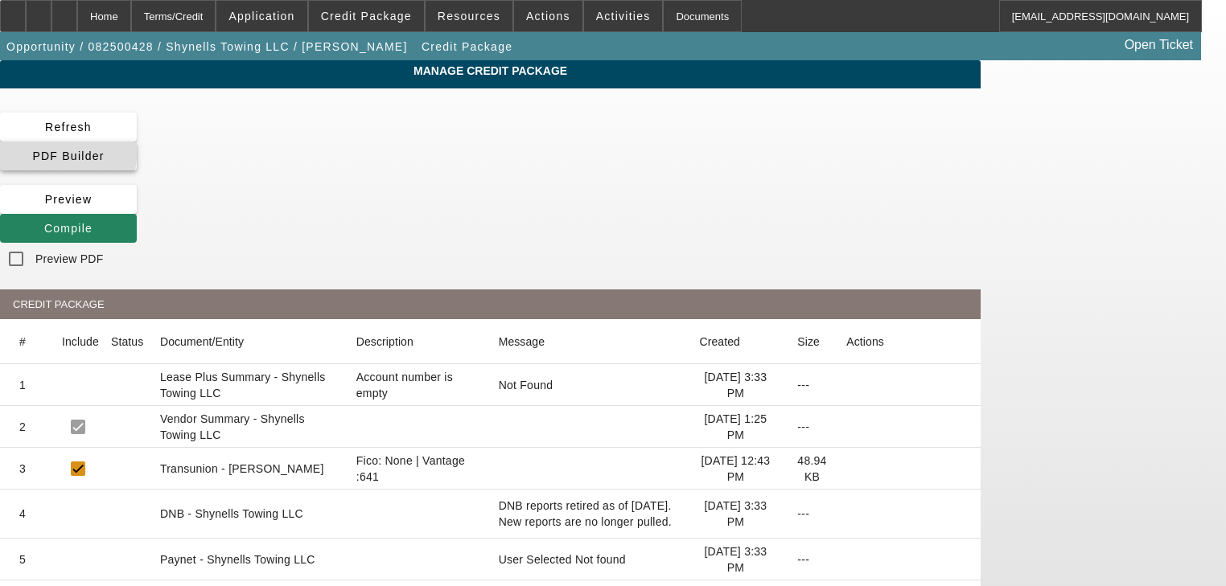
click at [104, 150] on span "PDF Builder" at bounding box center [68, 156] width 72 height 13
click at [137, 209] on span at bounding box center [68, 228] width 137 height 39
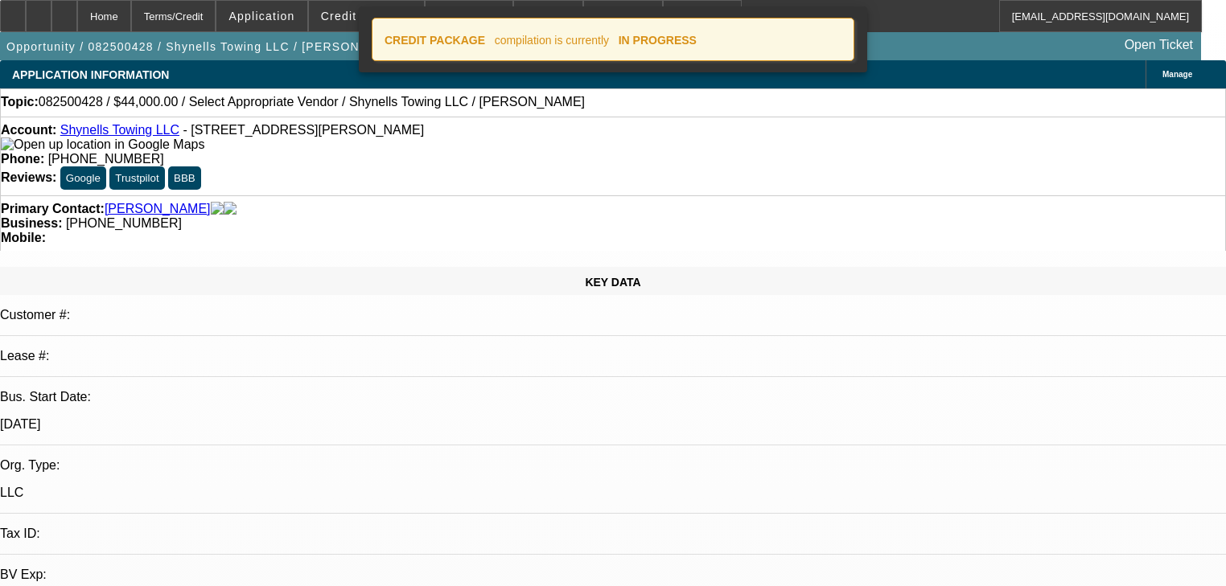
select select "0"
select select "2"
select select "0"
select select "21"
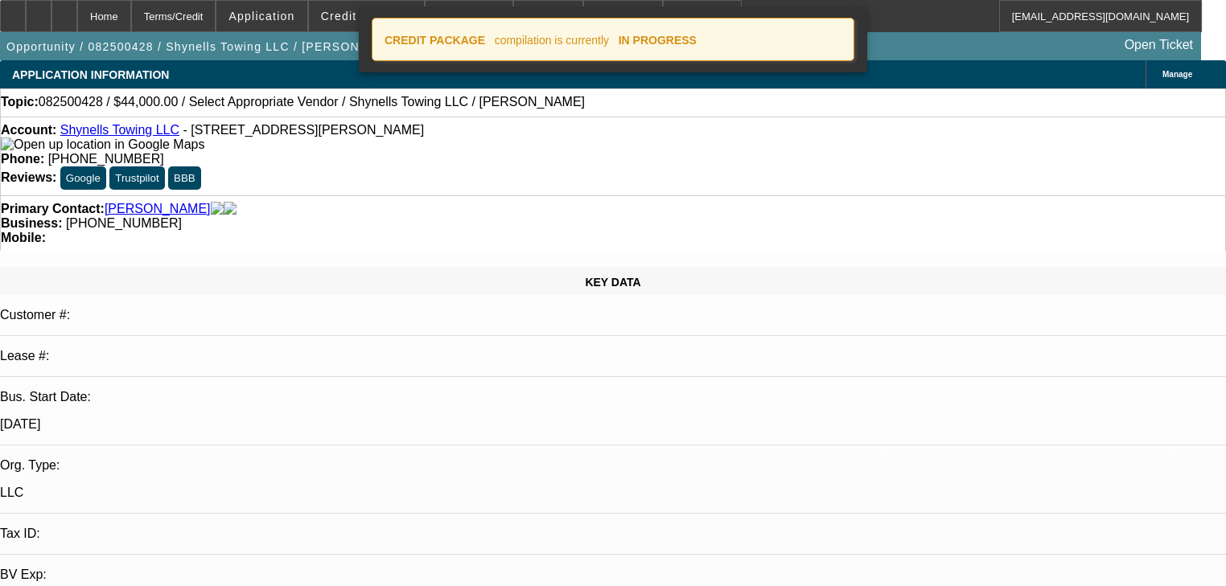
select select "0"
select select "2"
select select "0.1"
select select "4"
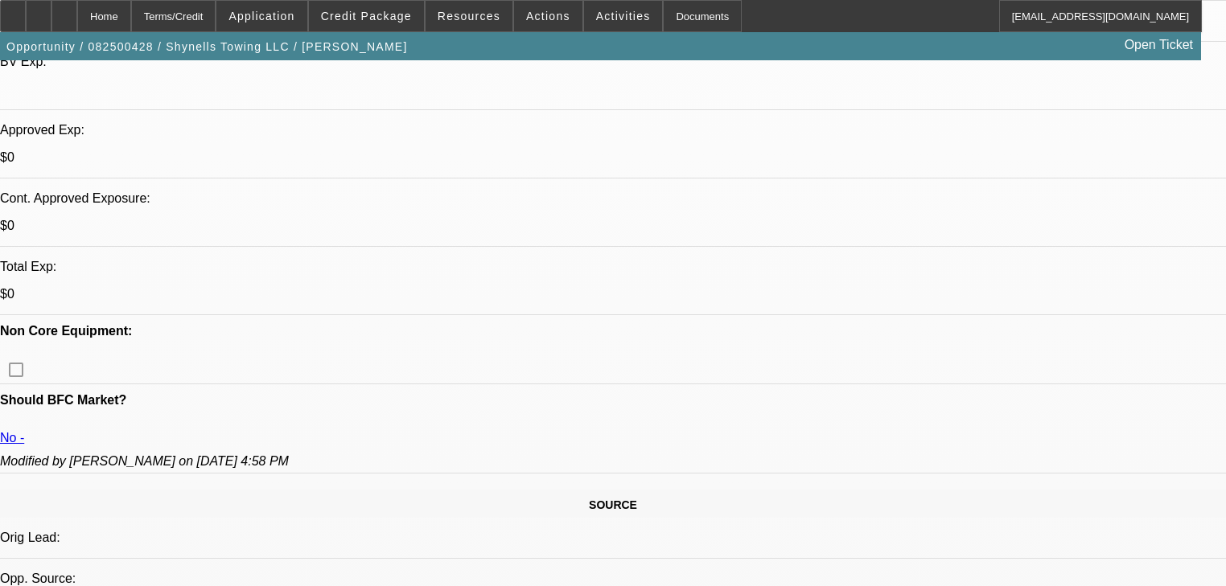
scroll to position [386, 0]
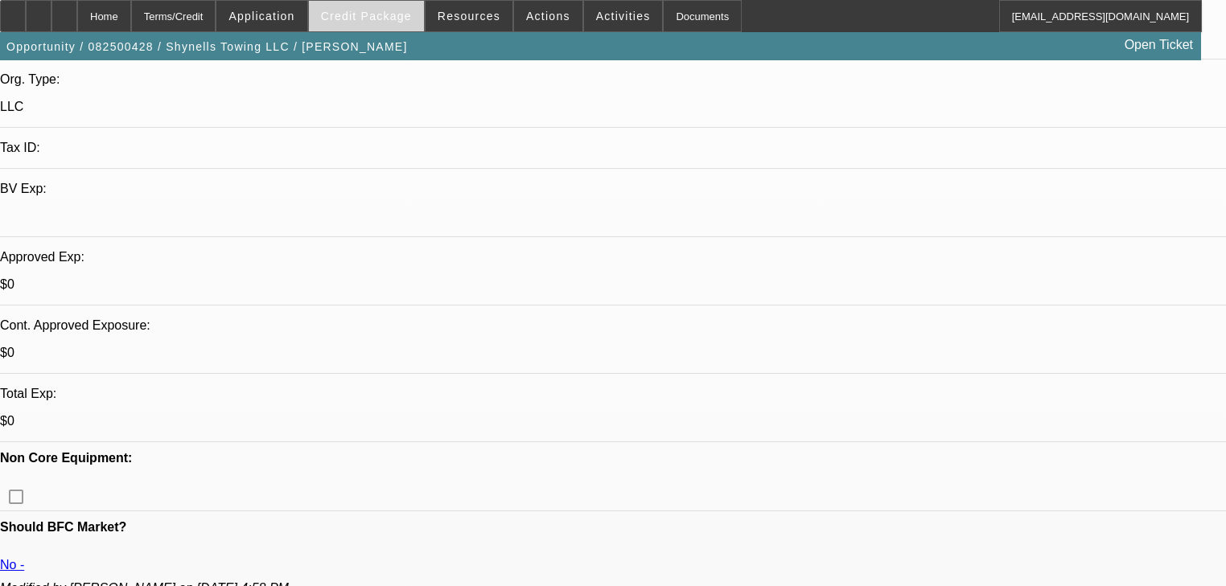
click at [392, 20] on span "Credit Package" at bounding box center [366, 16] width 91 height 13
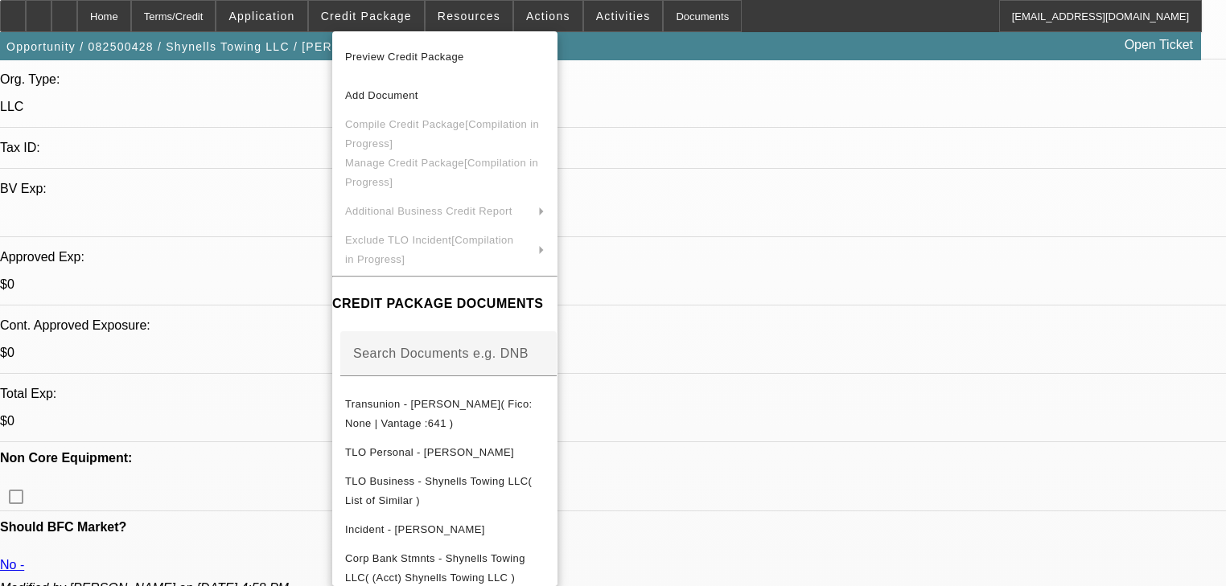
click at [302, 10] on div at bounding box center [613, 293] width 1226 height 586
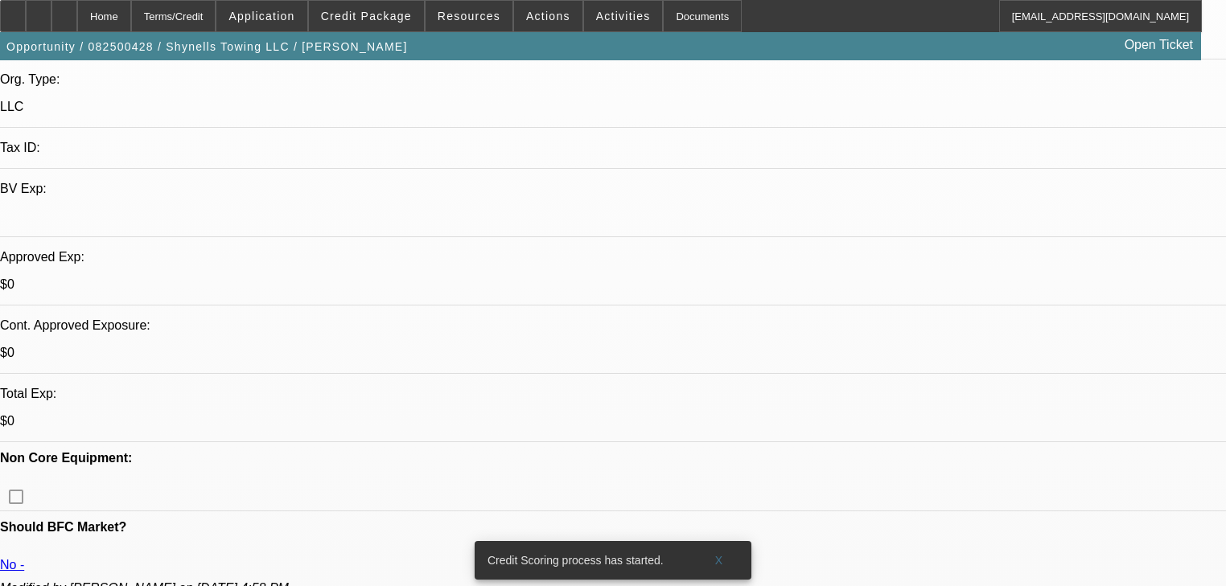
click at [294, 10] on span "Application" at bounding box center [261, 16] width 66 height 13
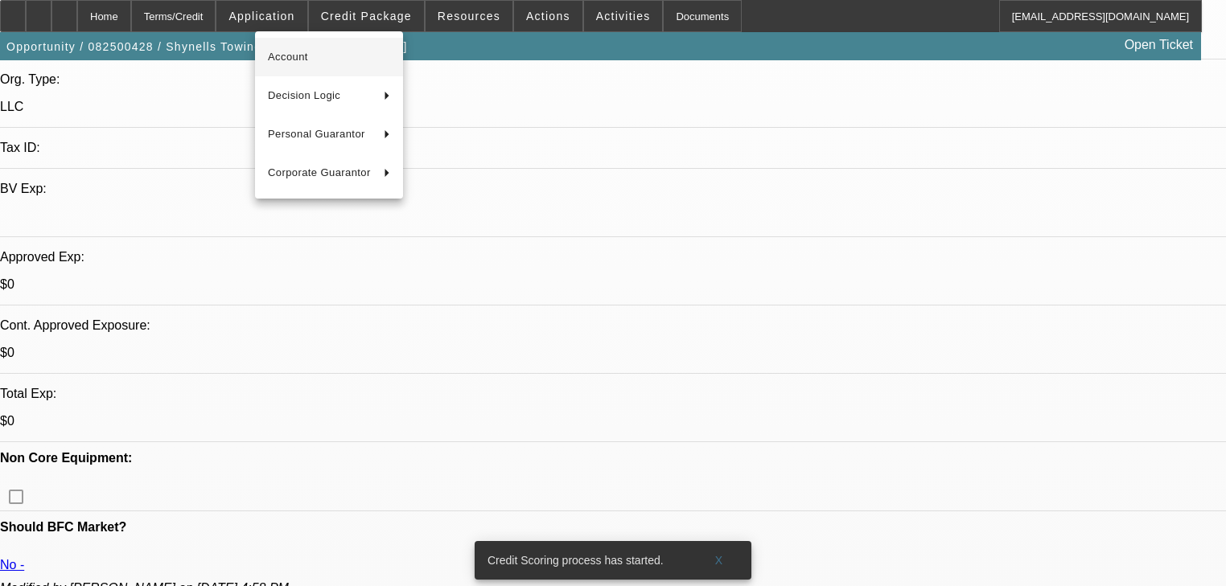
click at [331, 67] on button "Account" at bounding box center [329, 57] width 148 height 39
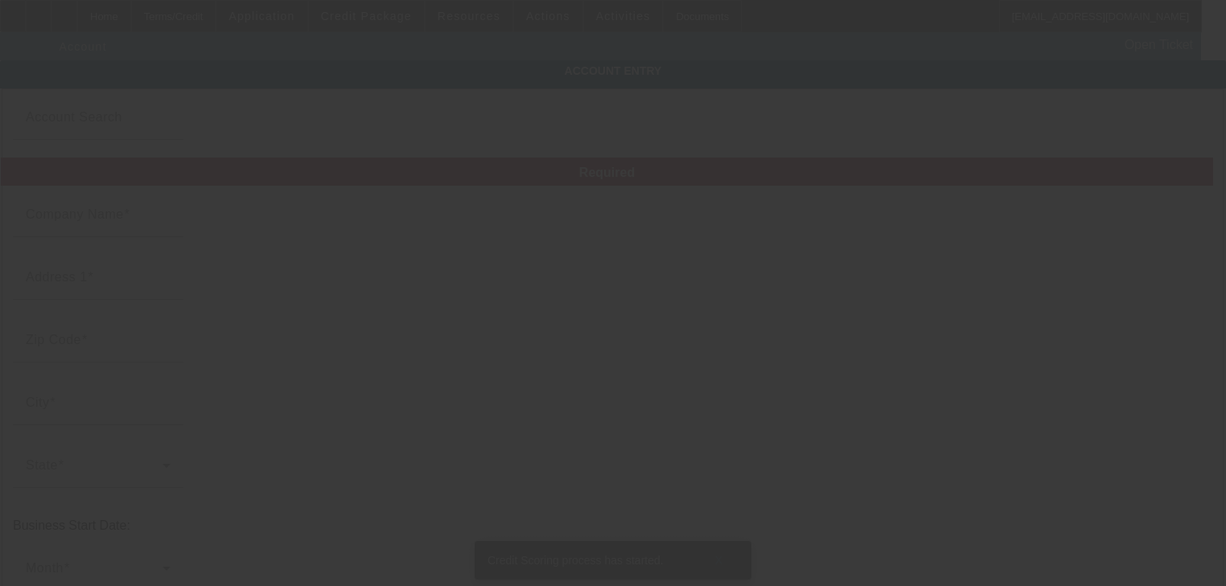
type input "Shynells Towing LLC"
type input "1225 Auwai Dr"
type input "96786"
type input "Wahiawa"
type input "[PHONE_NUMBER]"
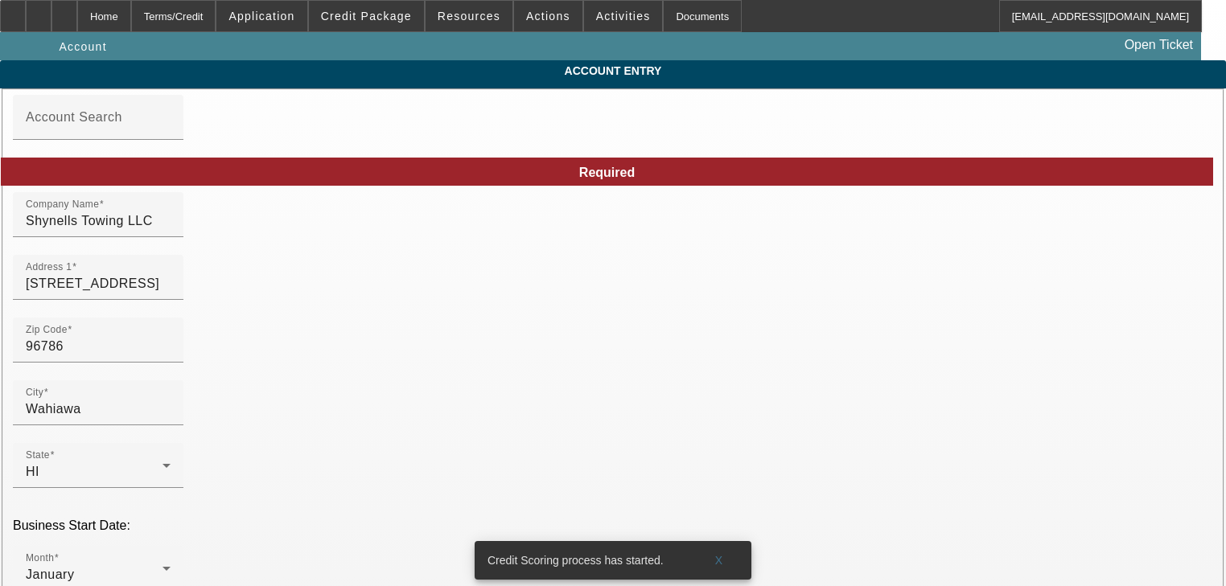
type input "8/15/2025"
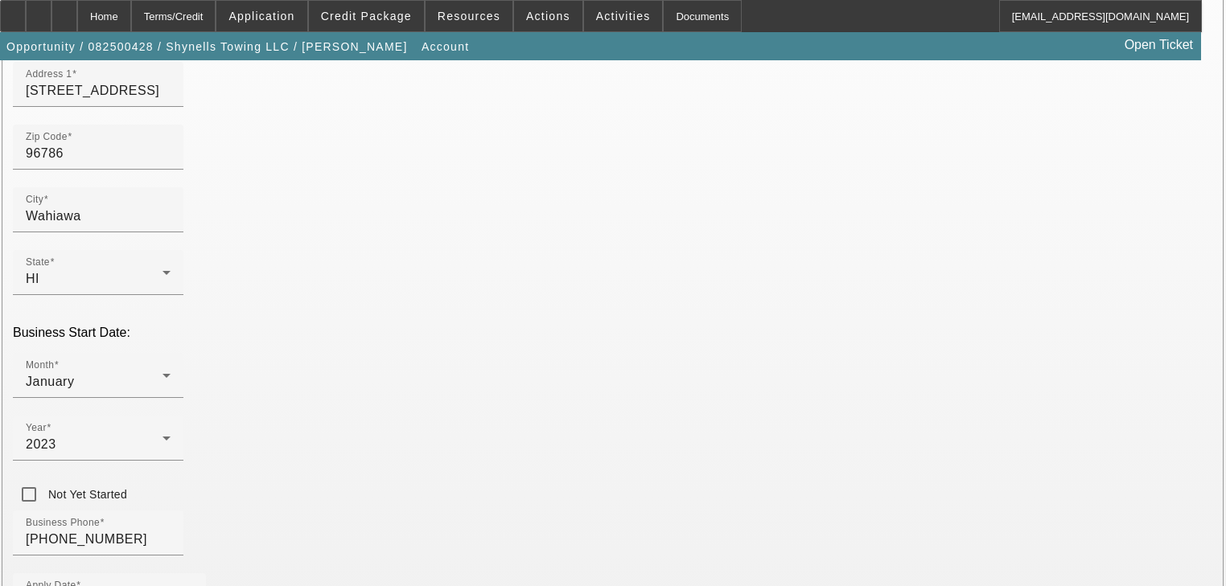
drag, startPoint x: 882, startPoint y: 436, endPoint x: 902, endPoint y: 448, distance: 23.5
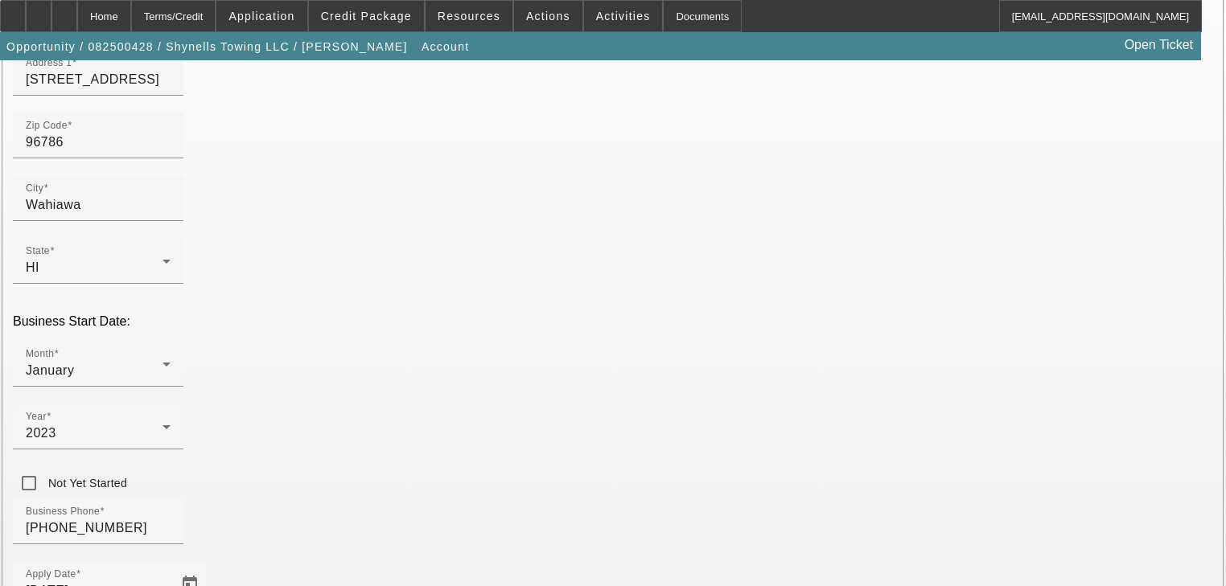
scroll to position [357, 0]
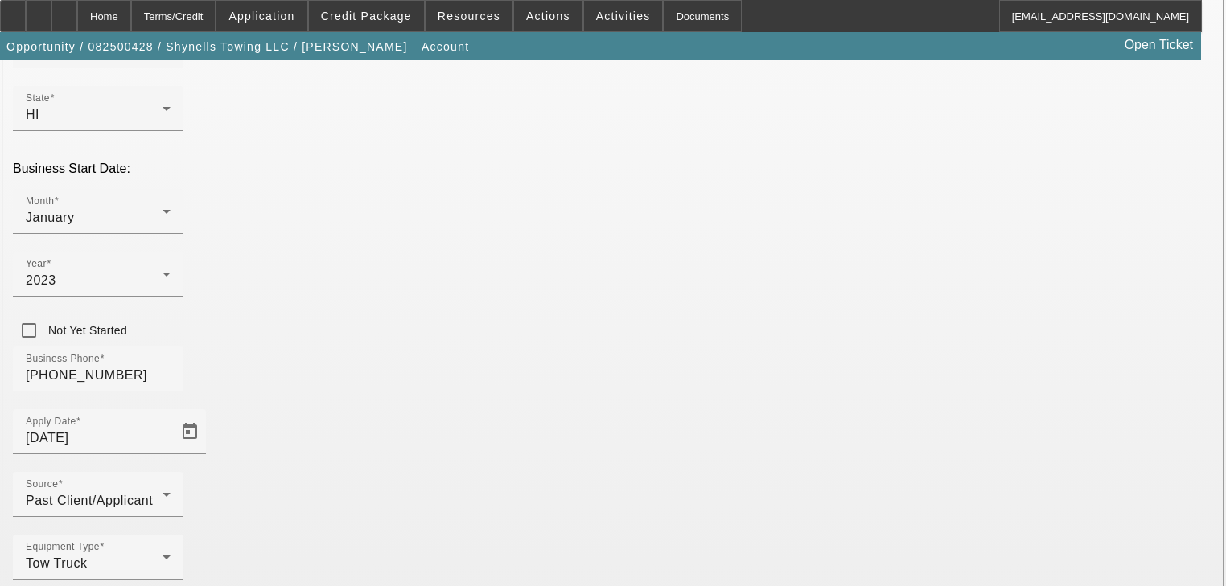
type input "57-6716942"
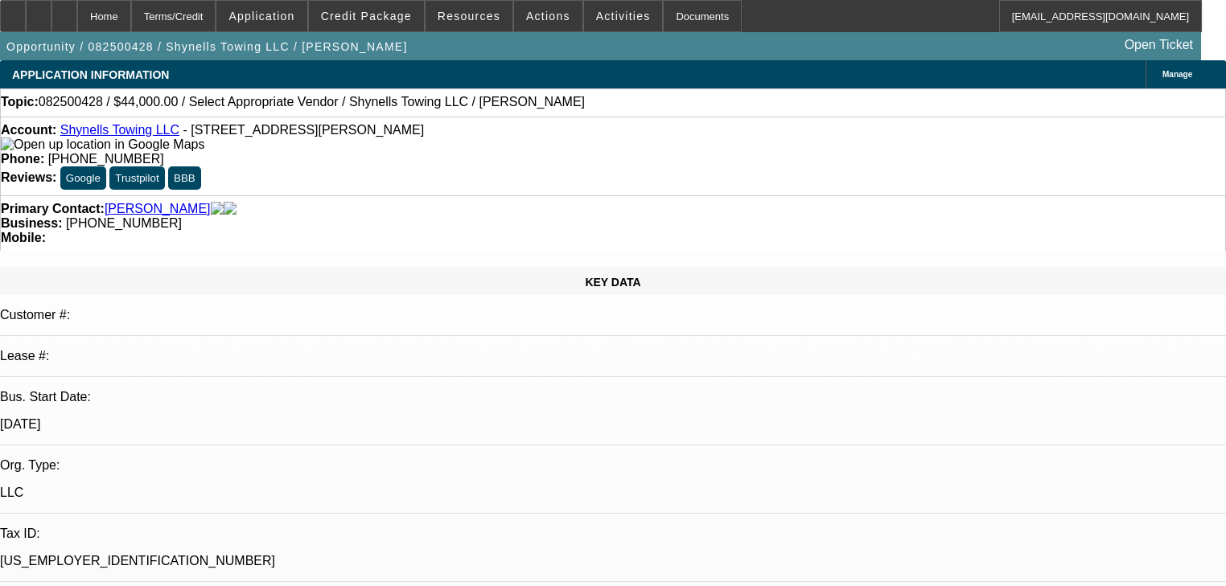
select select "0"
select select "2"
select select "0"
select select "21"
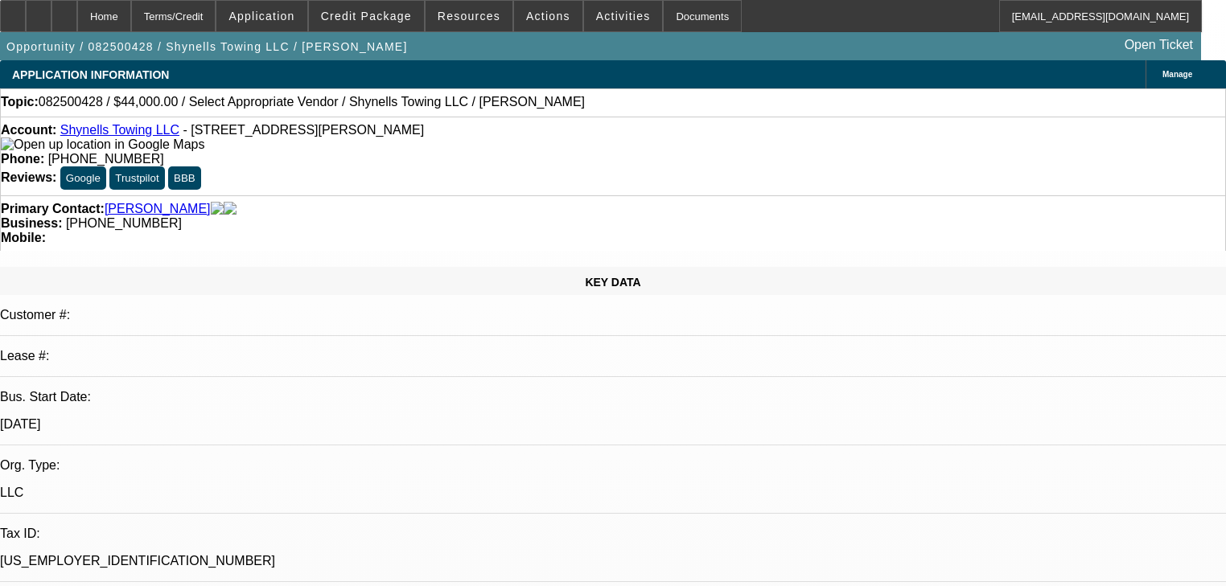
select select "0"
select select "2"
select select "0.1"
select select "4"
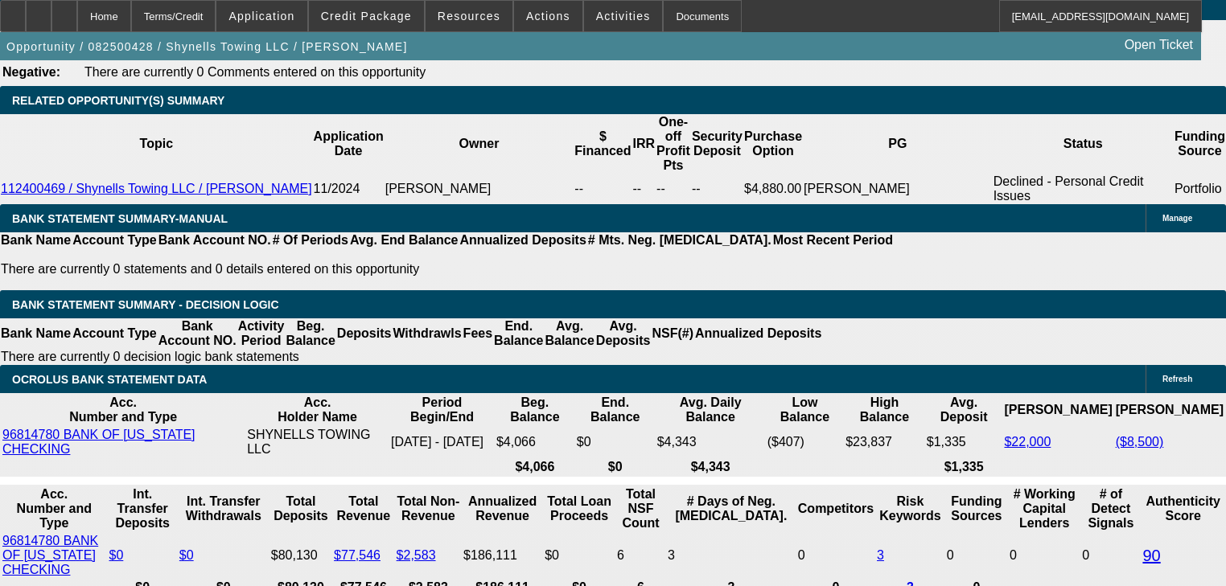
scroll to position [2574, 0]
